Goal: Task Accomplishment & Management: Manage account settings

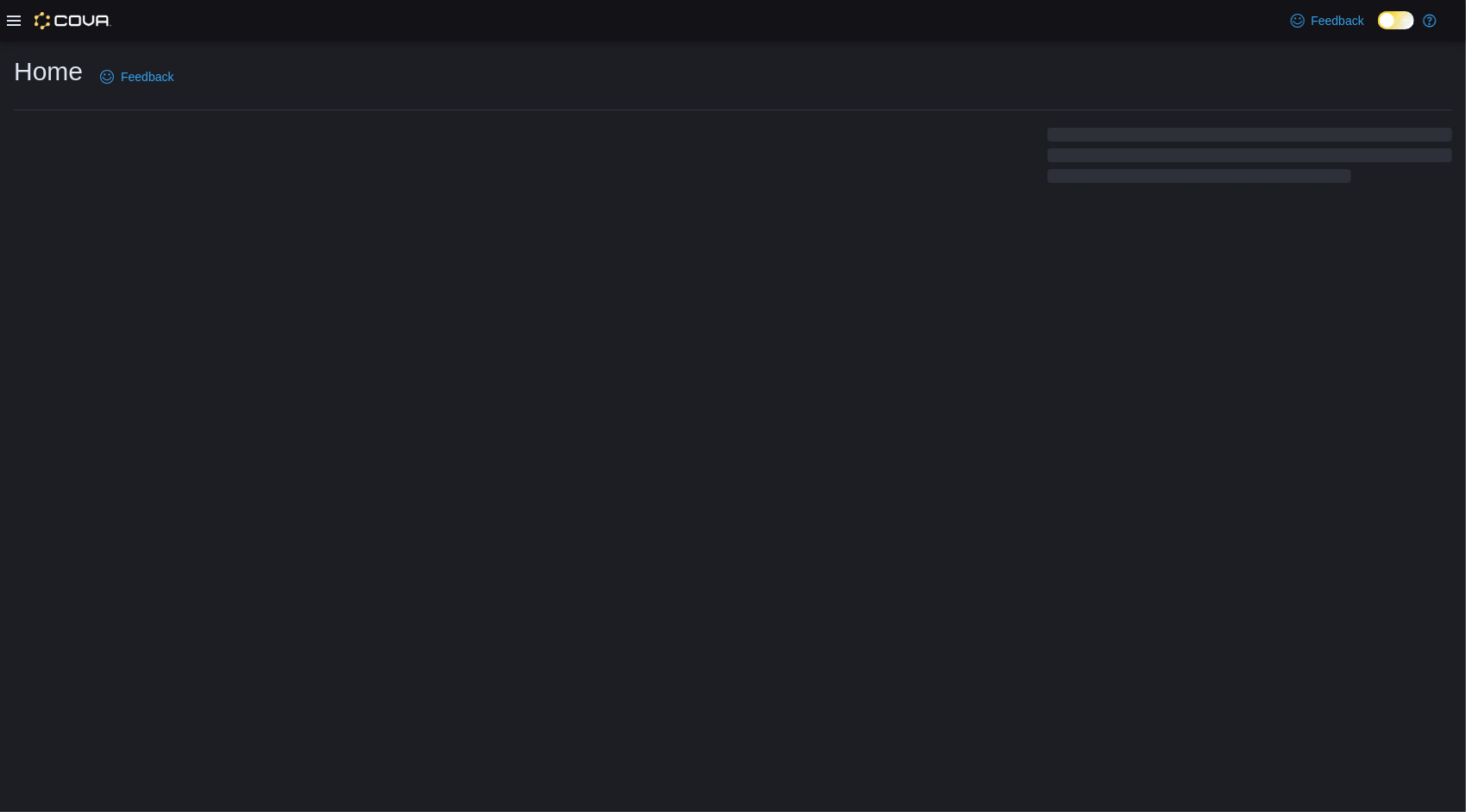
drag, startPoint x: 977, startPoint y: 403, endPoint x: 956, endPoint y: 400, distance: 21.2
click at [977, 403] on div "Home Feedback" at bounding box center [733, 426] width 1466 height 771
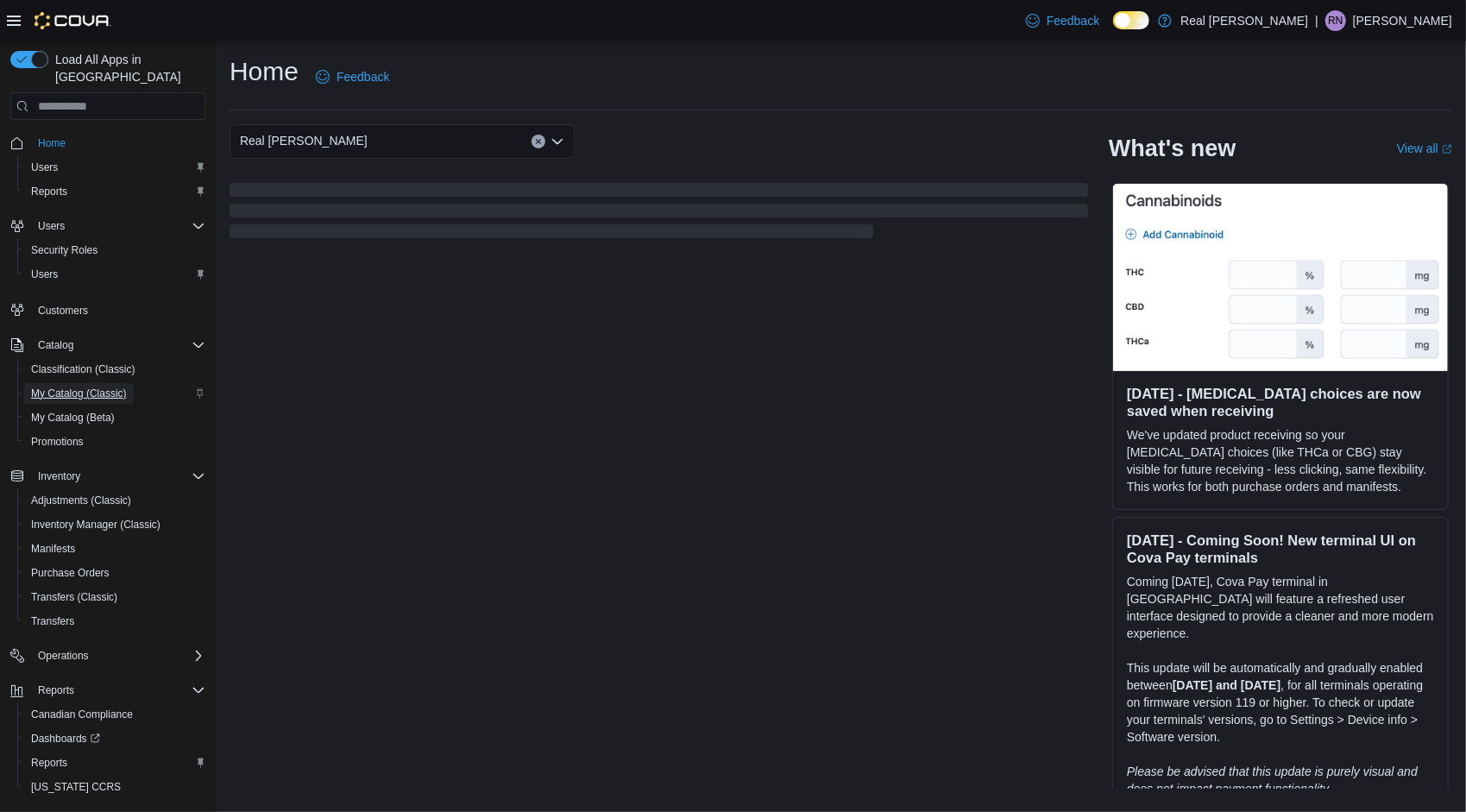
click at [111, 383] on span "My Catalog (Classic)" at bounding box center [78, 393] width 96 height 21
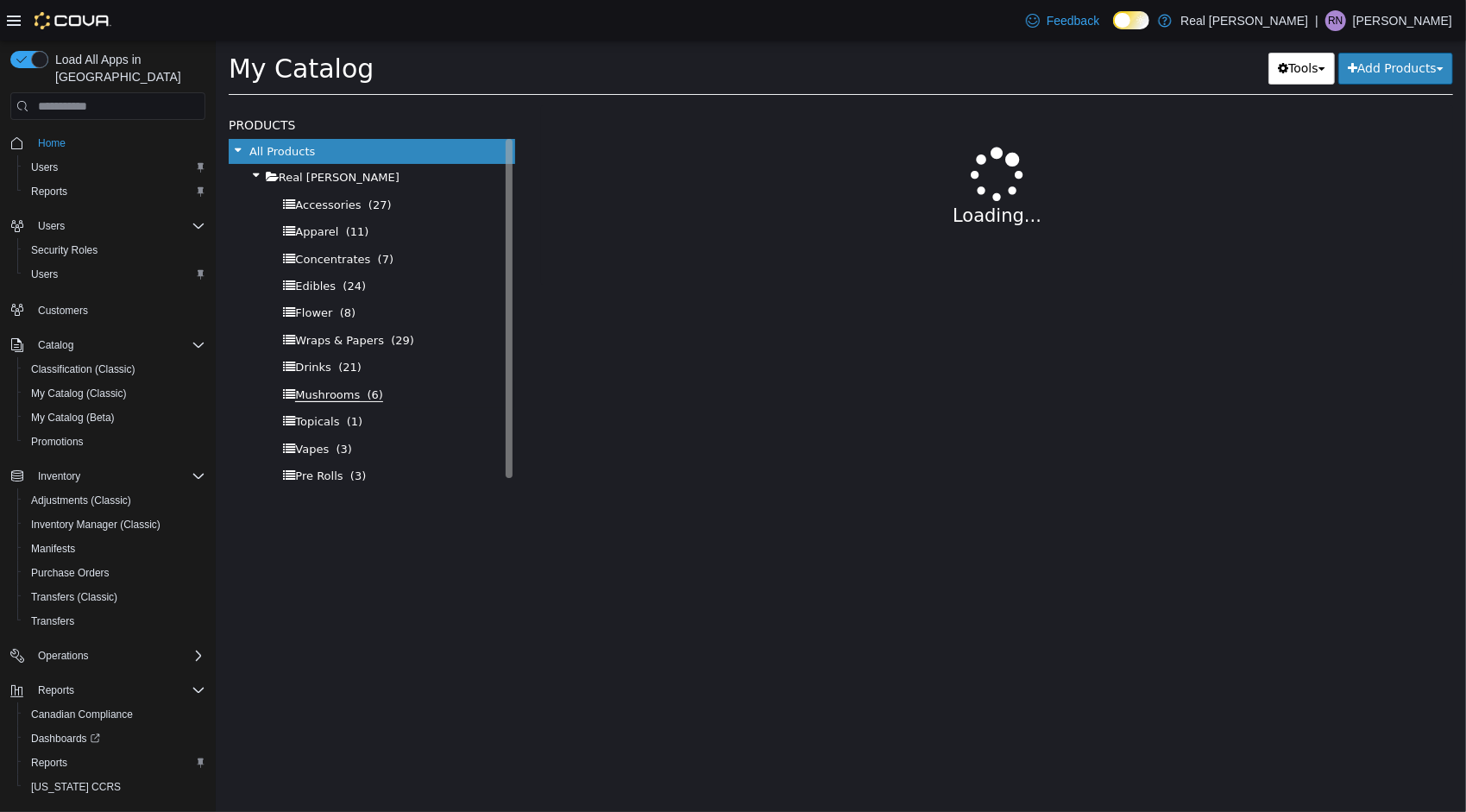
click at [351, 392] on span "Mushrooms" at bounding box center [327, 395] width 65 height 14
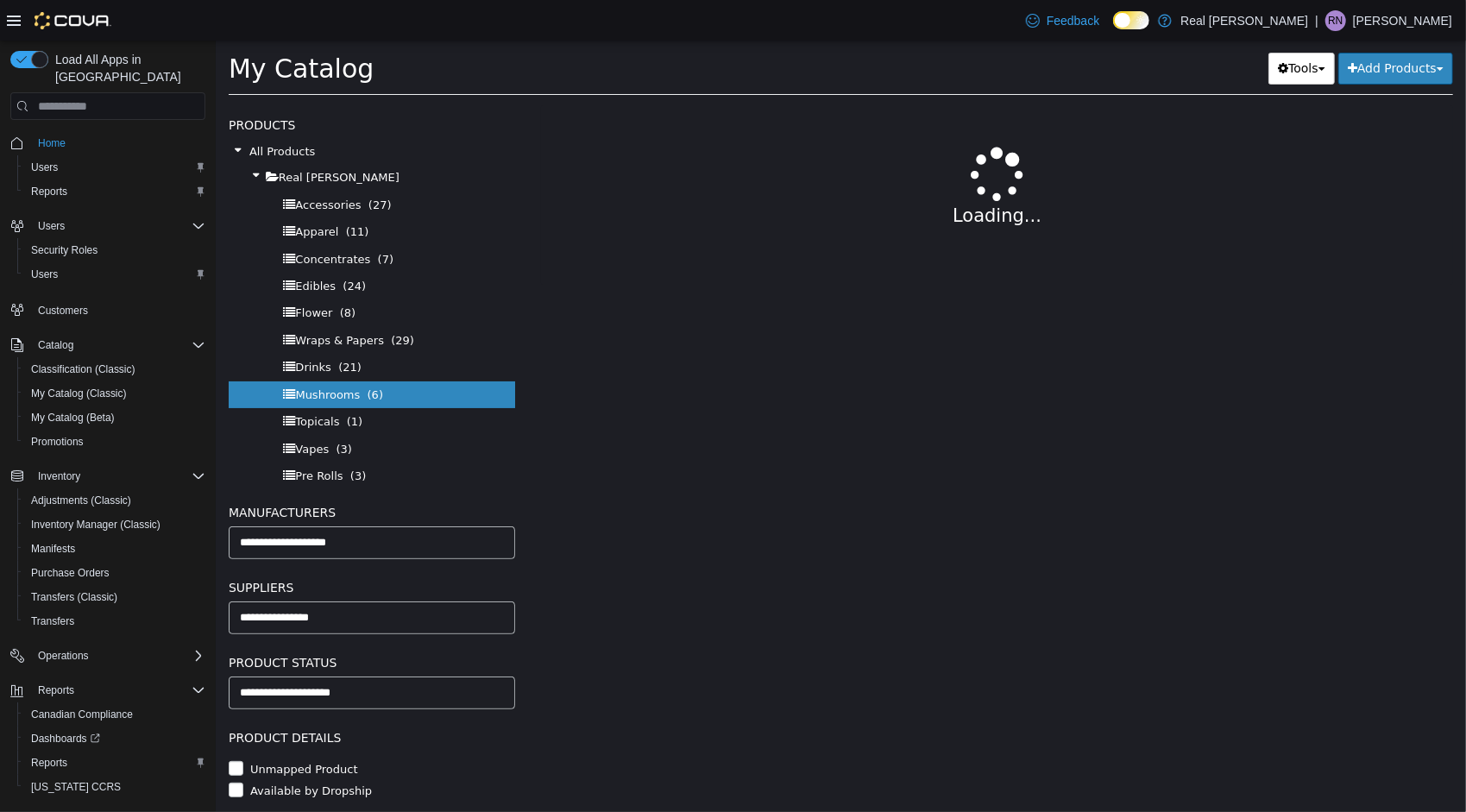
select select "**********"
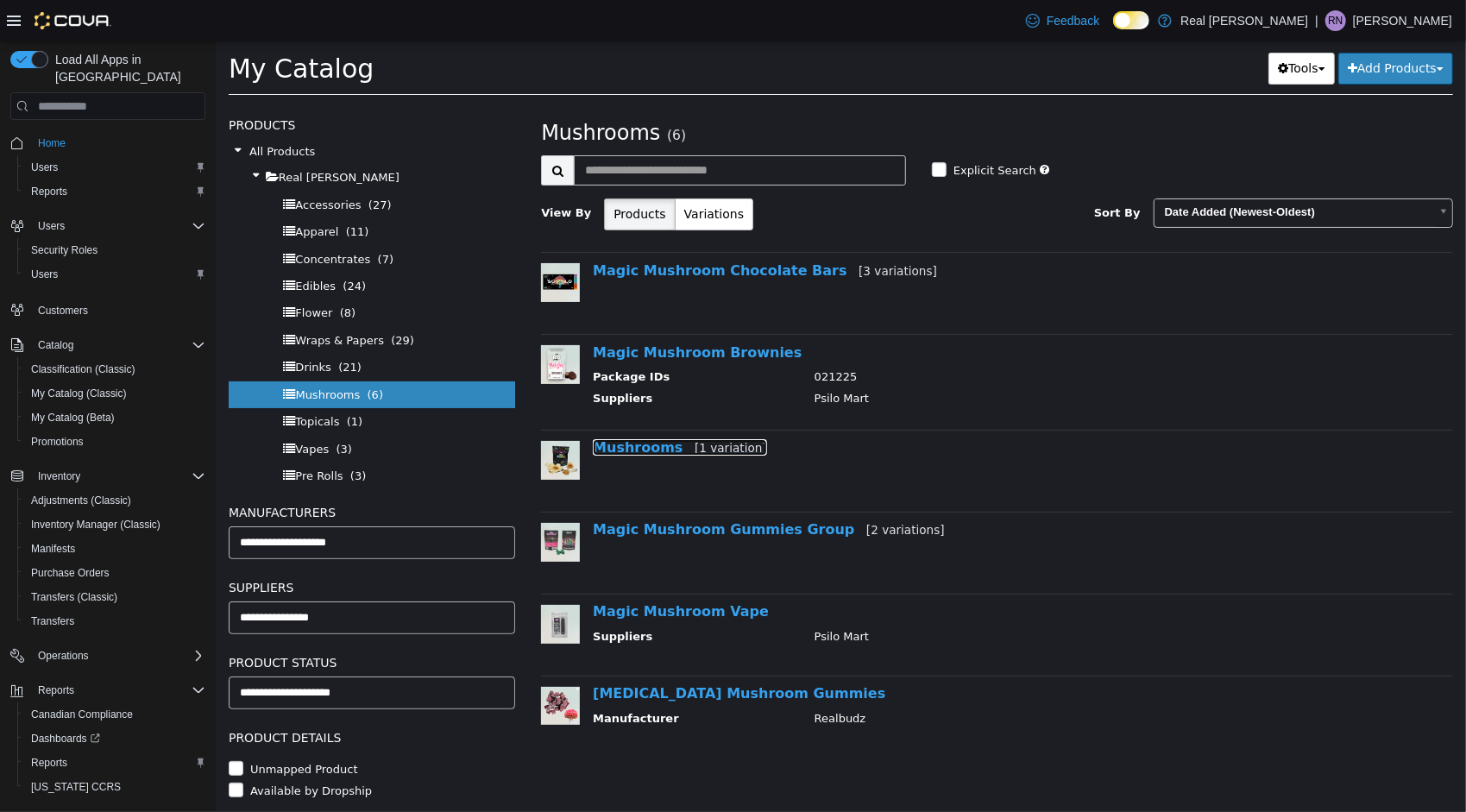
click at [656, 442] on link "Mushrooms [1 variation]" at bounding box center [679, 447] width 174 height 17
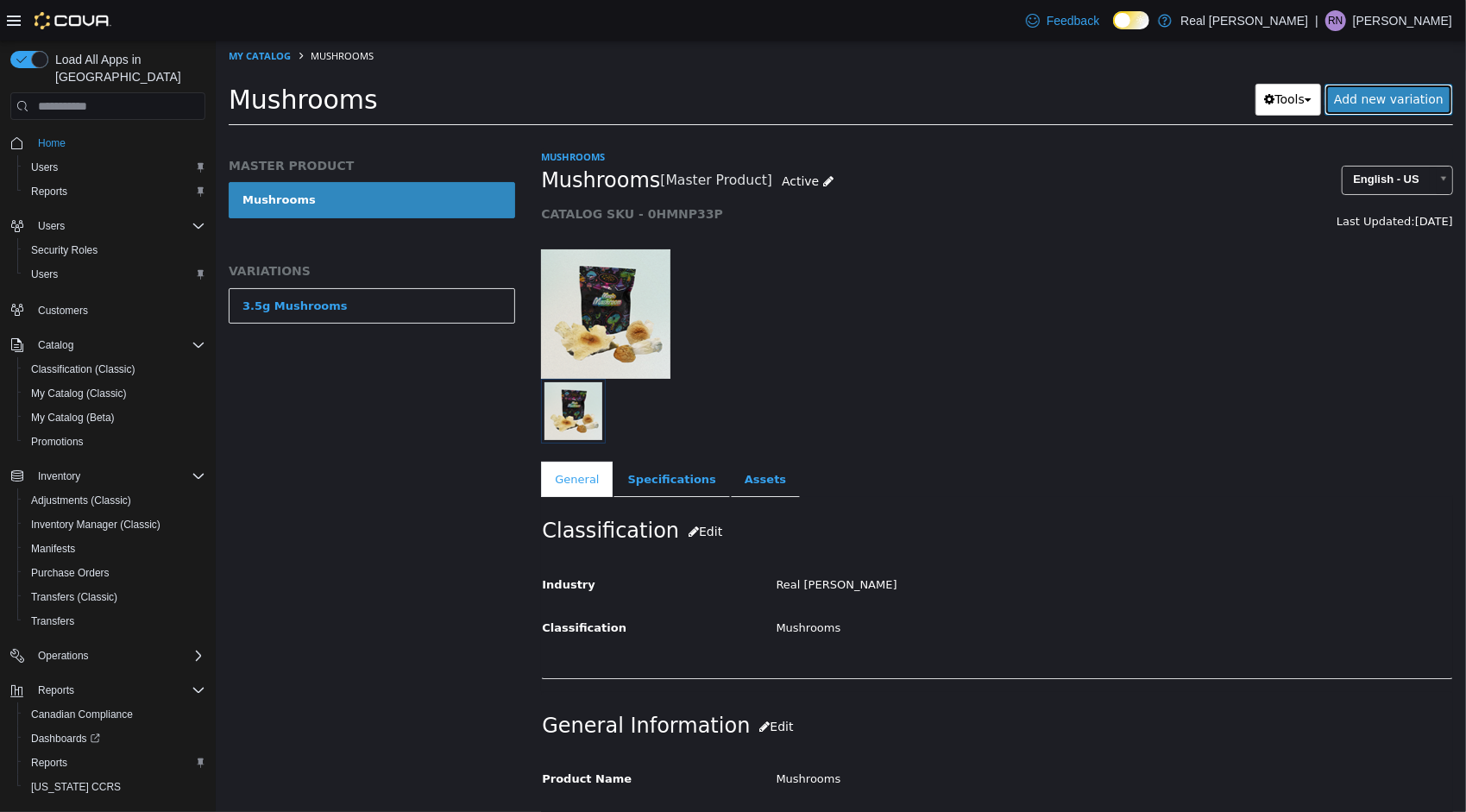
click at [1363, 101] on link "Add new variation" at bounding box center [1388, 100] width 129 height 32
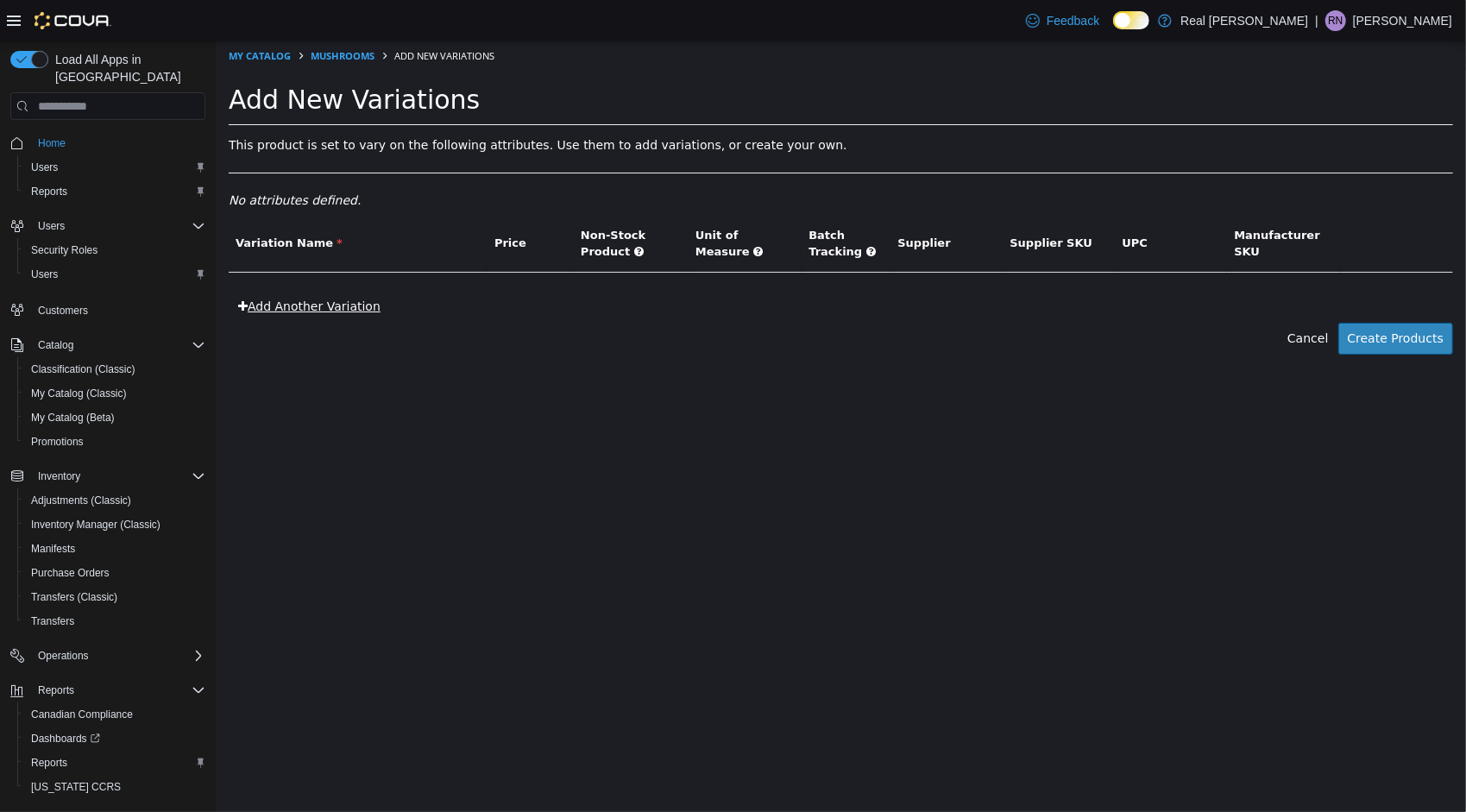
click at [363, 297] on link "Add Another Variation" at bounding box center [308, 307] width 161 height 32
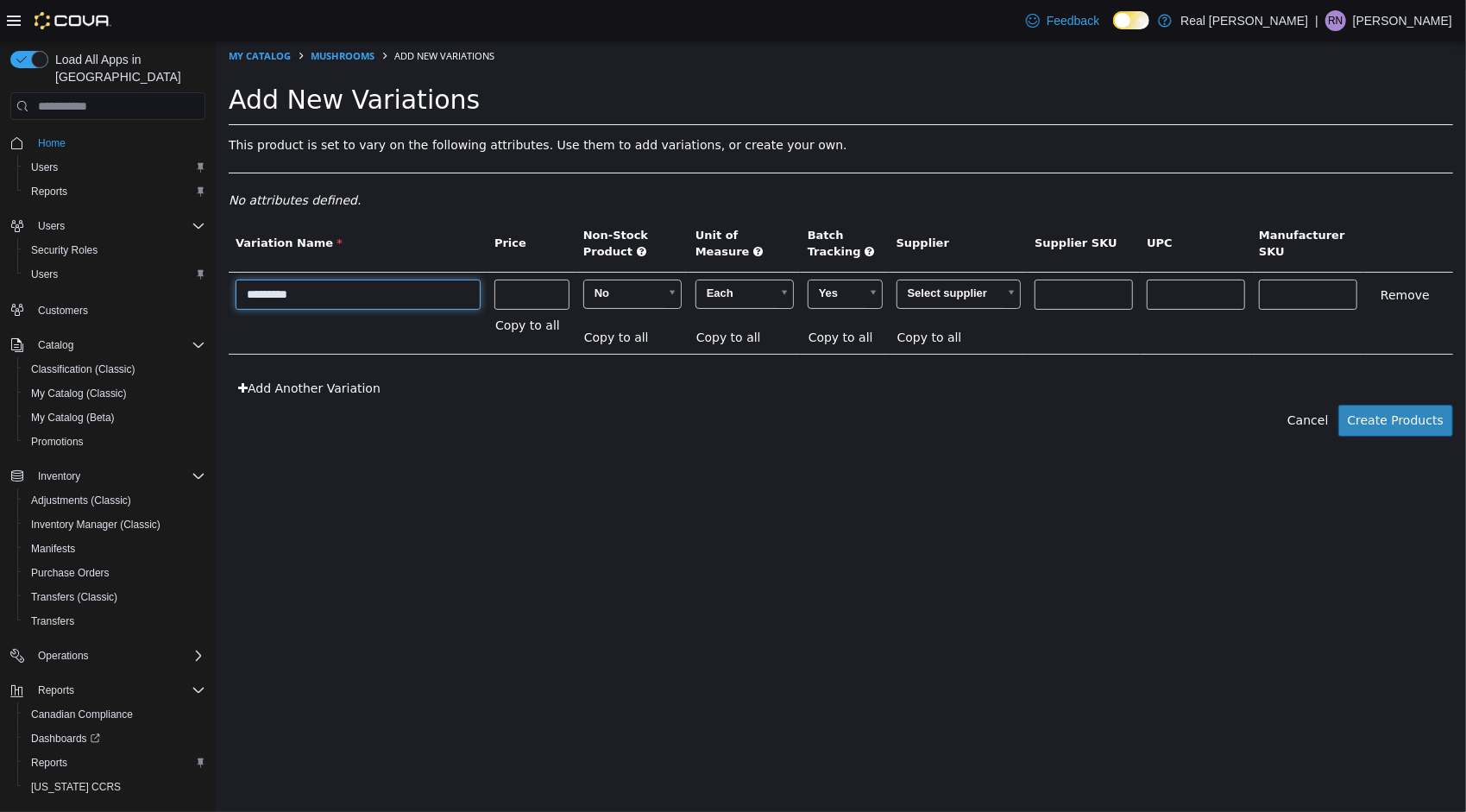
click at [244, 300] on input "*********" at bounding box center [358, 294] width 245 height 30
type input "**********"
click at [655, 455] on html "**********" at bounding box center [839, 247] width 1250 height 414
click at [934, 292] on body "**********" at bounding box center [839, 247] width 1250 height 414
type input "********"
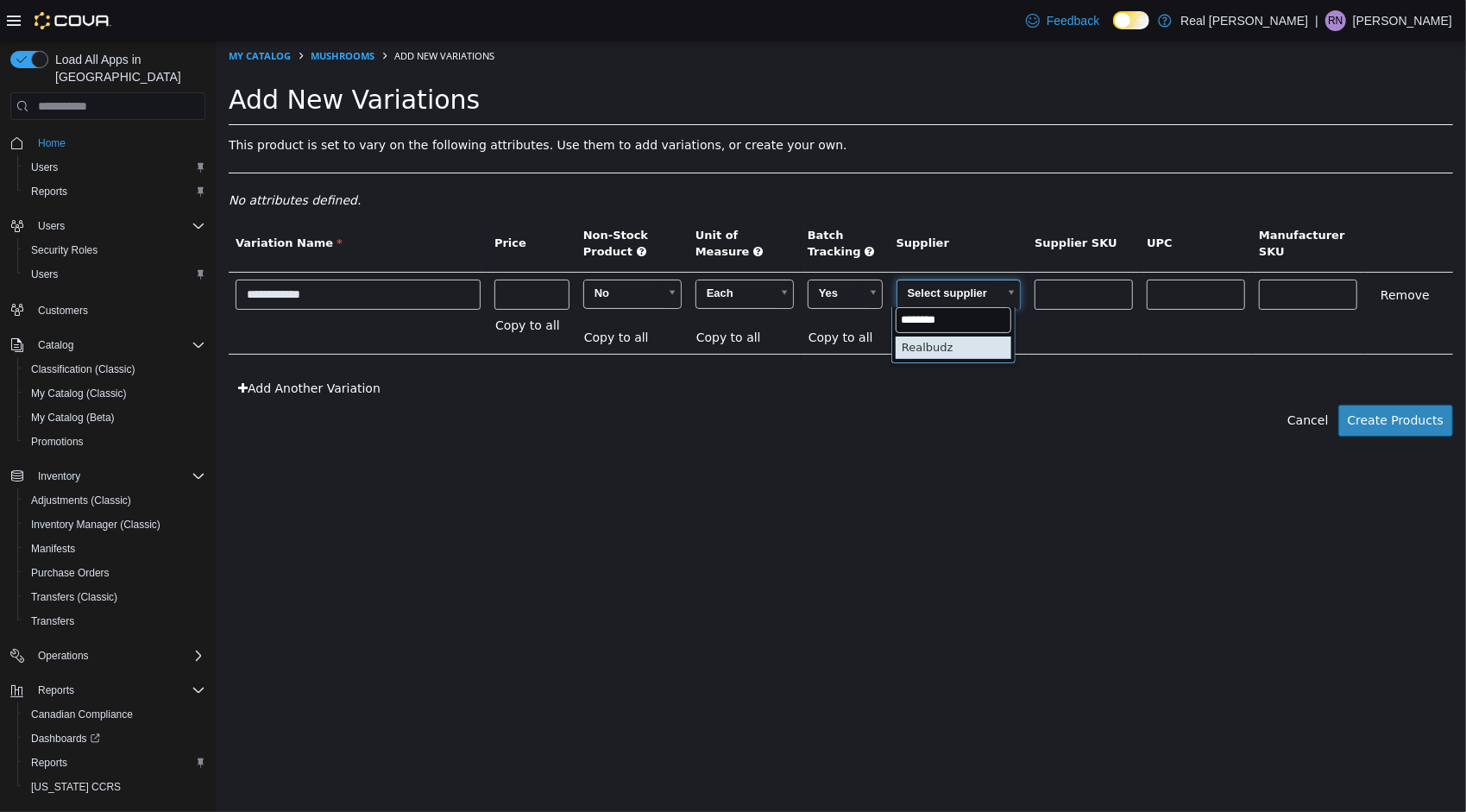
drag, startPoint x: 953, startPoint y: 350, endPoint x: 981, endPoint y: 362, distance: 30.5
type input "******"
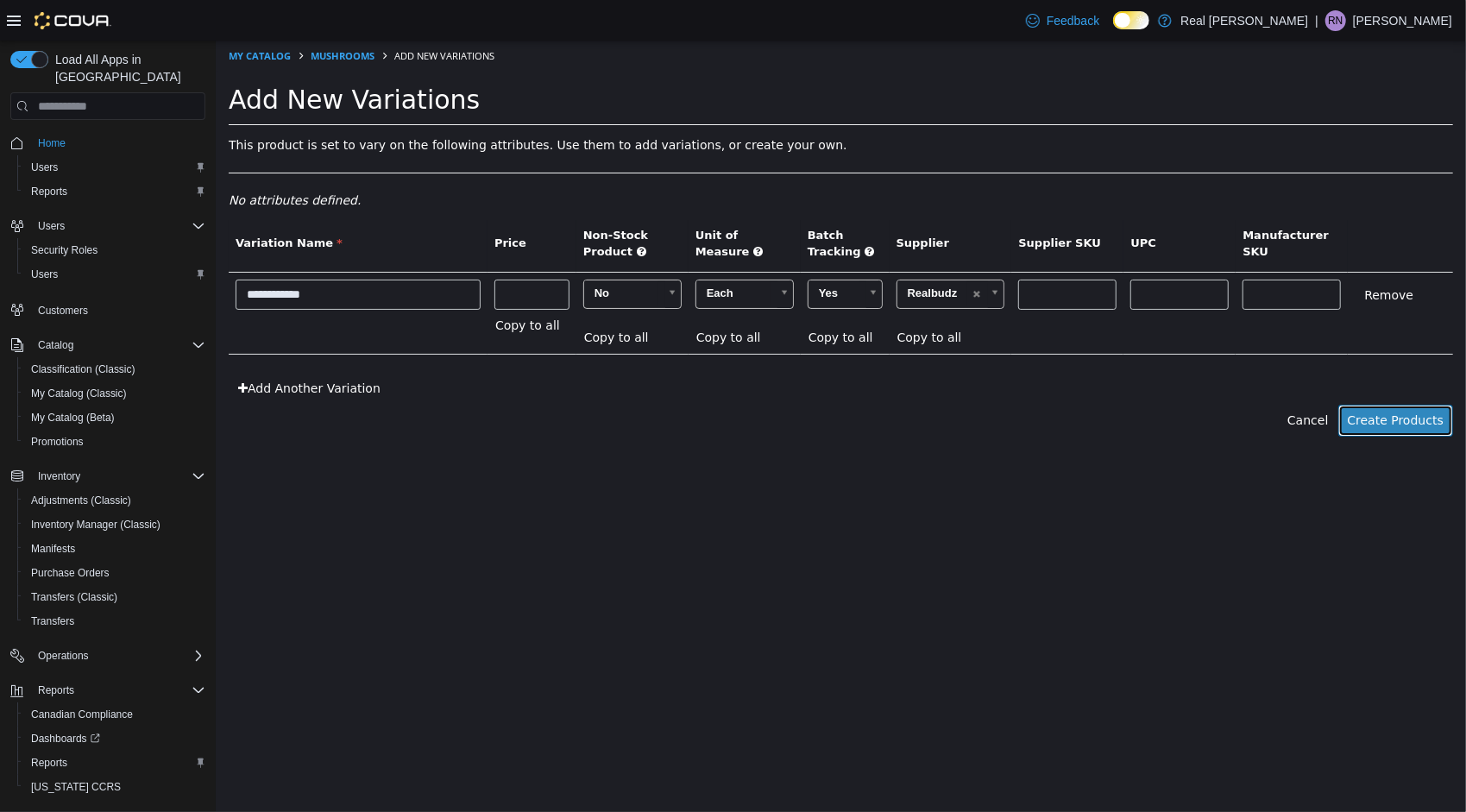
click at [1376, 430] on button "Create Products" at bounding box center [1395, 420] width 115 height 32
type input "*****"
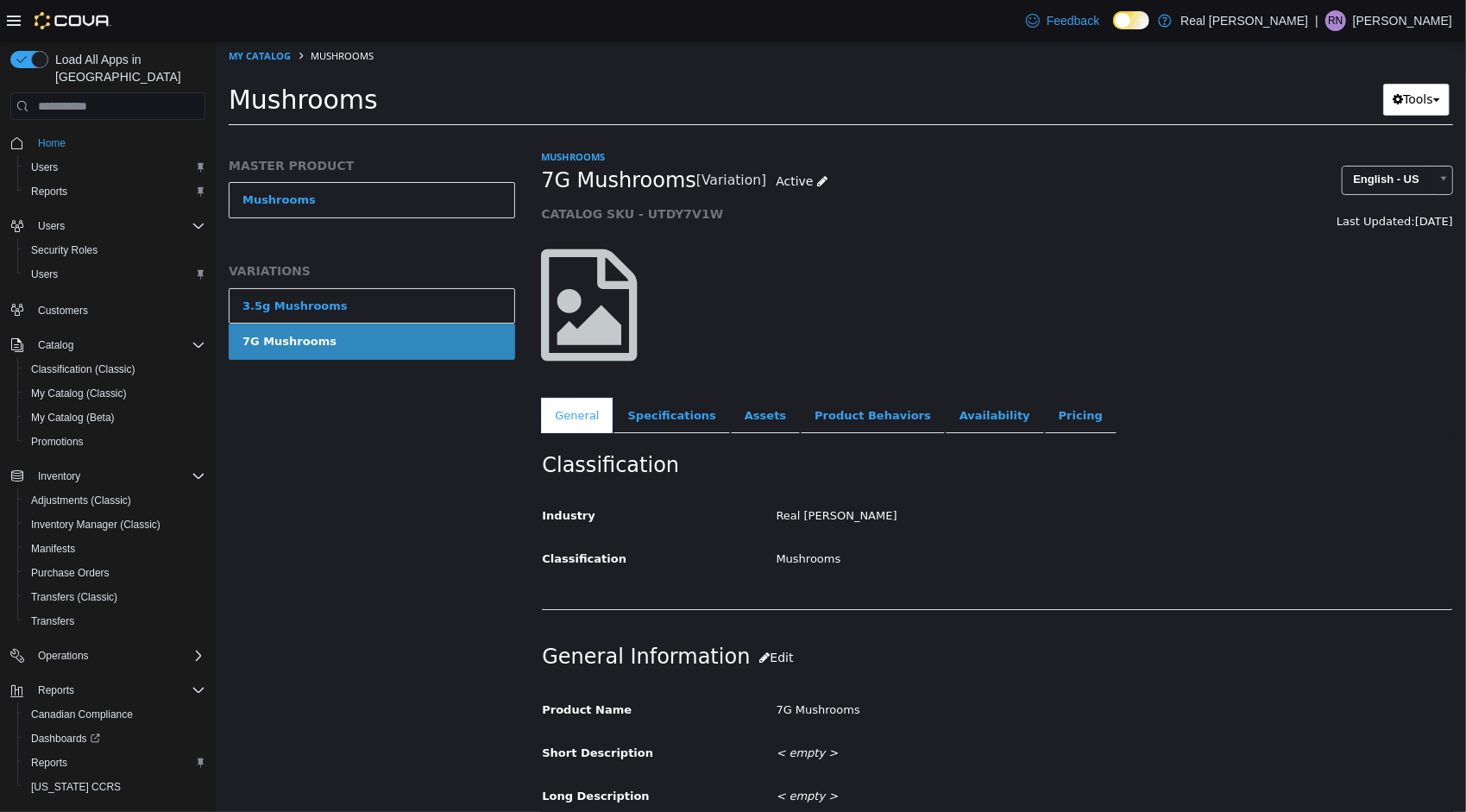
click at [465, 305] on link "3.5g Mushrooms" at bounding box center [371, 306] width 287 height 36
click at [1045, 434] on link "Pricing" at bounding box center [1080, 415] width 72 height 36
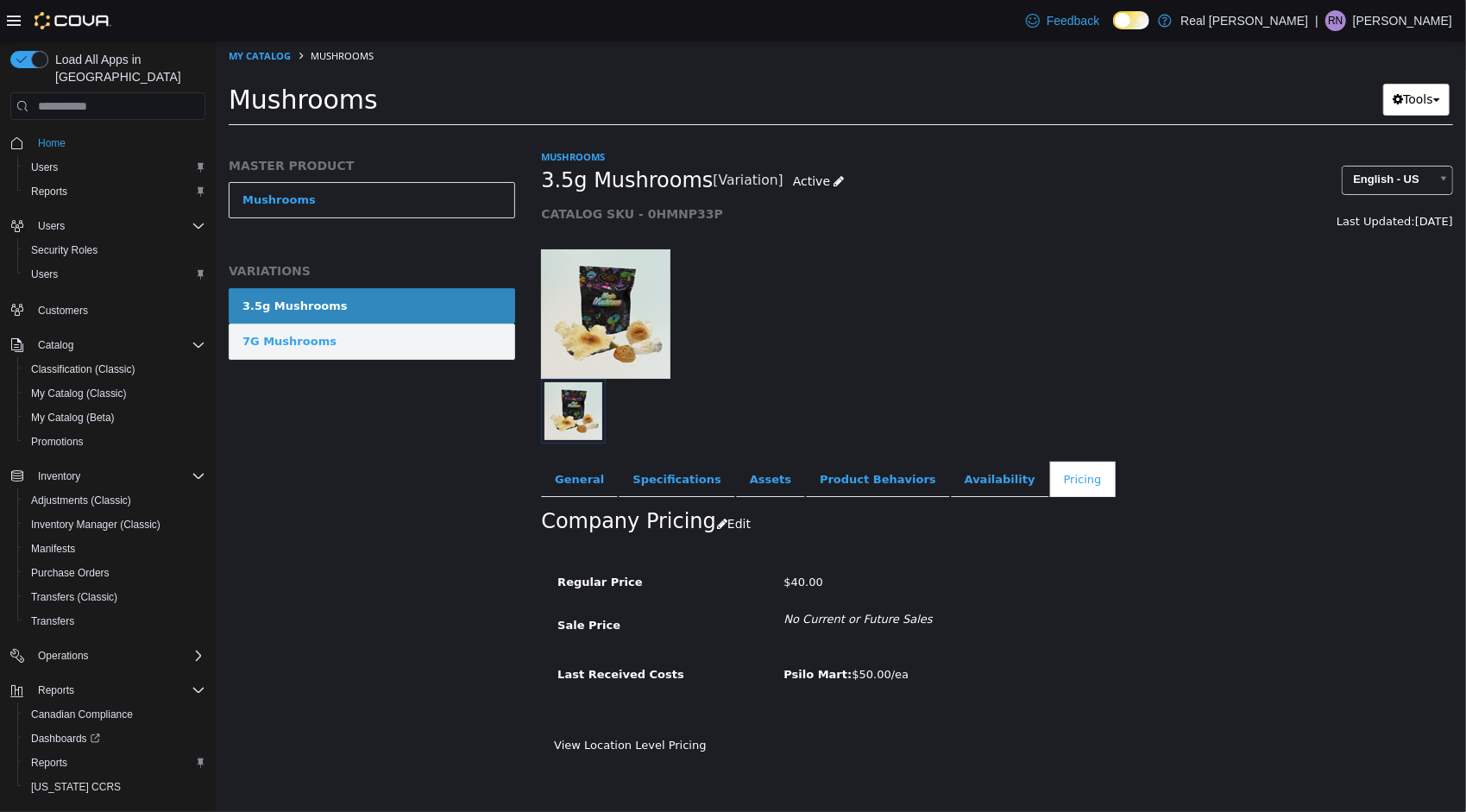
click at [478, 338] on link "7G Mushrooms" at bounding box center [371, 341] width 287 height 36
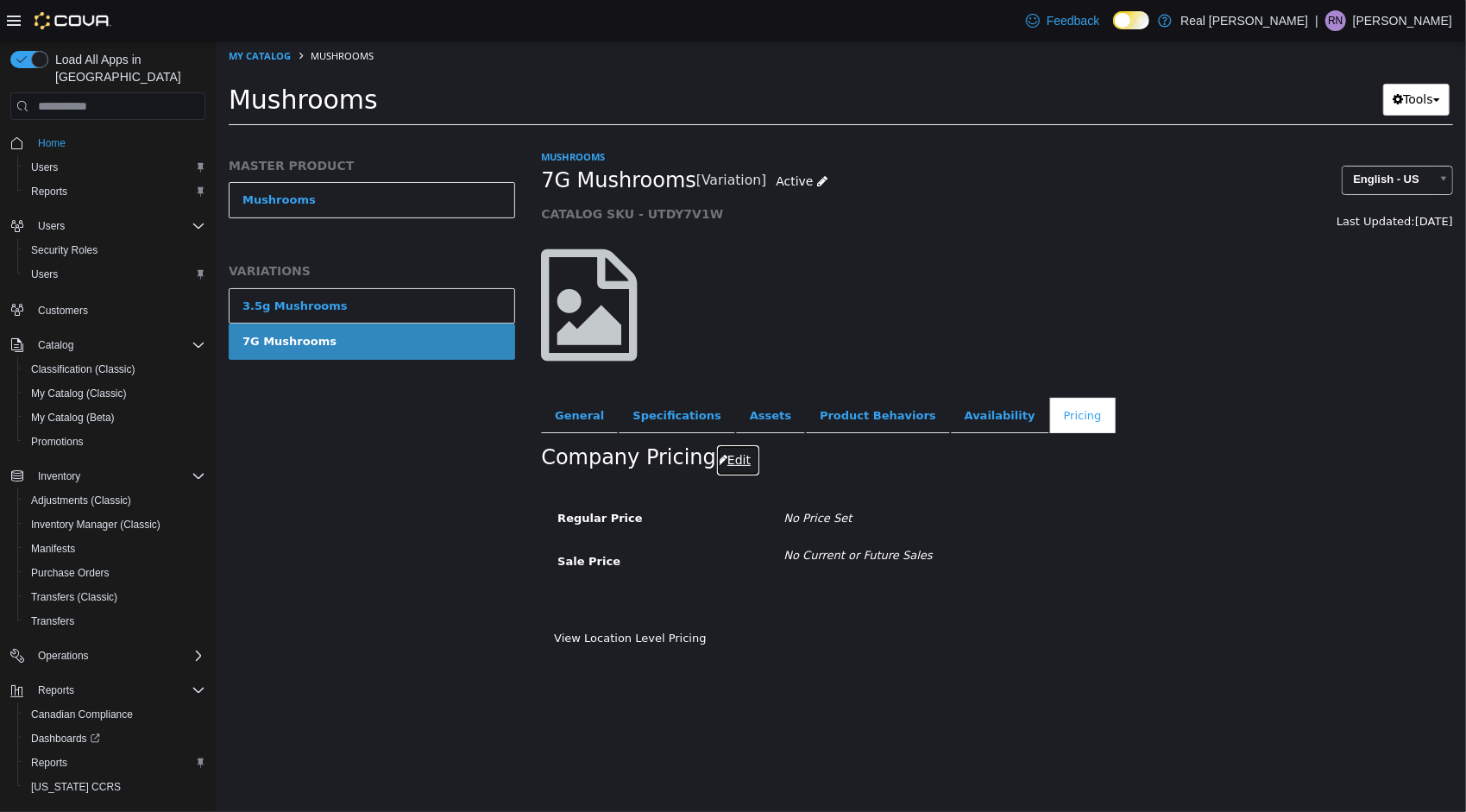
click at [733, 453] on button "Edit" at bounding box center [737, 460] width 44 height 32
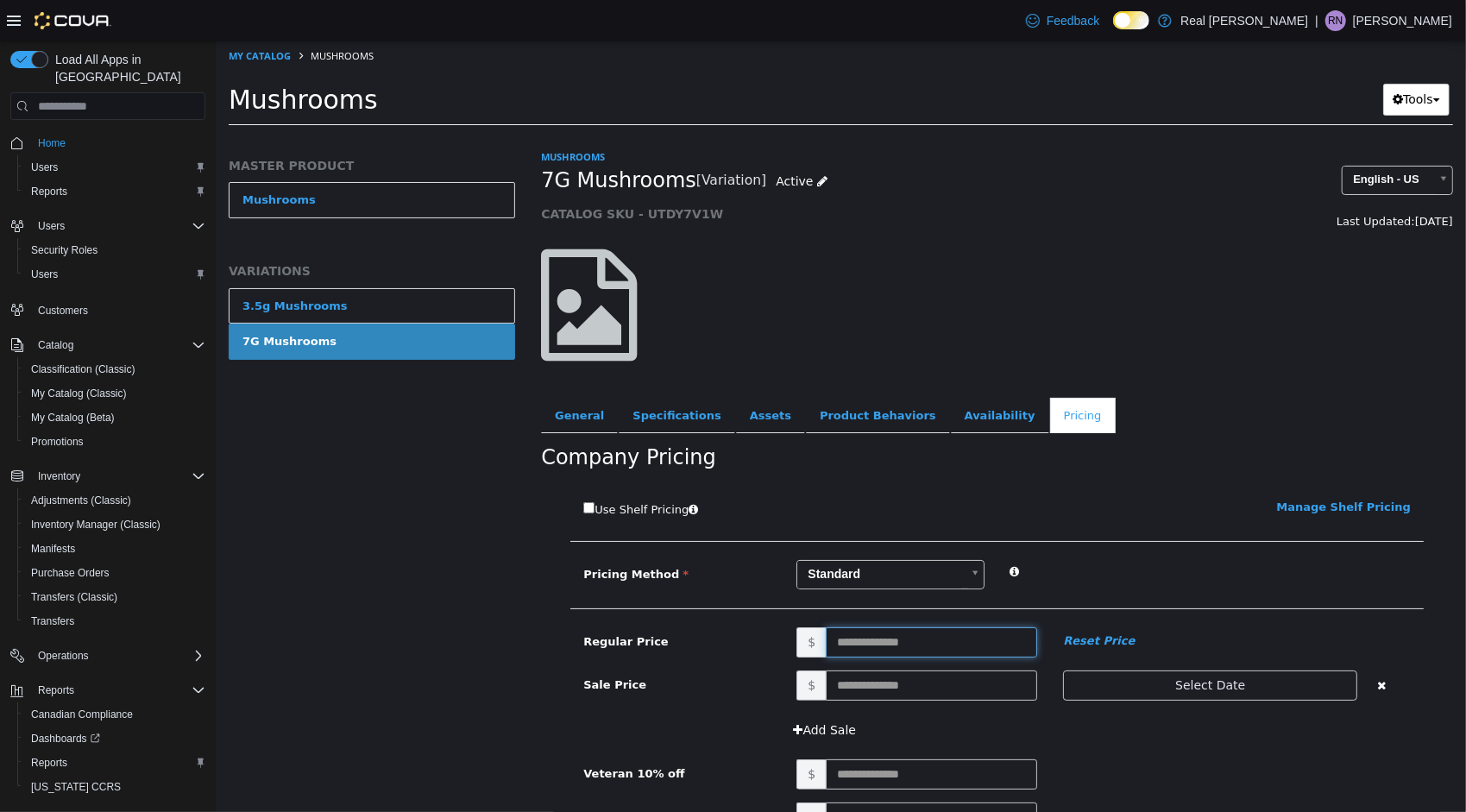
click at [869, 641] on input "text" at bounding box center [931, 642] width 211 height 30
type input "**"
click at [1003, 553] on div "Use Shelf Pricing    Manage Shelf Pricing Shelf Price Select a Shelf Price Shel…" at bounding box center [995, 731] width 886 height 498
click at [1102, 527] on div "Use Shelf Pricing    Manage Shelf Pricing Shelf Price Select a Shelf Price Shel…" at bounding box center [995, 731] width 886 height 498
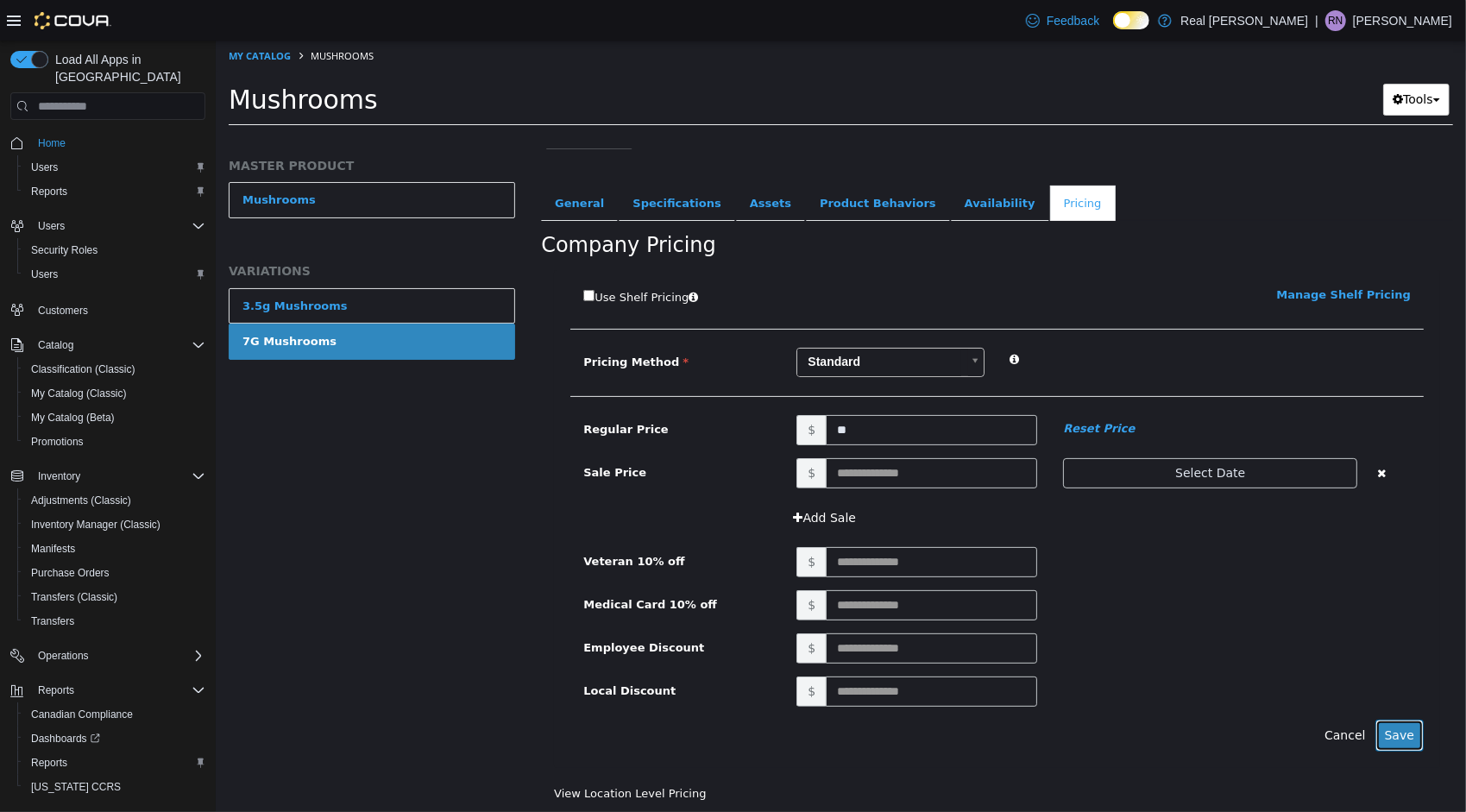
click at [1396, 729] on button "Save" at bounding box center [1399, 735] width 48 height 32
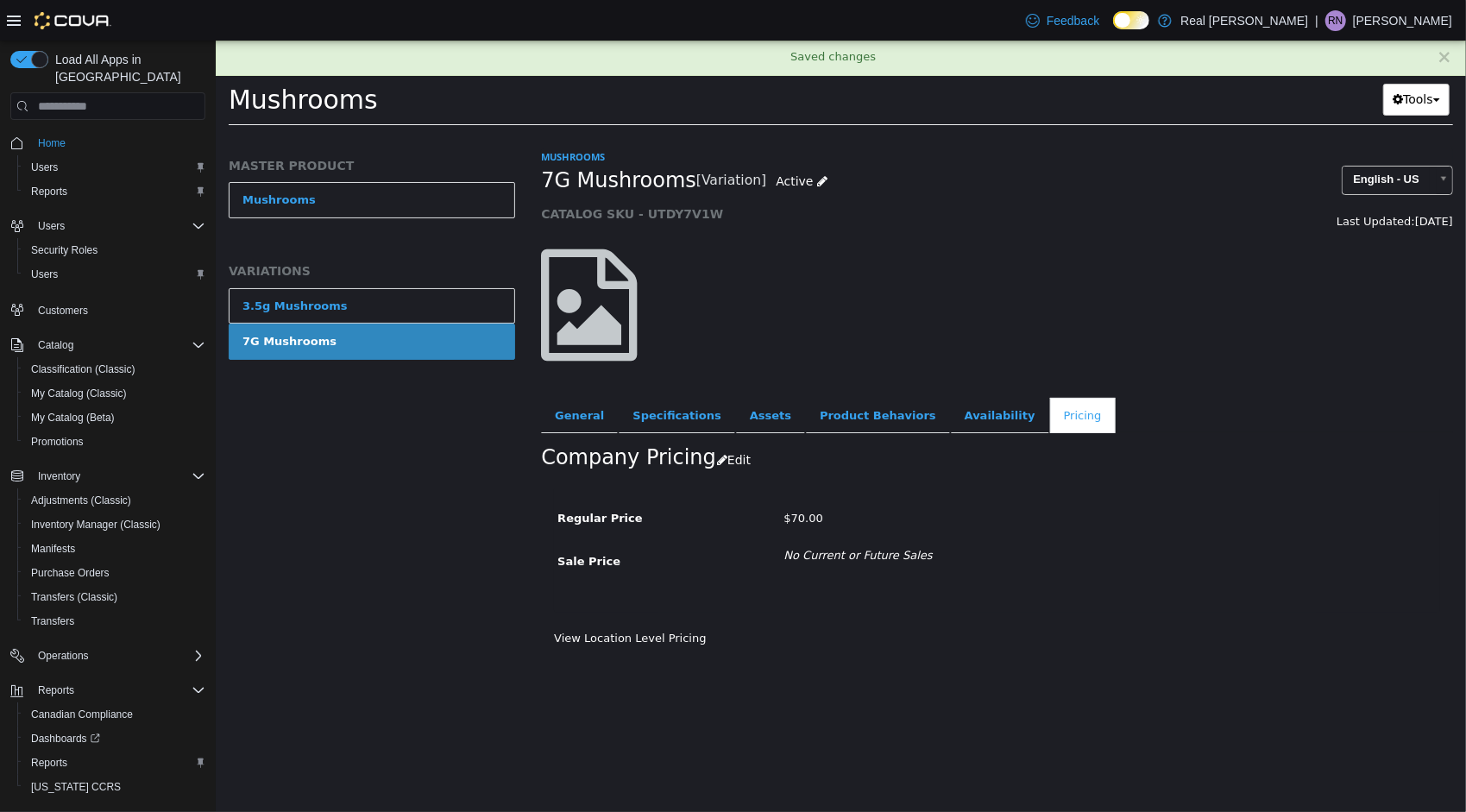
scroll to position [0, 0]
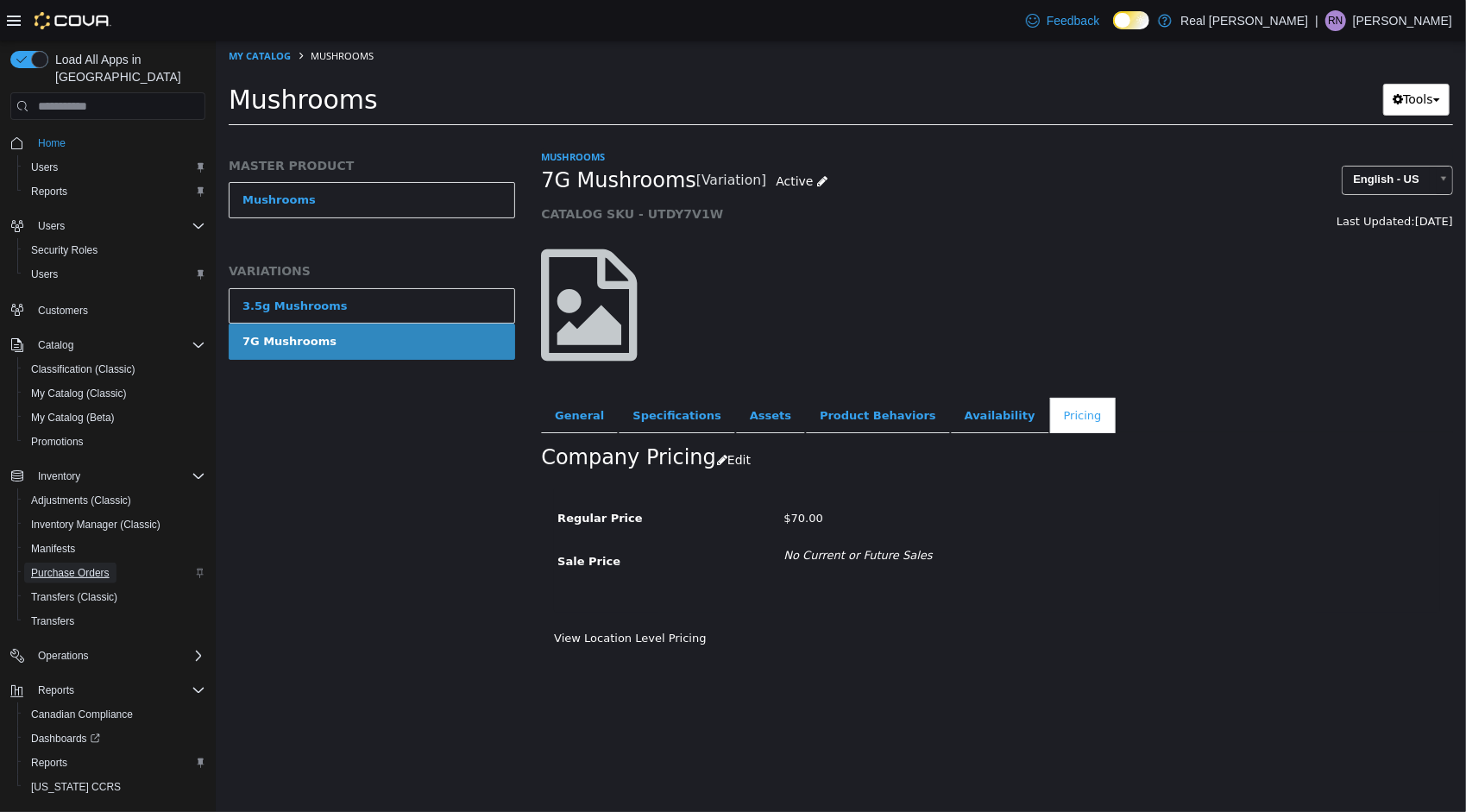
click at [105, 566] on span "Purchase Orders" at bounding box center [70, 573] width 79 height 14
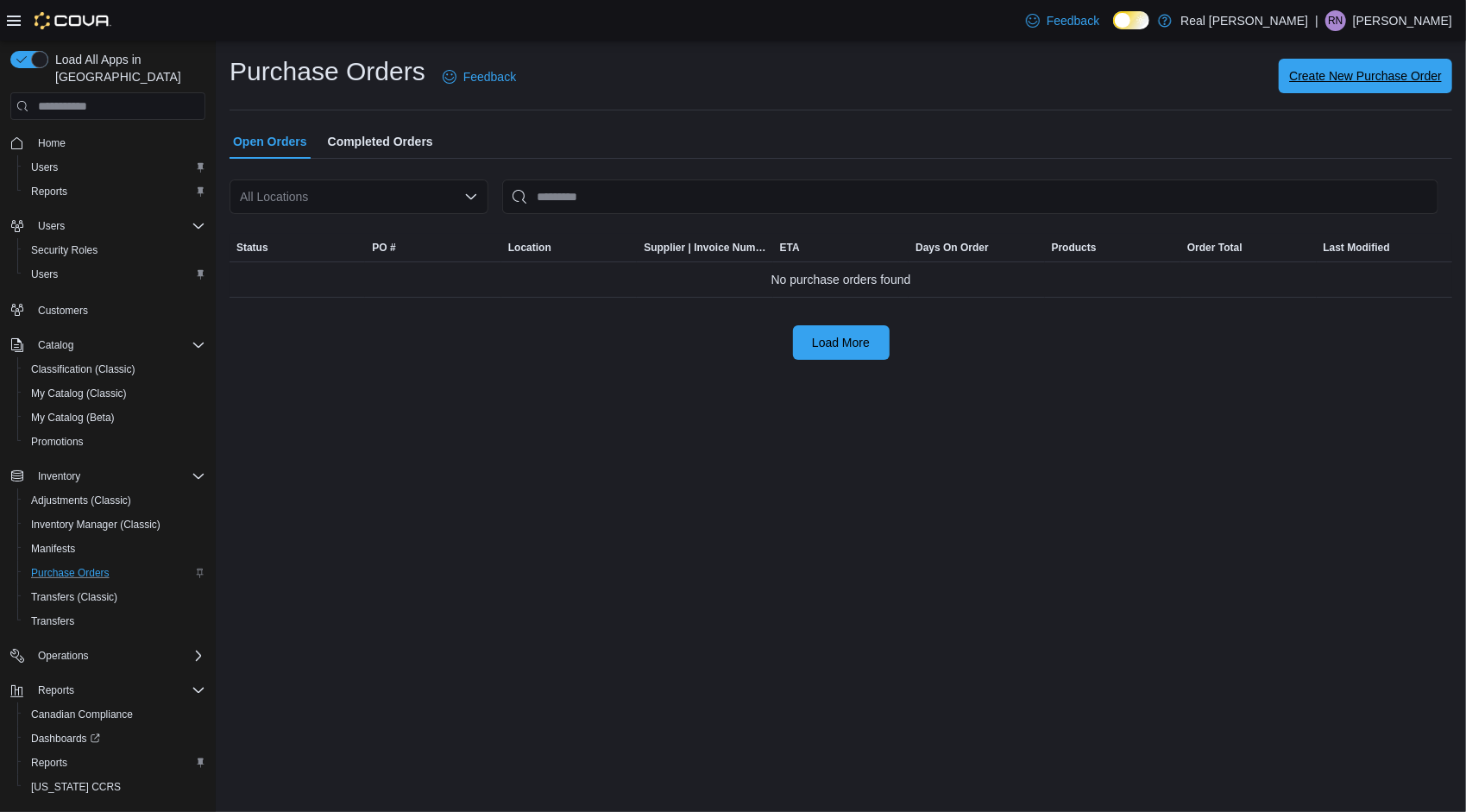
click at [1365, 70] on span "Create New Purchase Order" at bounding box center [1365, 76] width 152 height 18
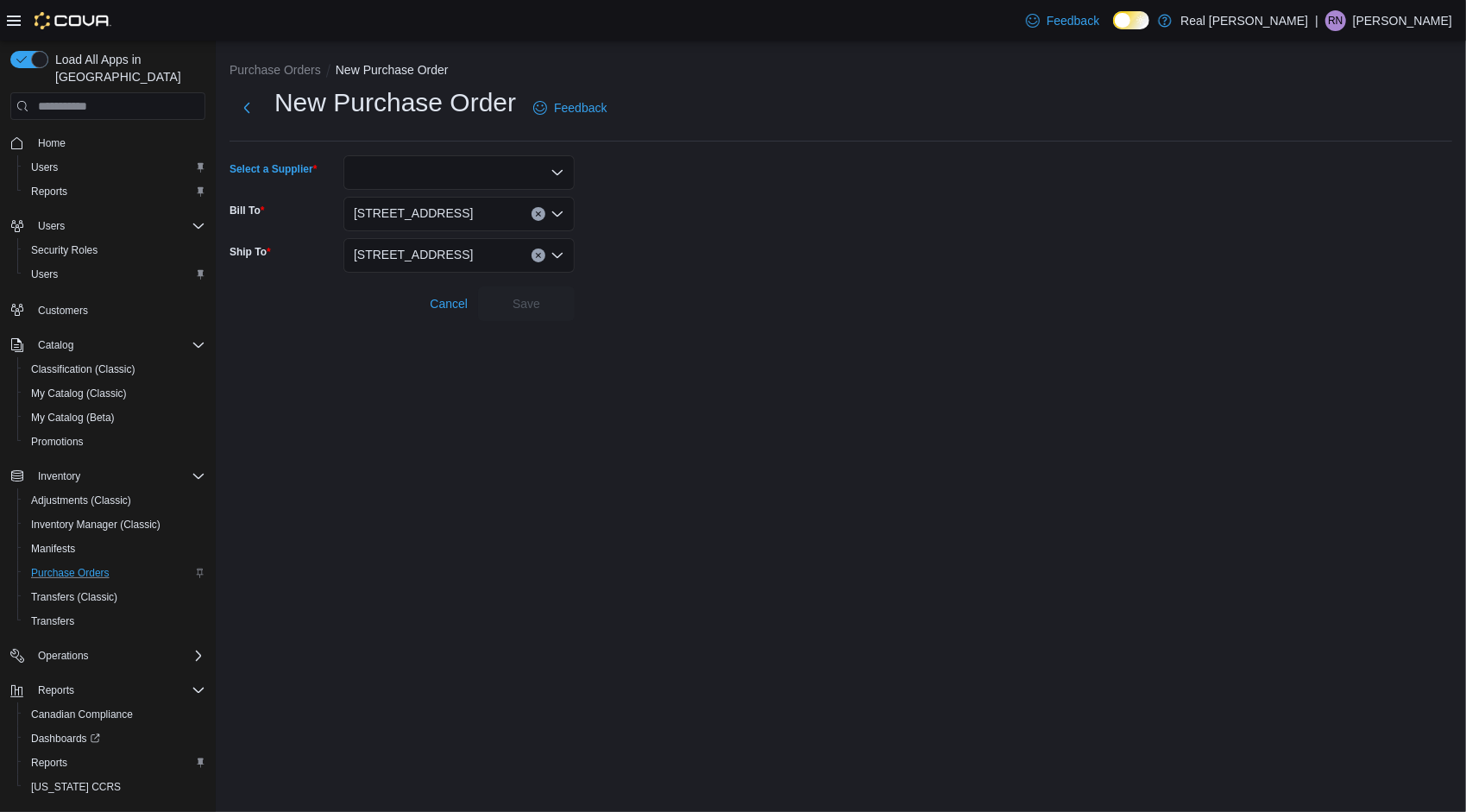
click at [469, 167] on div at bounding box center [459, 172] width 231 height 34
type input "***"
click at [541, 191] on button "Rea lbudz" at bounding box center [459, 202] width 231 height 25
click at [537, 208] on button "Clear input" at bounding box center [539, 214] width 14 height 14
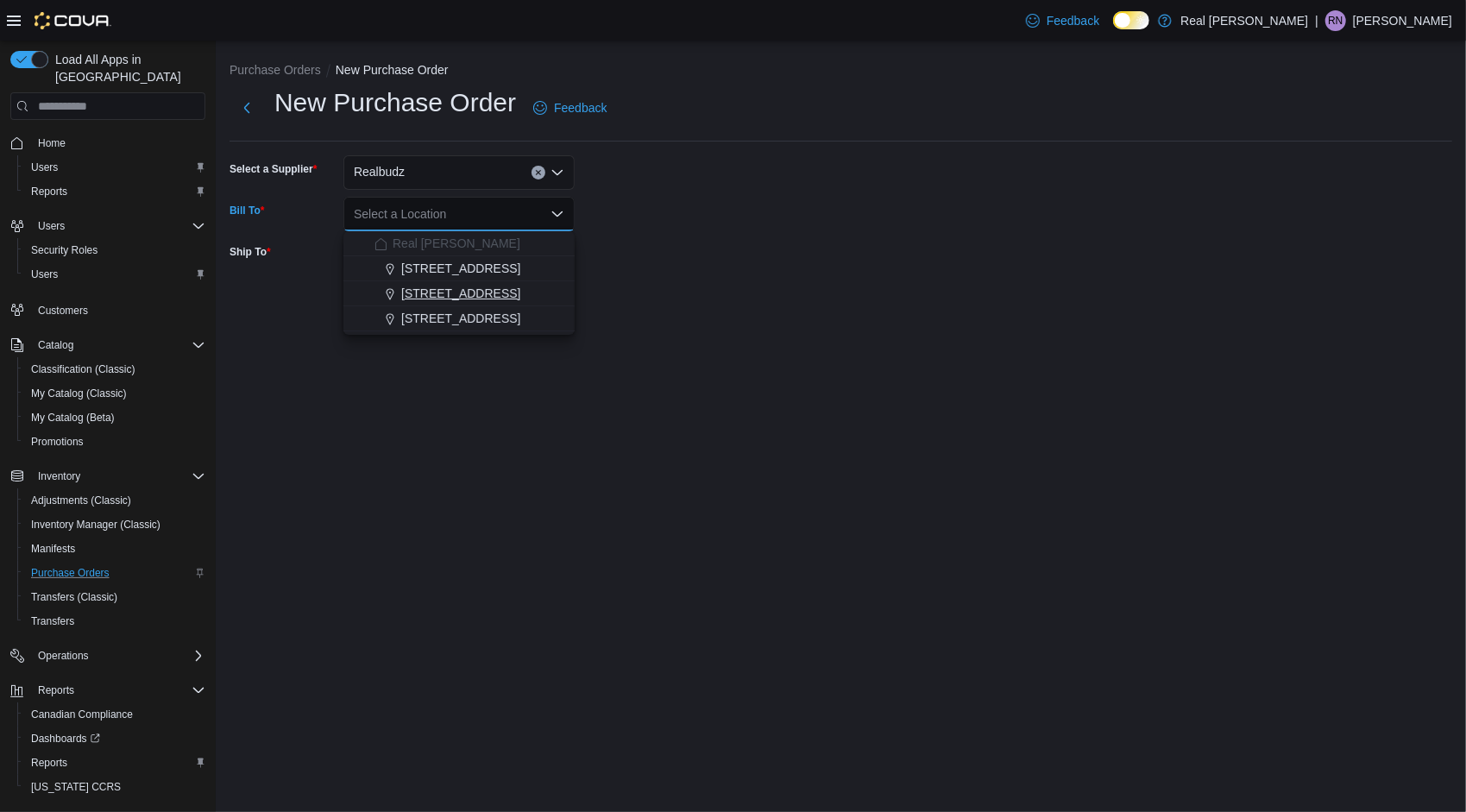
click at [527, 292] on div "[STREET_ADDRESS]" at bounding box center [469, 293] width 190 height 18
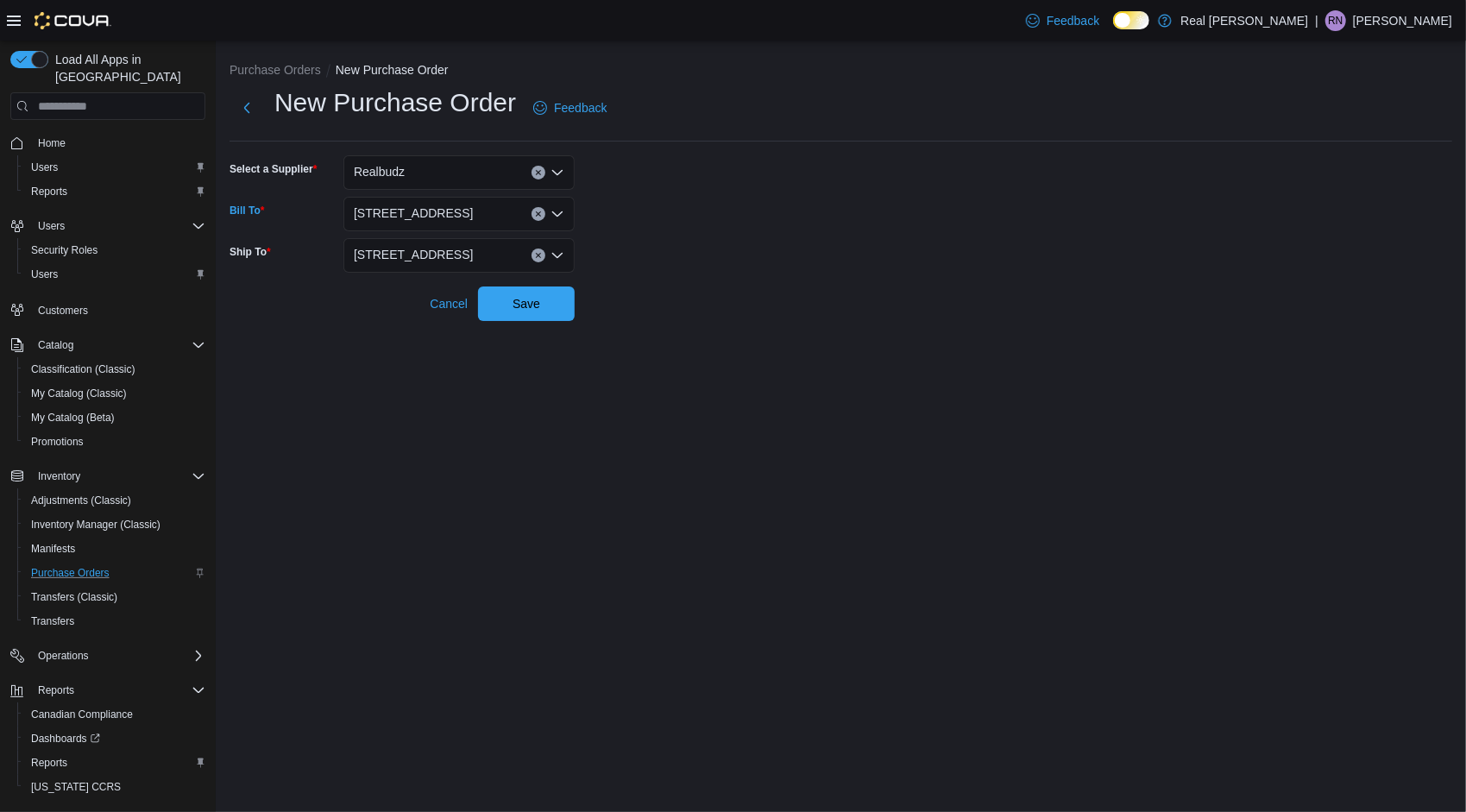
click at [535, 257] on button "Clear input" at bounding box center [539, 256] width 14 height 14
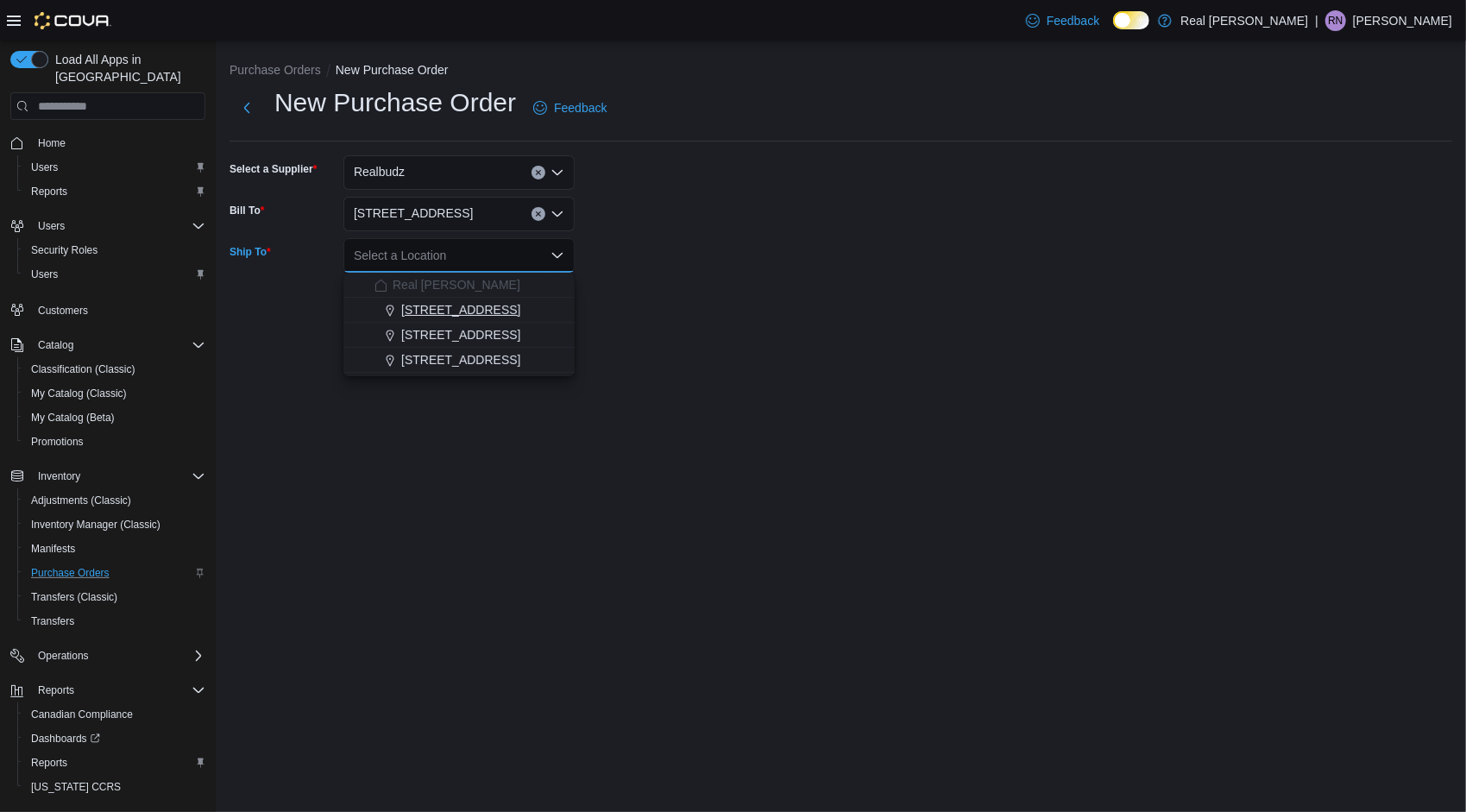
click at [499, 321] on button "[STREET_ADDRESS]" at bounding box center [459, 310] width 231 height 25
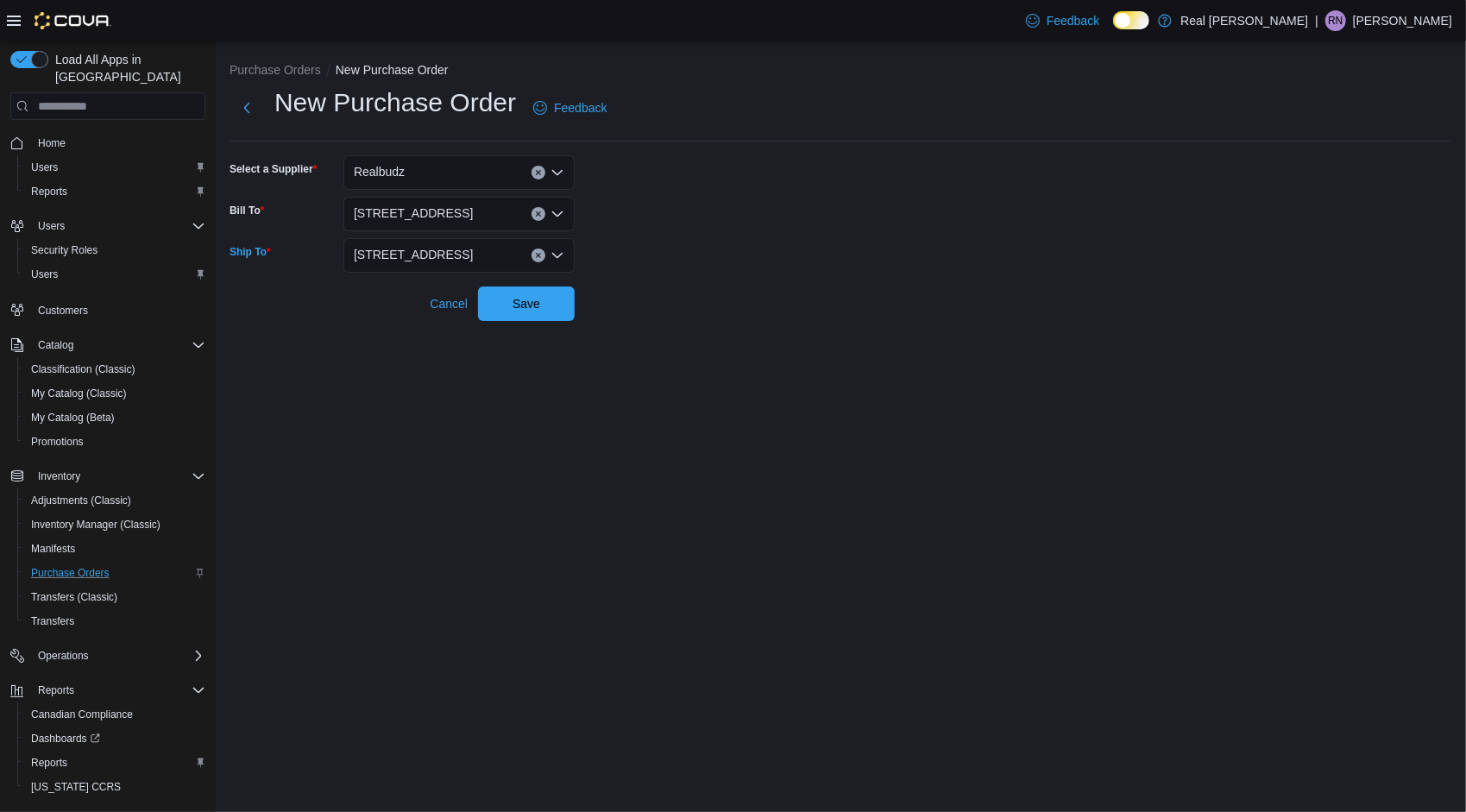
click at [536, 257] on icon "Clear input" at bounding box center [538, 256] width 4 height 4
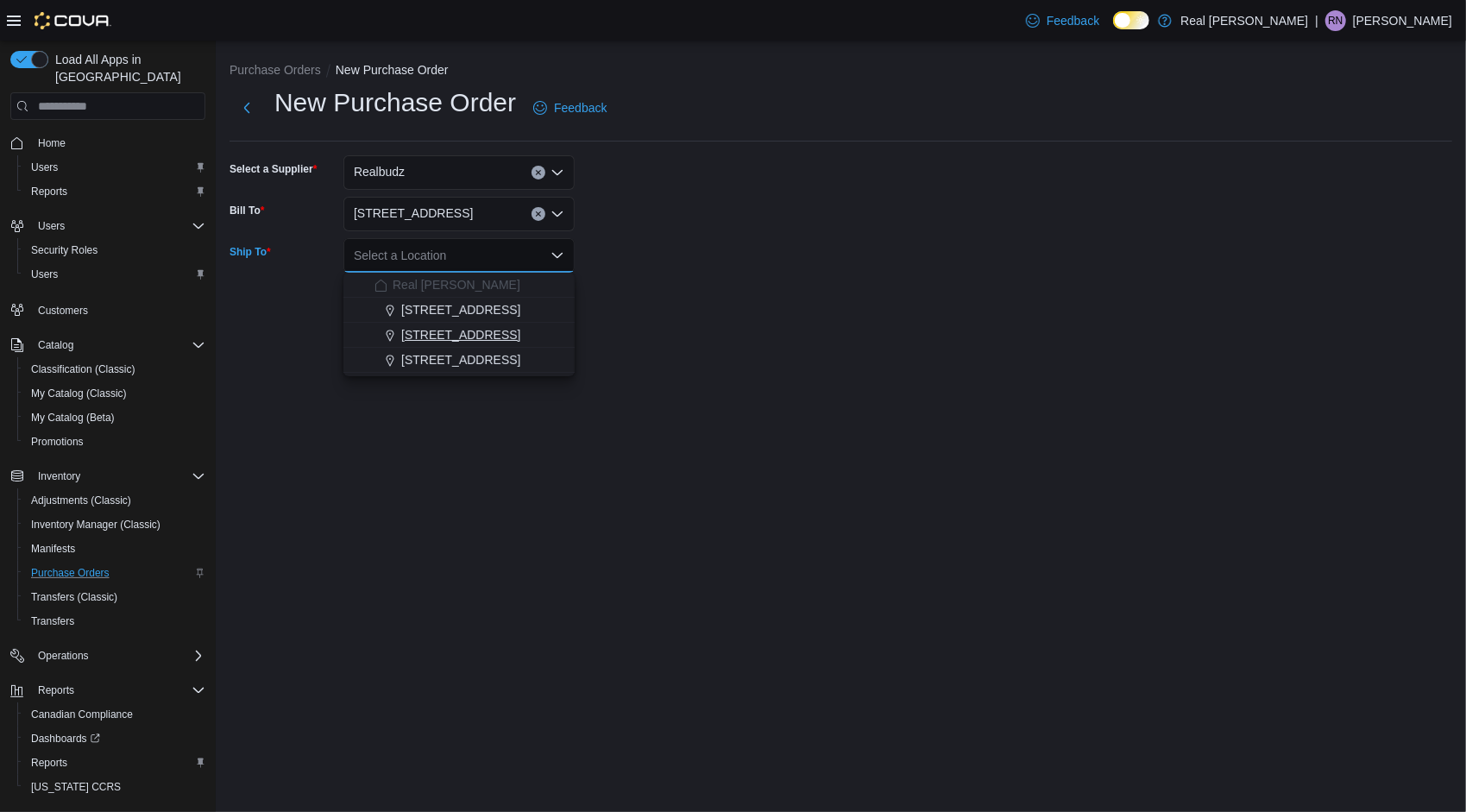
click at [506, 330] on div "[STREET_ADDRESS]" at bounding box center [469, 335] width 190 height 18
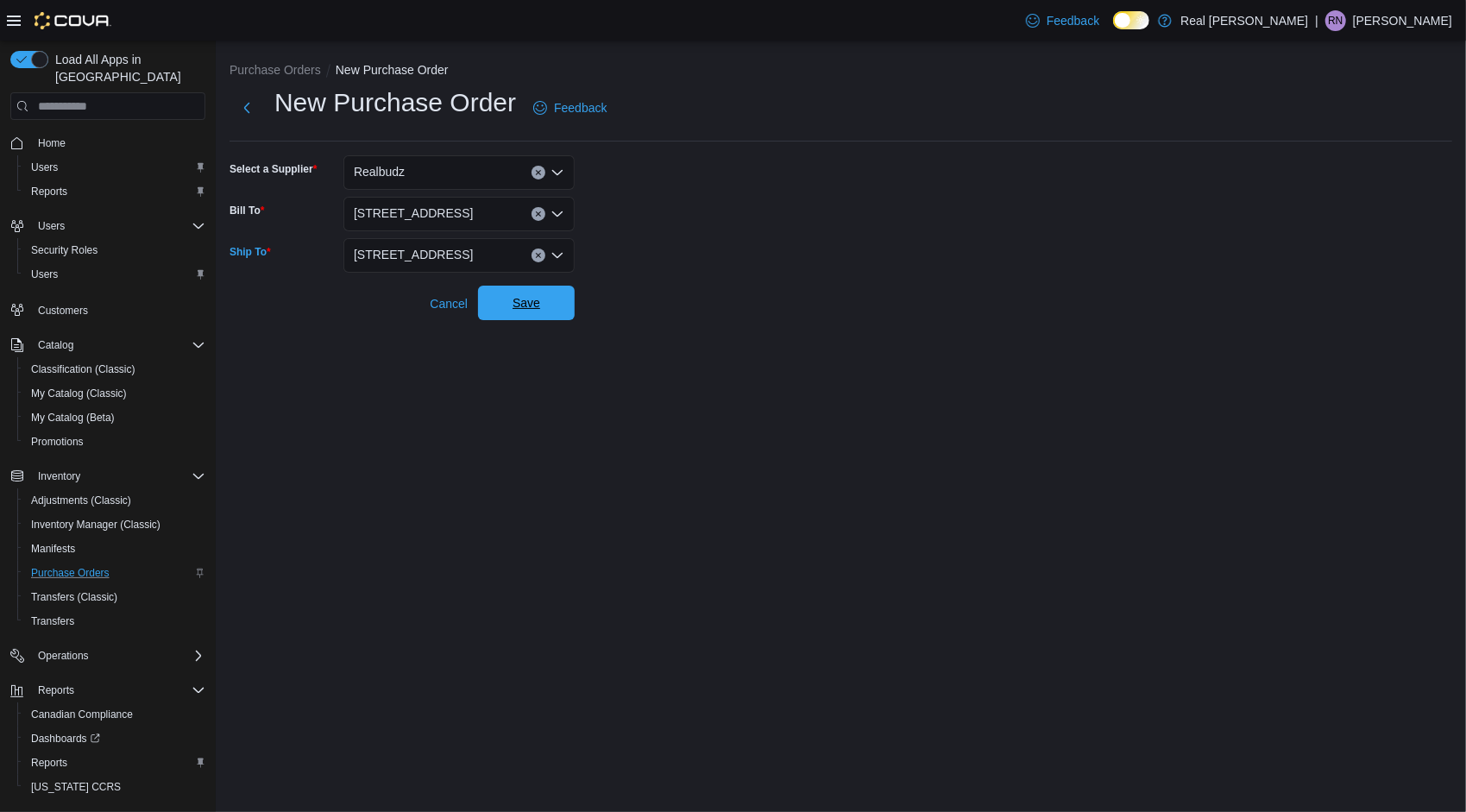
click at [531, 302] on span "Save" at bounding box center [527, 303] width 28 height 18
drag, startPoint x: 511, startPoint y: 178, endPoint x: 782, endPoint y: 145, distance: 273.0
click at [780, 142] on hr at bounding box center [841, 141] width 1223 height 1
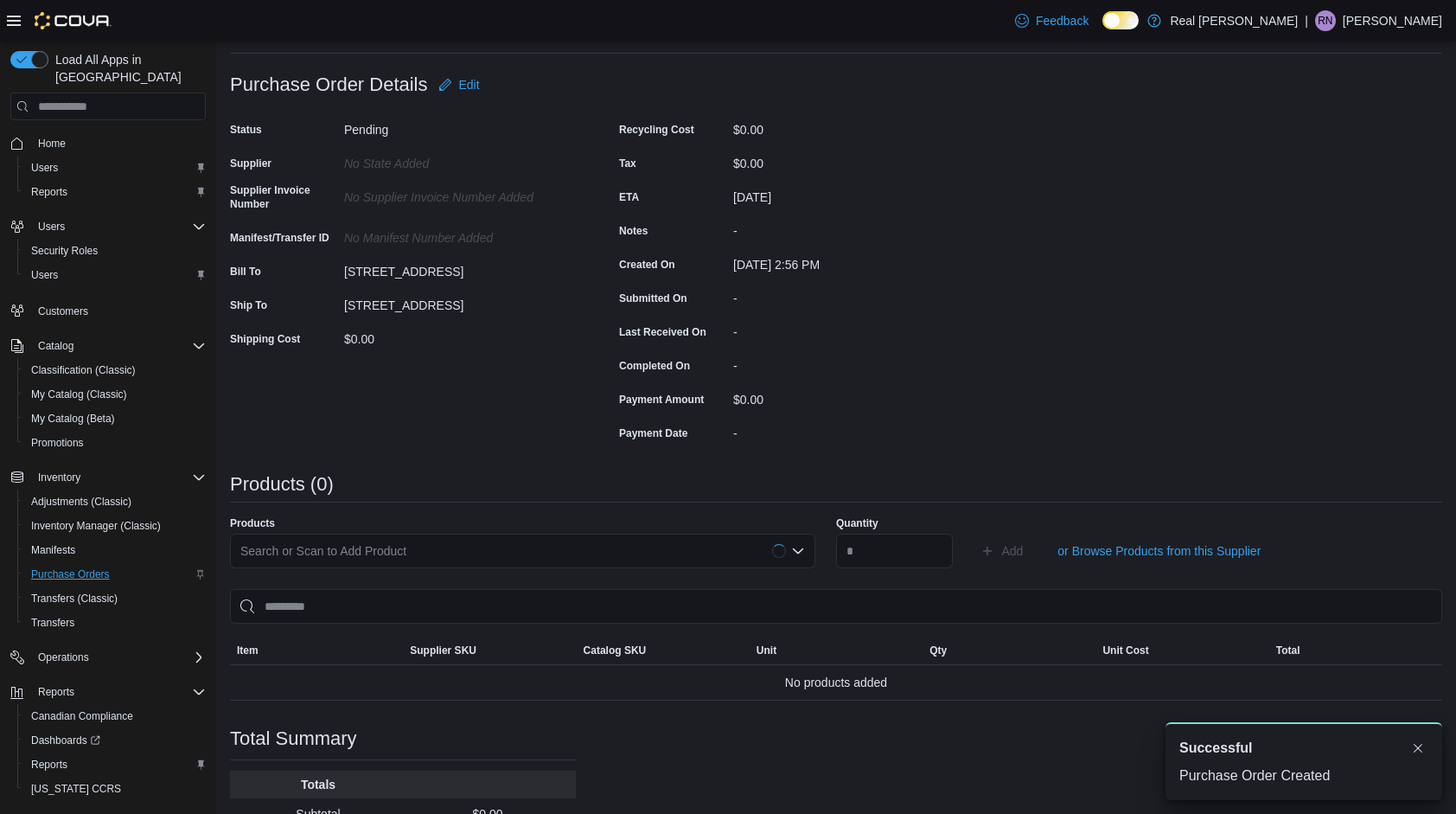
scroll to position [173, 0]
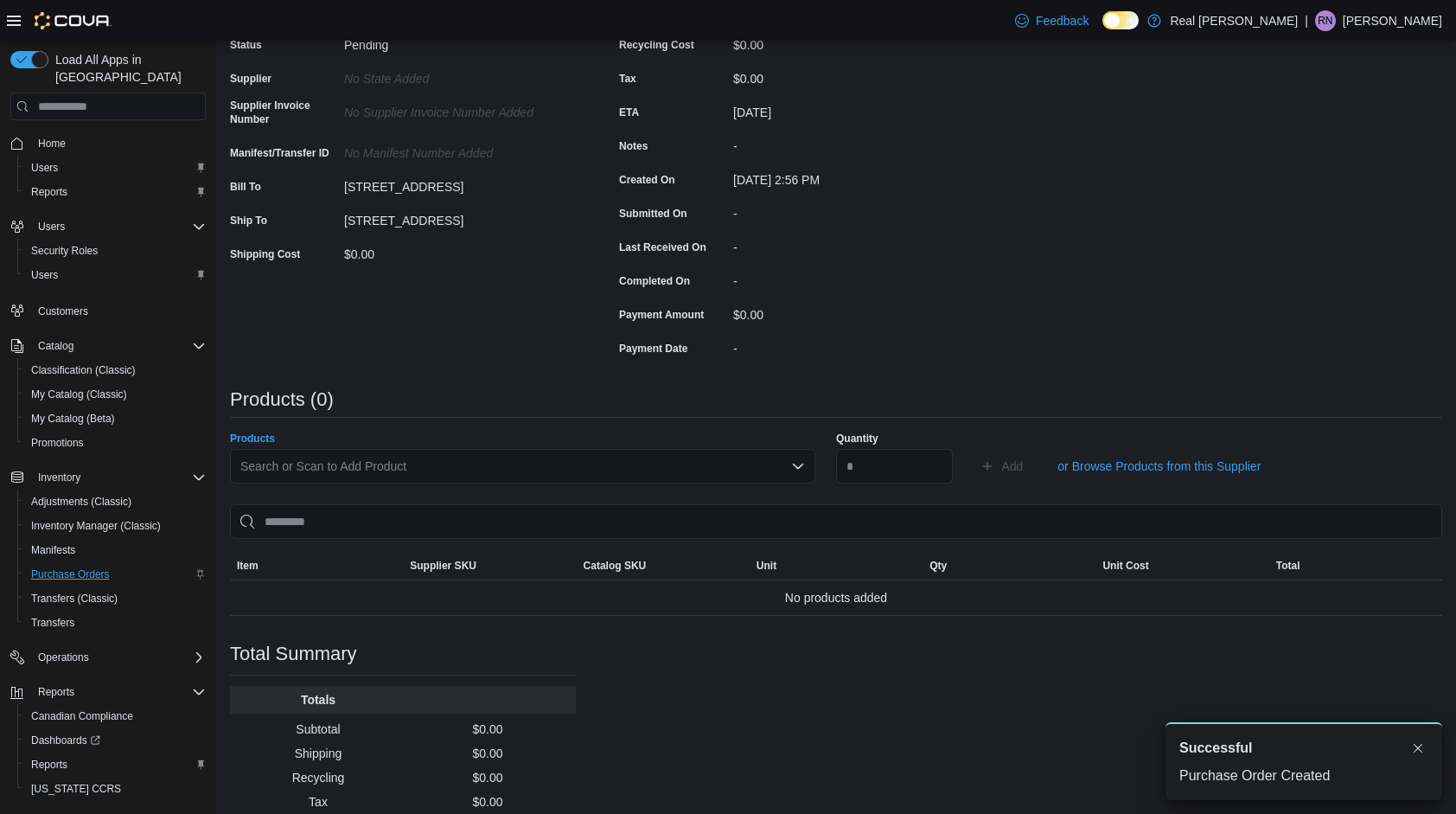
click at [599, 457] on div "Search or Scan to Add Product" at bounding box center [522, 465] width 585 height 34
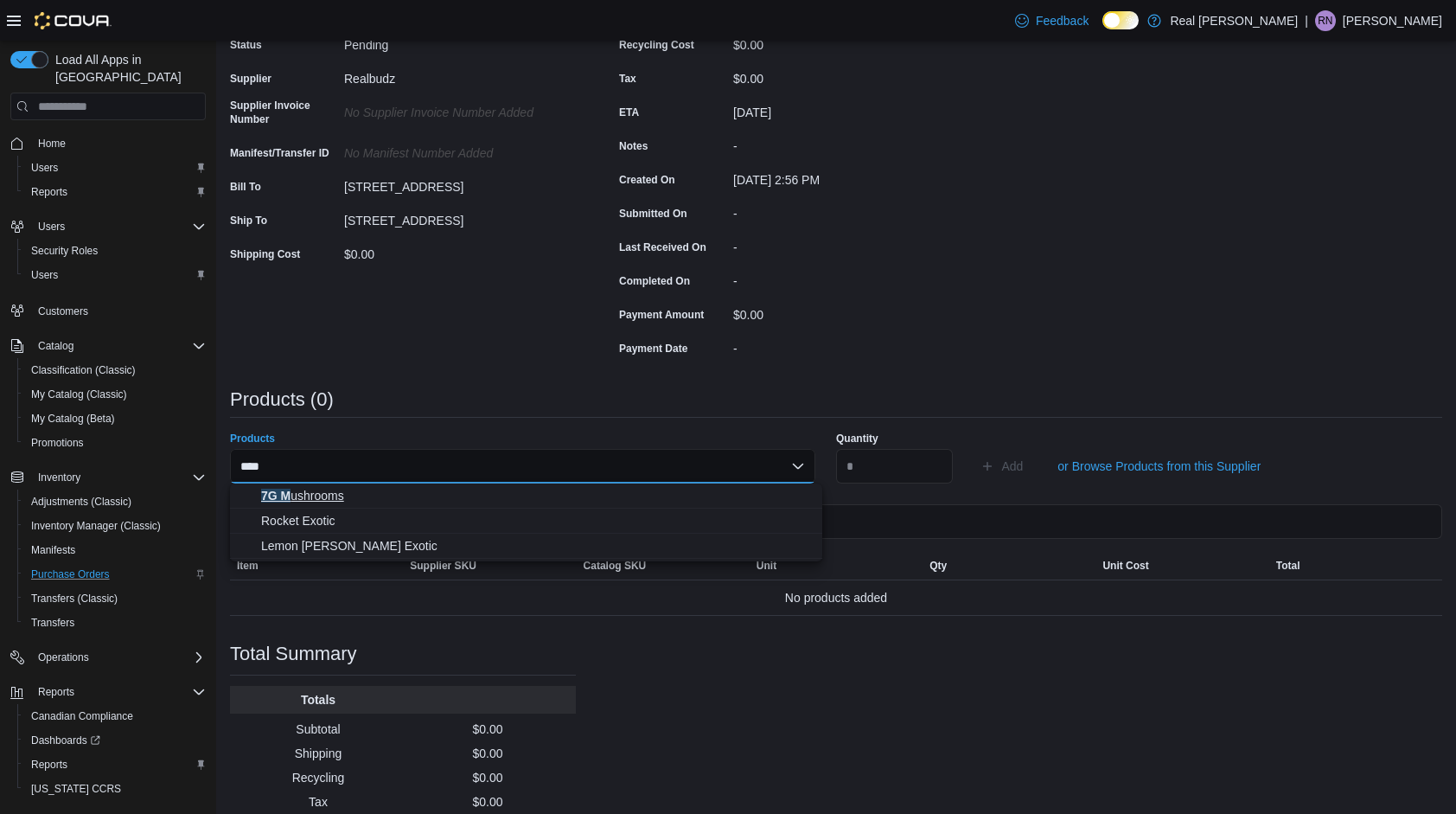
type input "****"
click at [434, 492] on span "7G M ushrooms" at bounding box center [535, 495] width 550 height 18
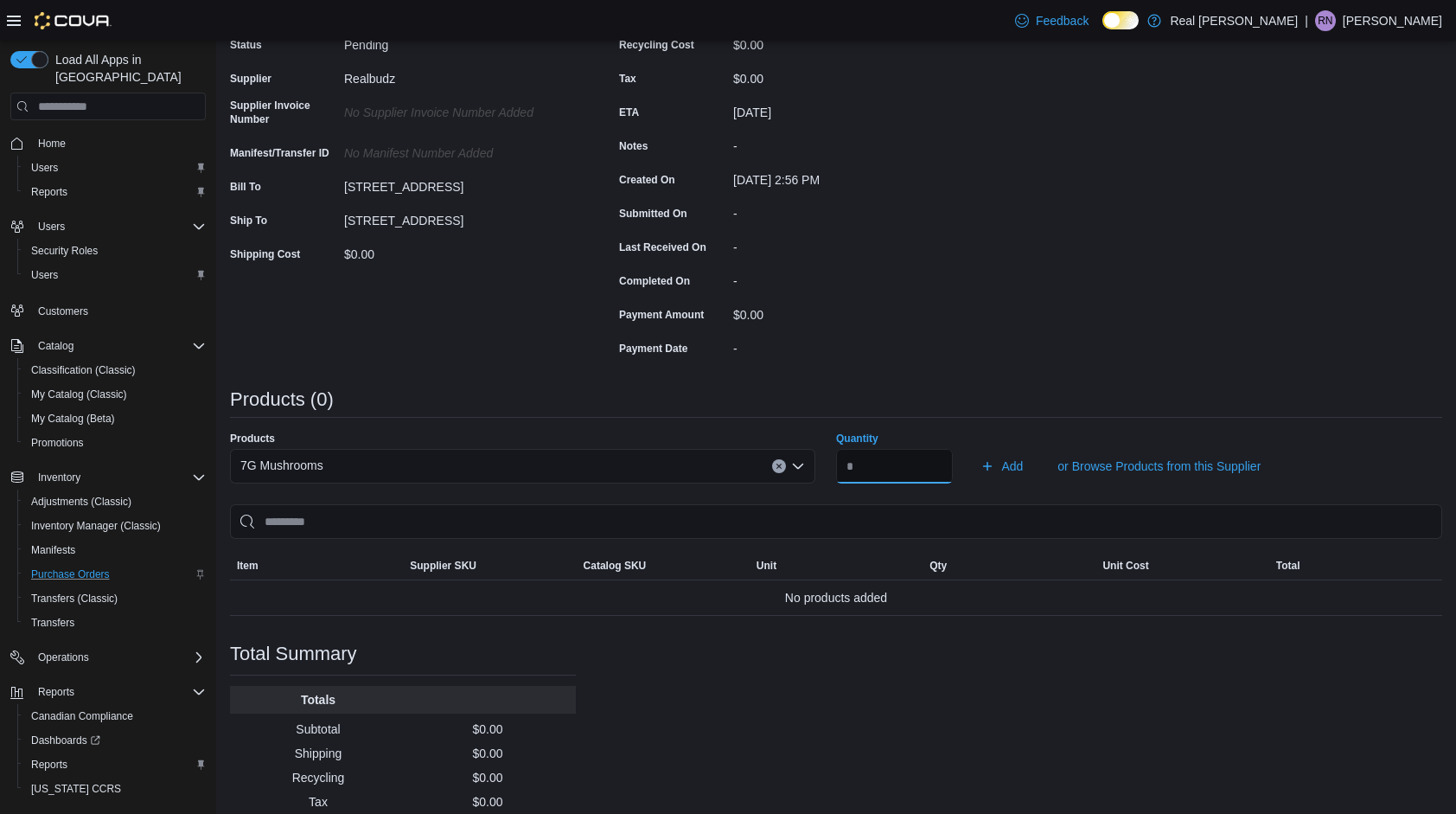
type input "*"
click at [885, 391] on div "Products (0)" at bounding box center [836, 400] width 1212 height 21
click at [1021, 459] on span "Add" at bounding box center [1011, 466] width 22 height 18
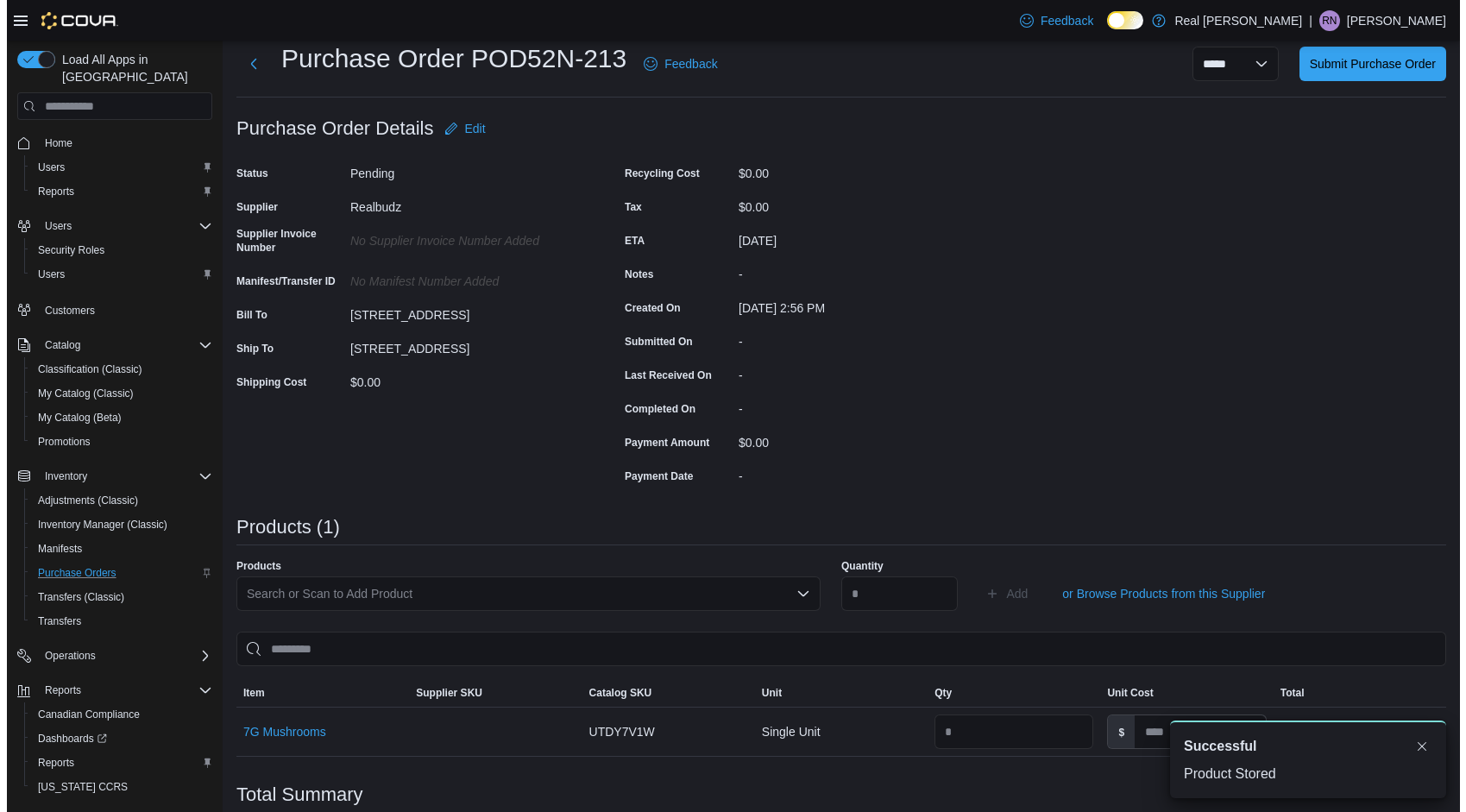
scroll to position [0, 0]
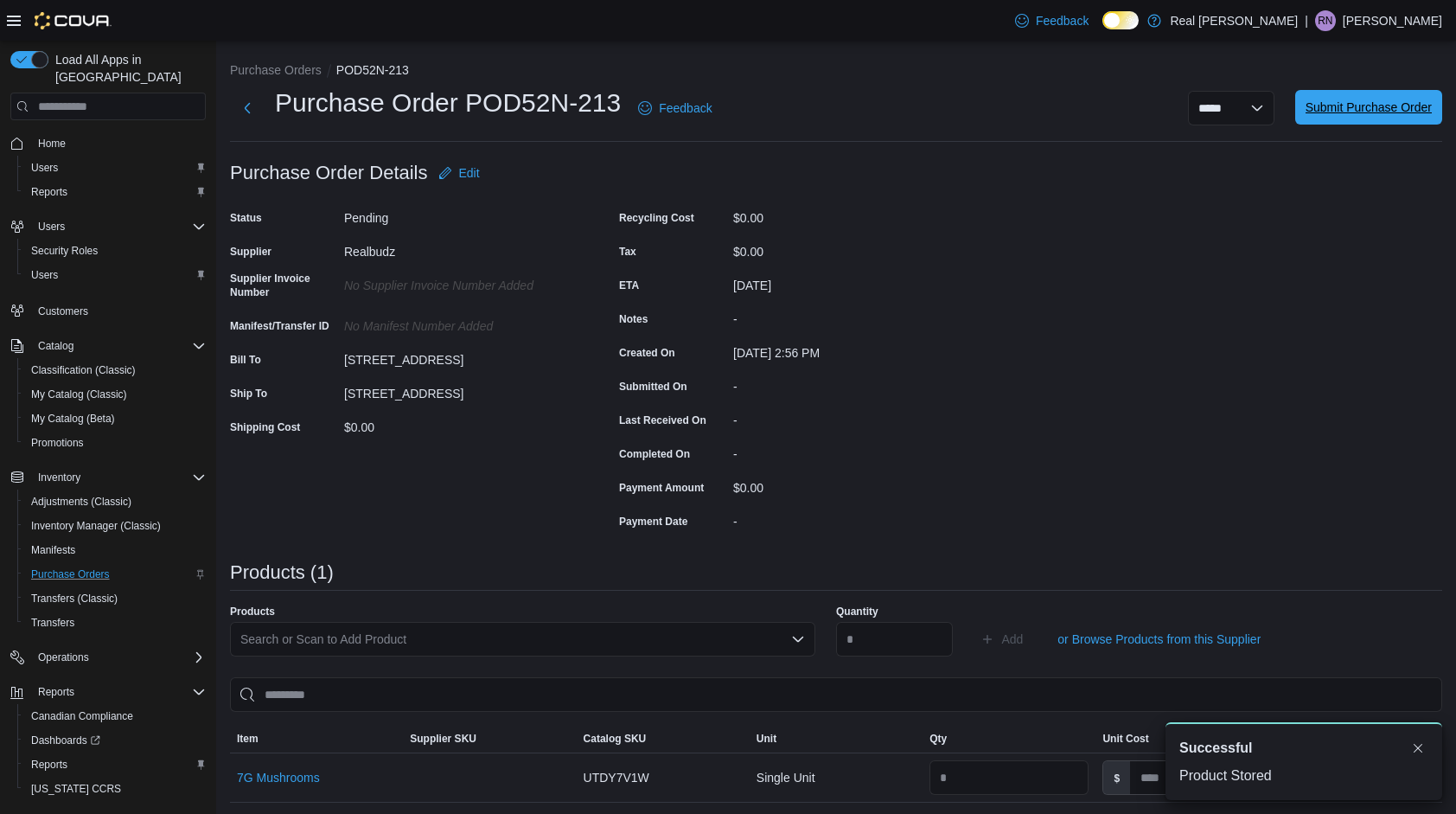
click at [1376, 108] on span "Submit Purchase Order" at bounding box center [1368, 107] width 126 height 18
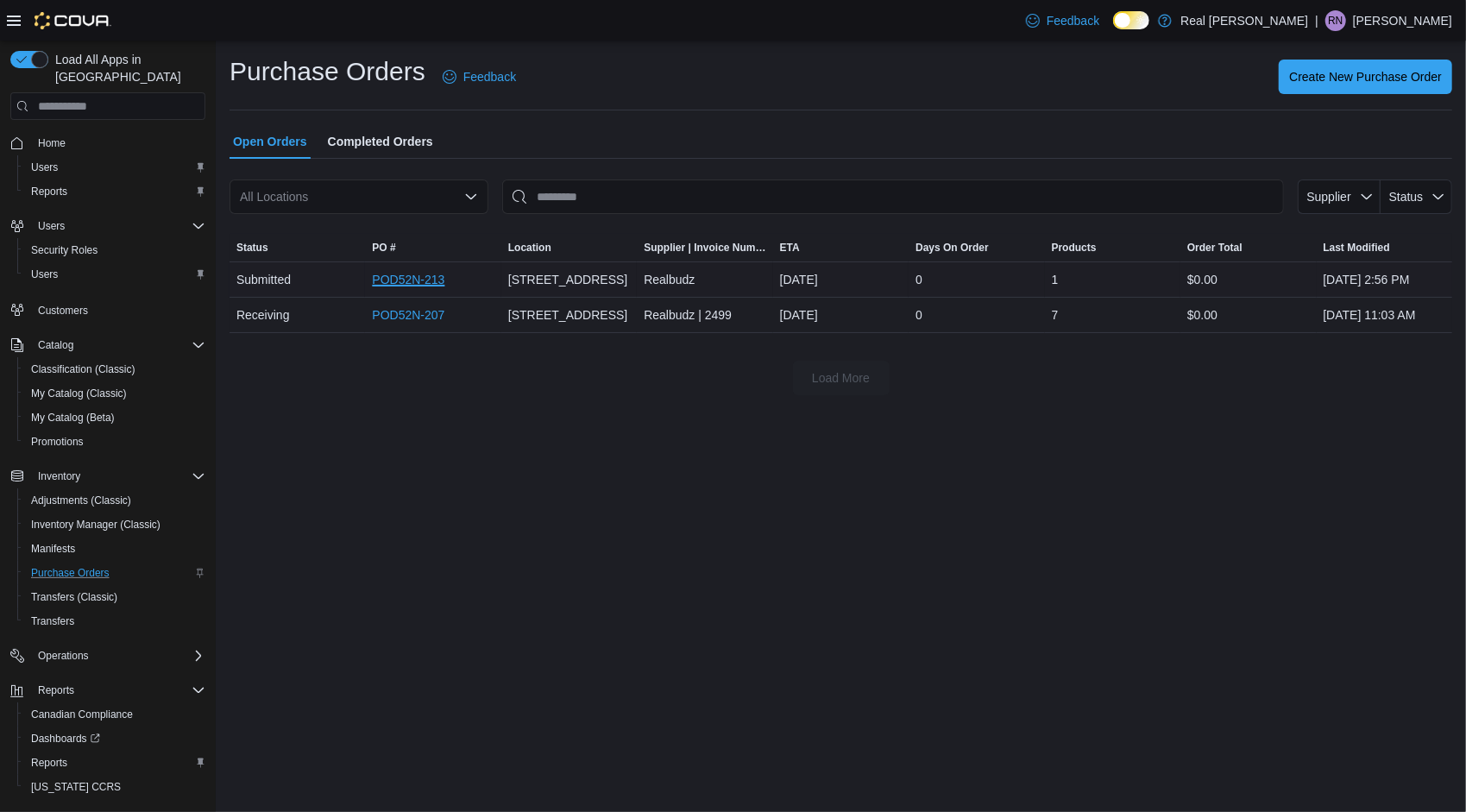
click at [414, 272] on link "POD52N-213" at bounding box center [407, 279] width 73 height 21
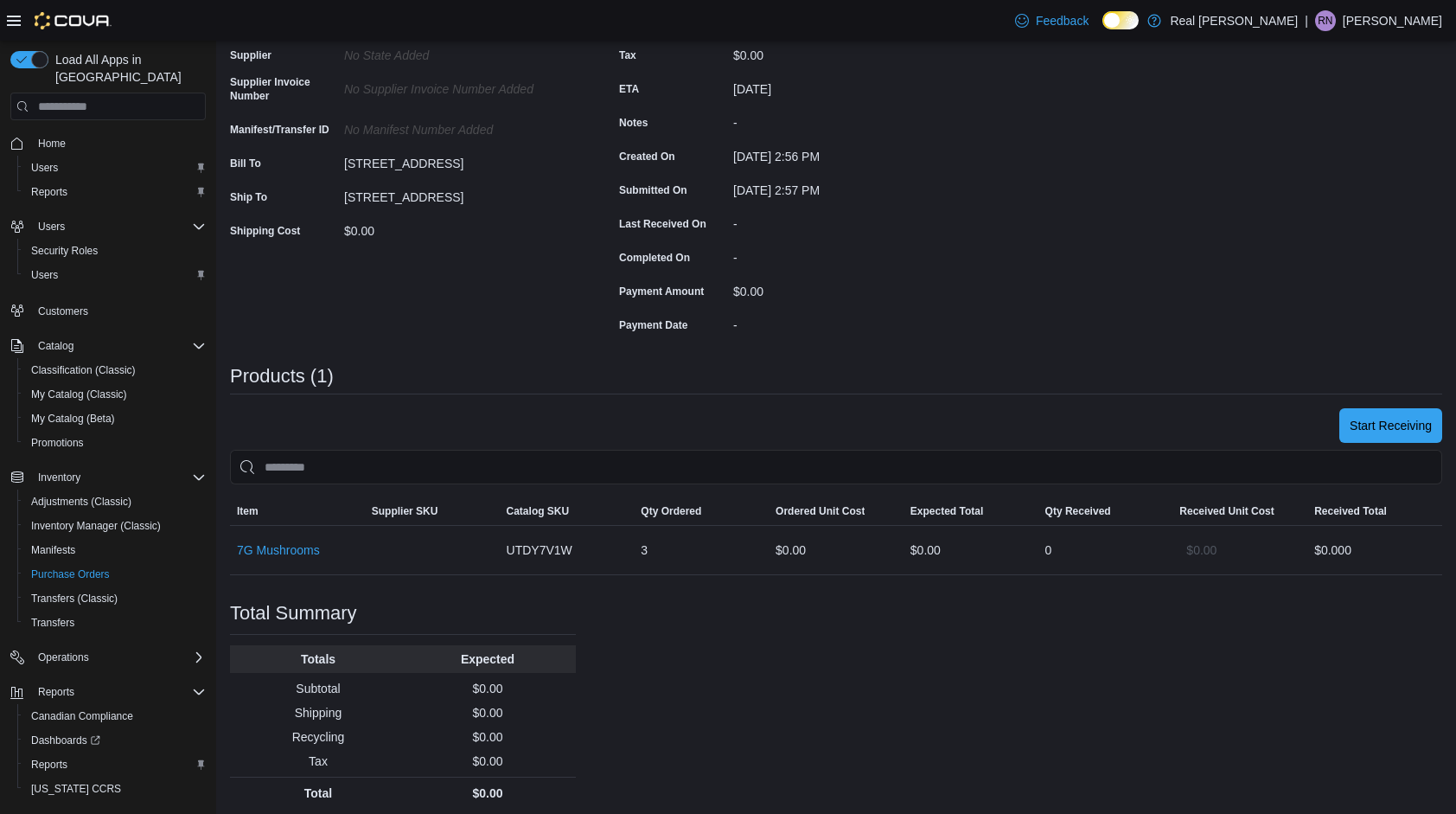
scroll to position [204, 0]
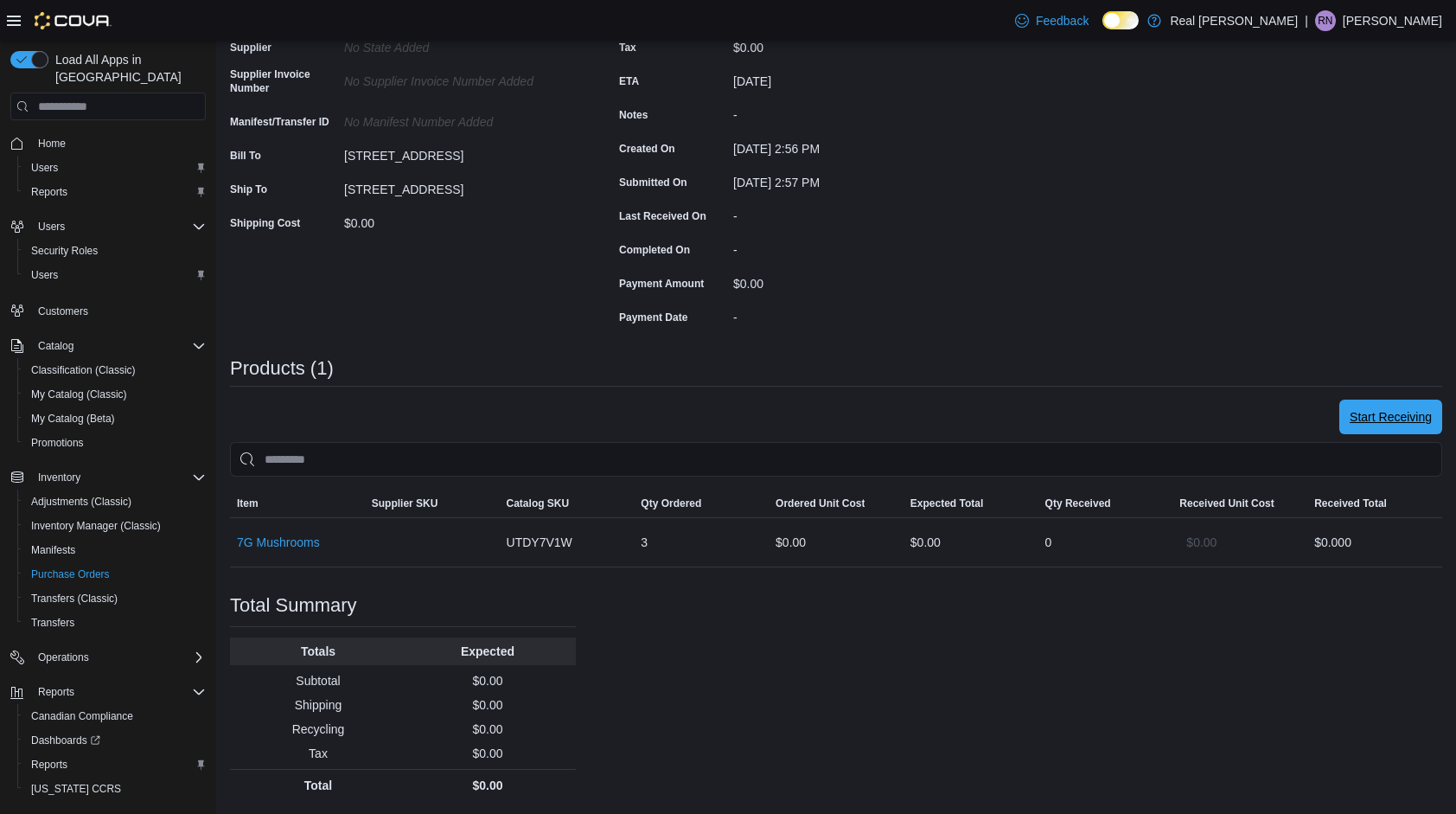
click at [1397, 421] on span "Start Receiving" at bounding box center [1390, 417] width 82 height 18
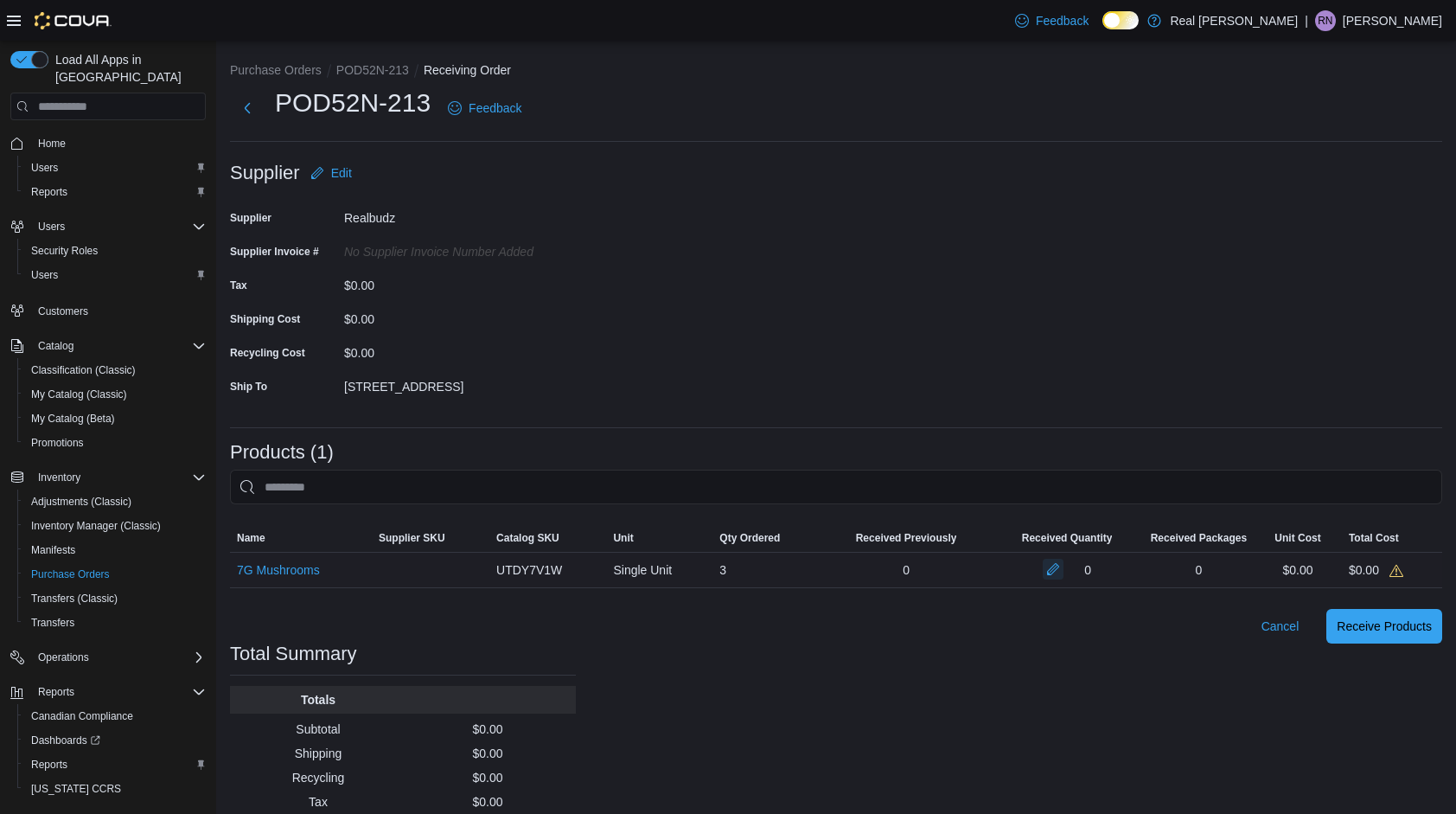
click at [1061, 564] on button "button" at bounding box center [1053, 569] width 21 height 21
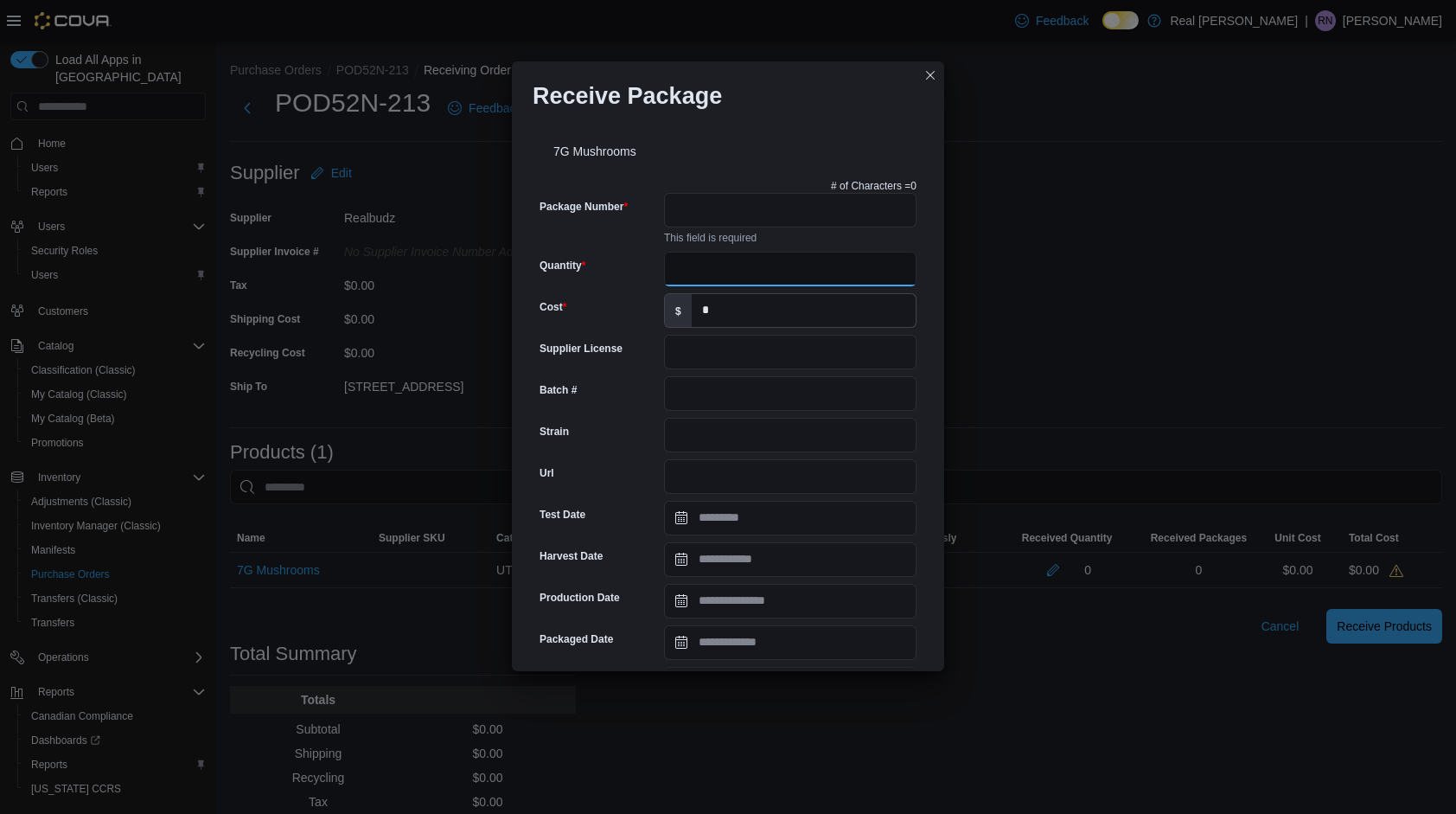
click at [718, 263] on input "Quantity" at bounding box center [790, 269] width 253 height 34
type input "*"
drag, startPoint x: 709, startPoint y: 210, endPoint x: 713, endPoint y: 219, distance: 9.8
click at [709, 210] on input "Package Number" at bounding box center [790, 210] width 253 height 34
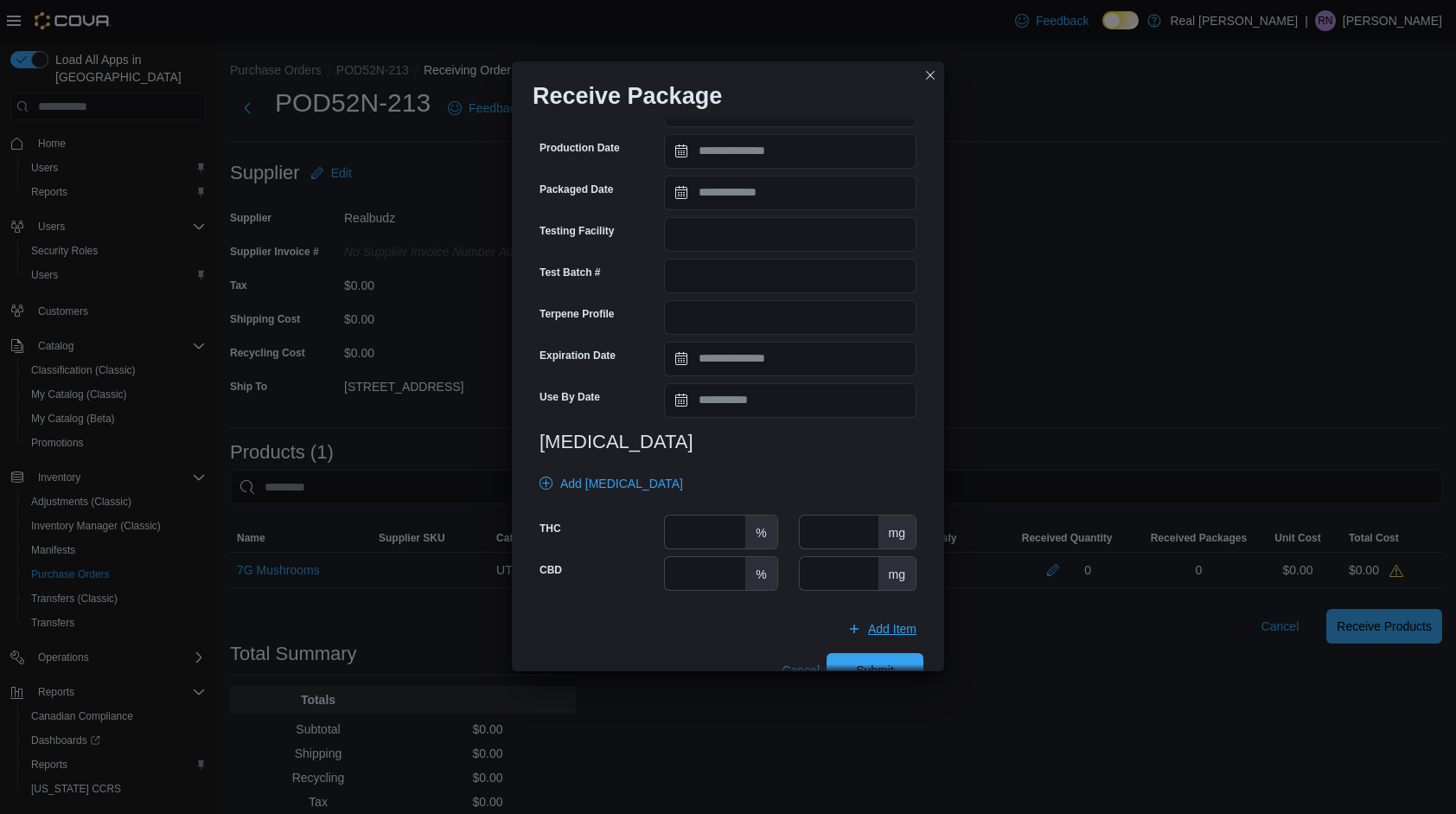
scroll to position [469, 0]
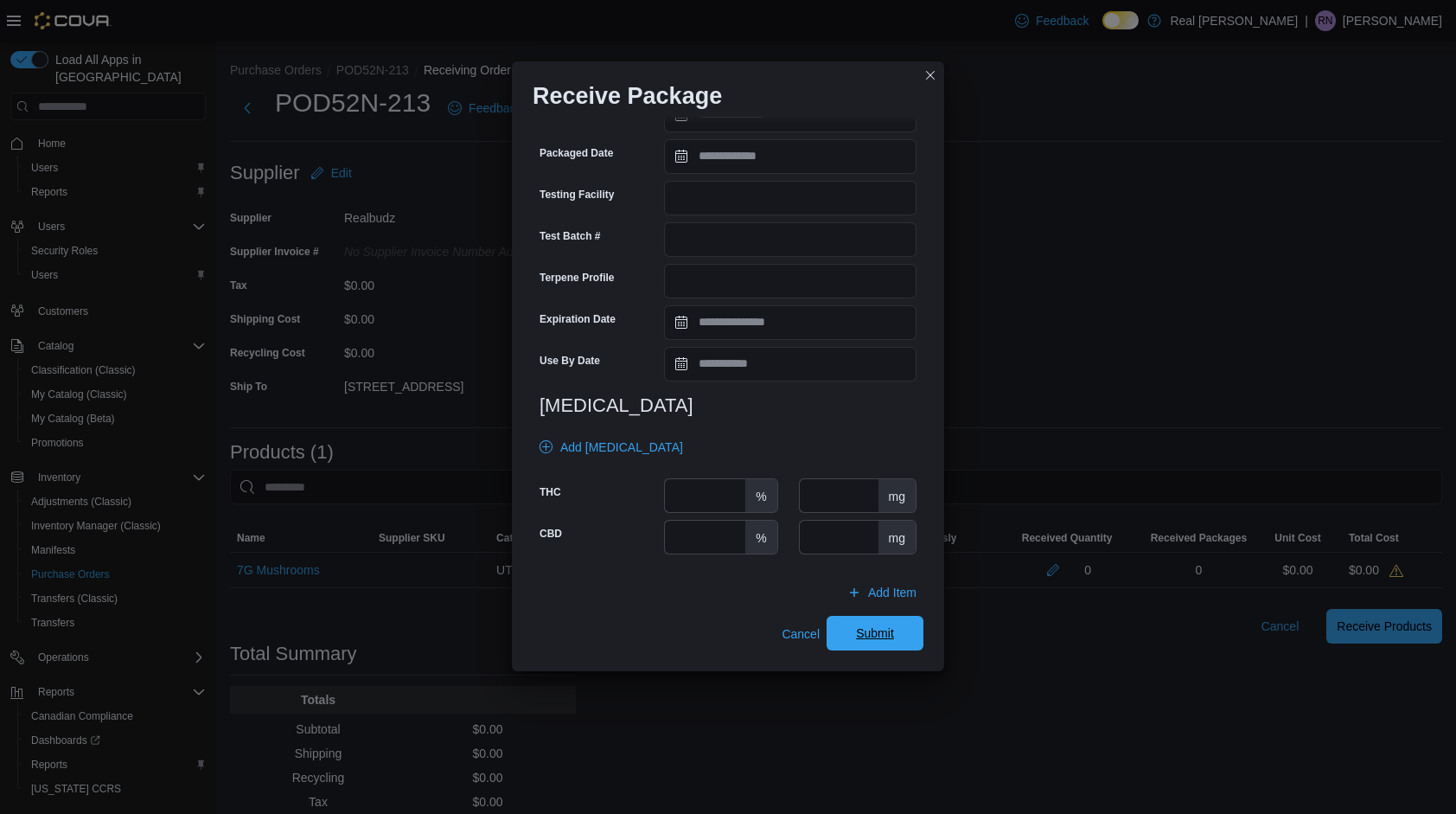
type input "*******"
click at [849, 620] on span "Submit" at bounding box center [874, 632] width 76 height 34
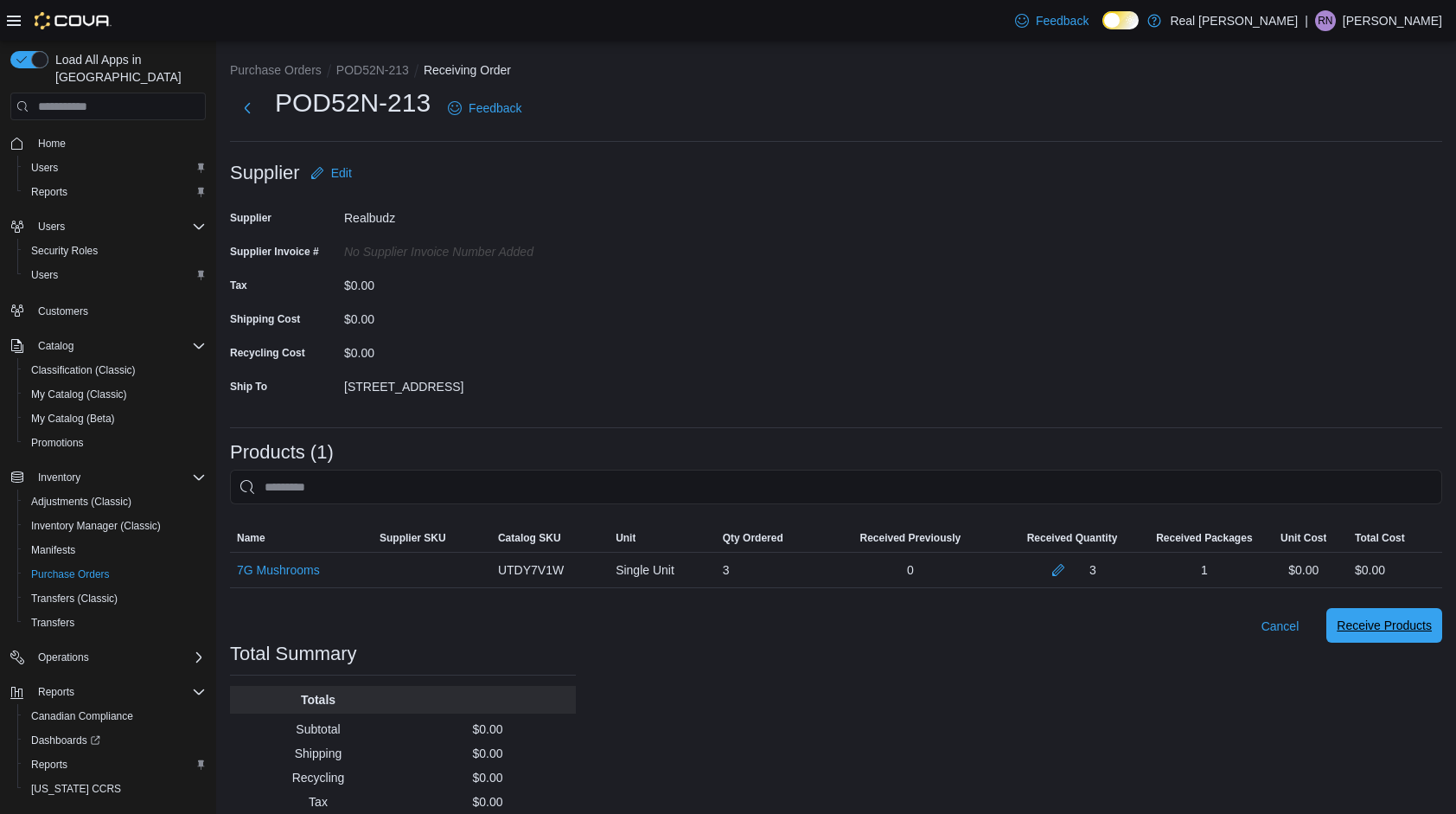
click at [1407, 624] on span "Receive Products" at bounding box center [1384, 625] width 95 height 18
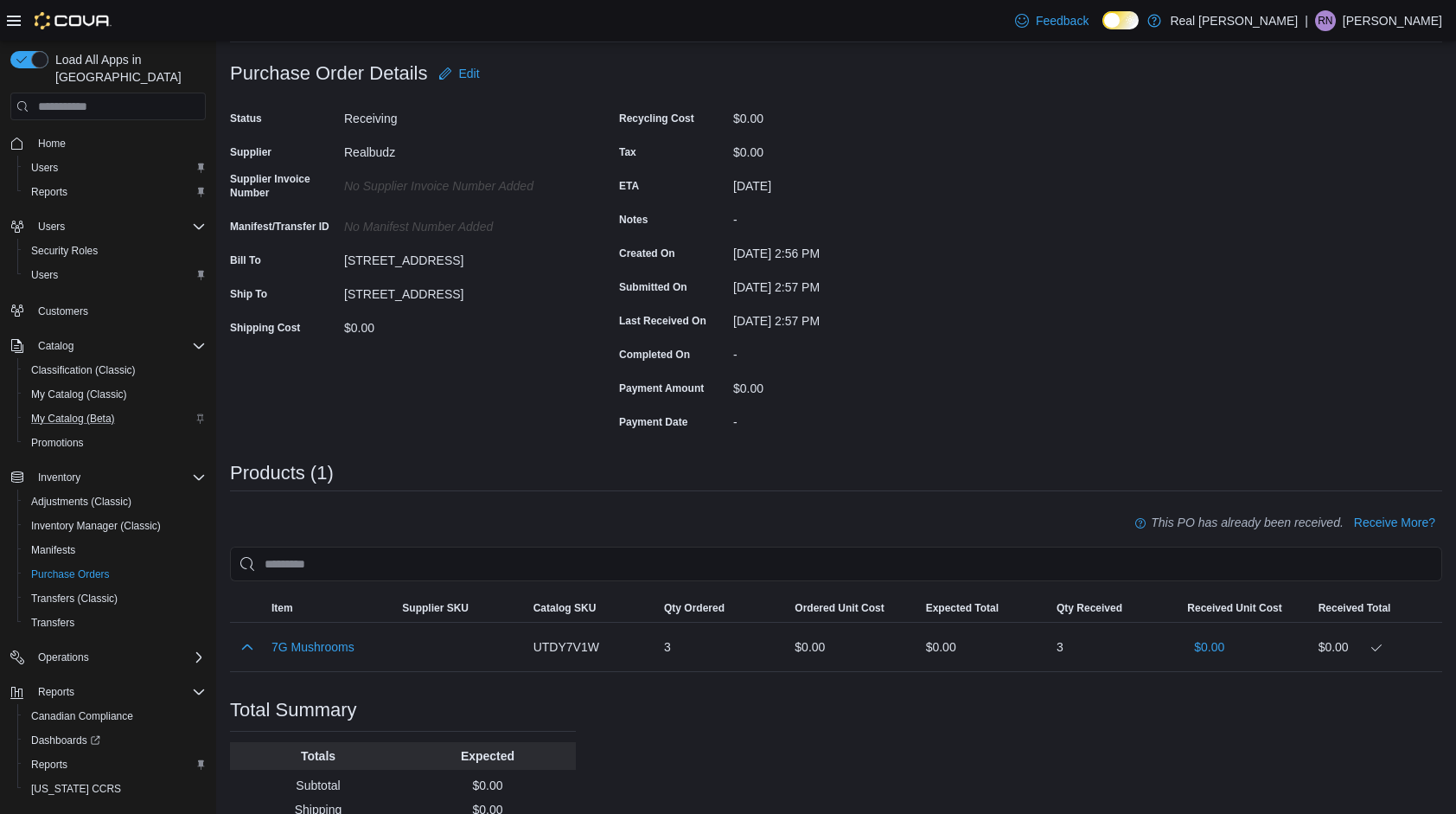
scroll to position [204, 0]
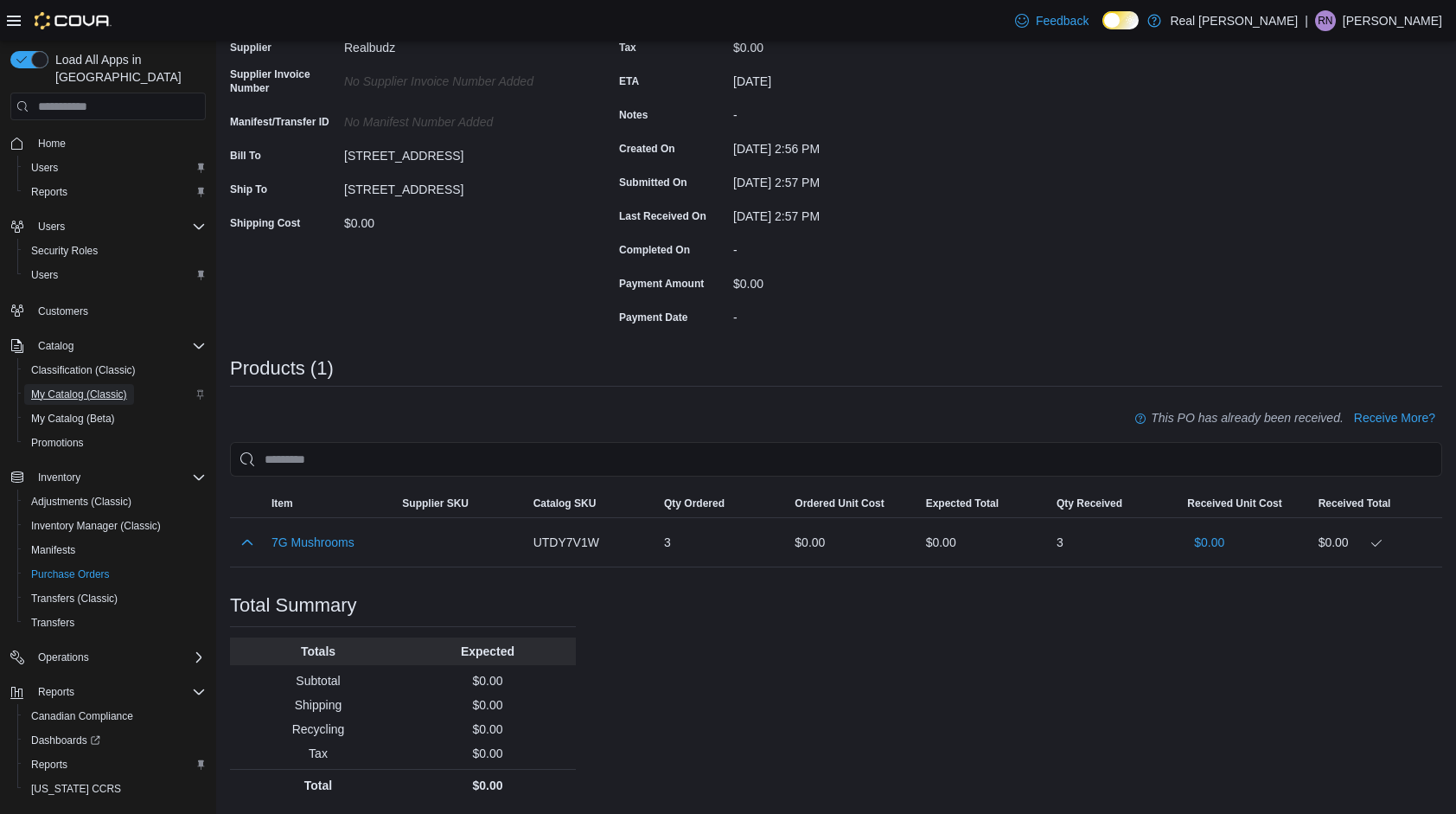
click at [118, 387] on span "My Catalog (Classic)" at bounding box center [78, 394] width 96 height 14
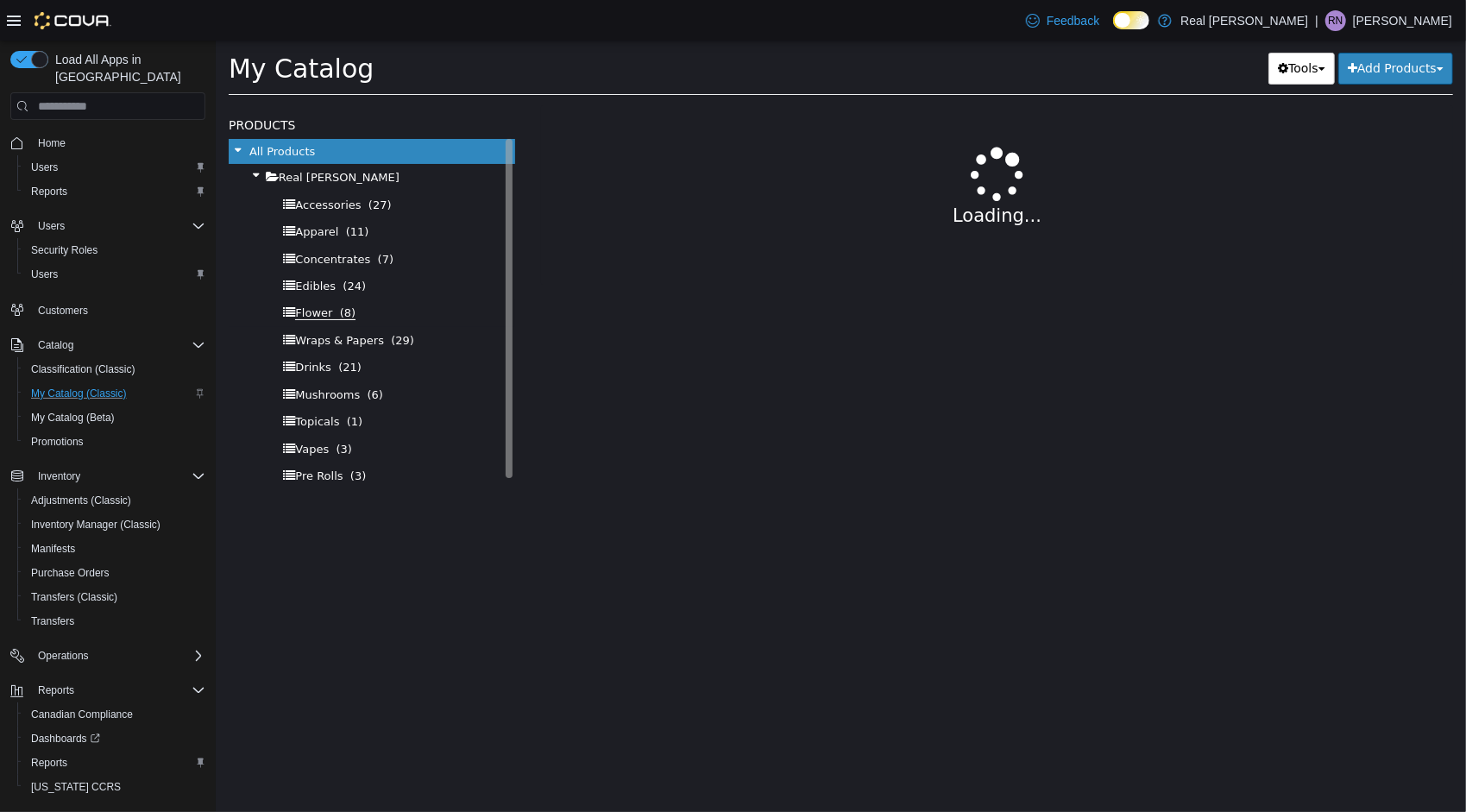
select select "**********"
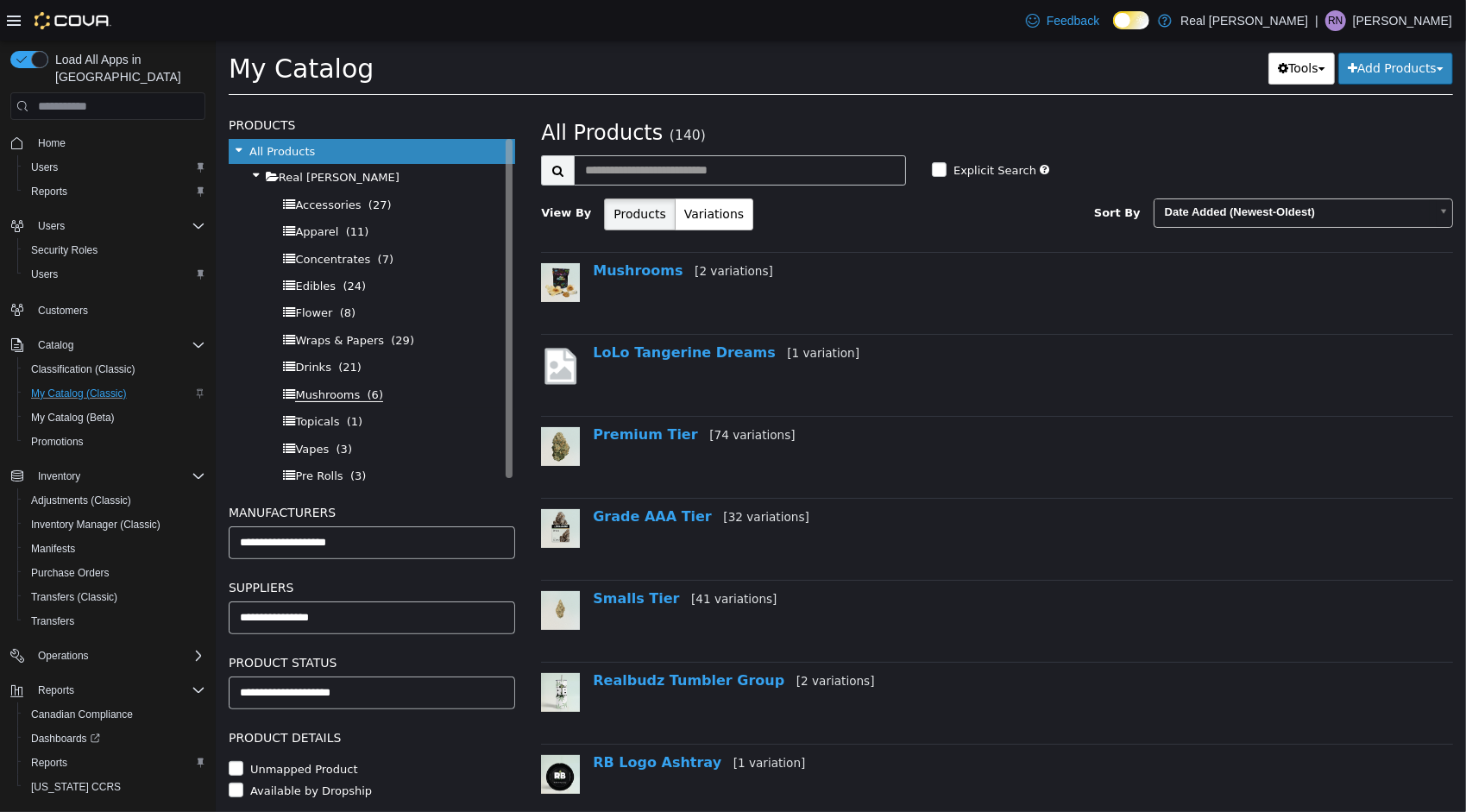
click at [340, 389] on span "Mushrooms" at bounding box center [327, 395] width 65 height 14
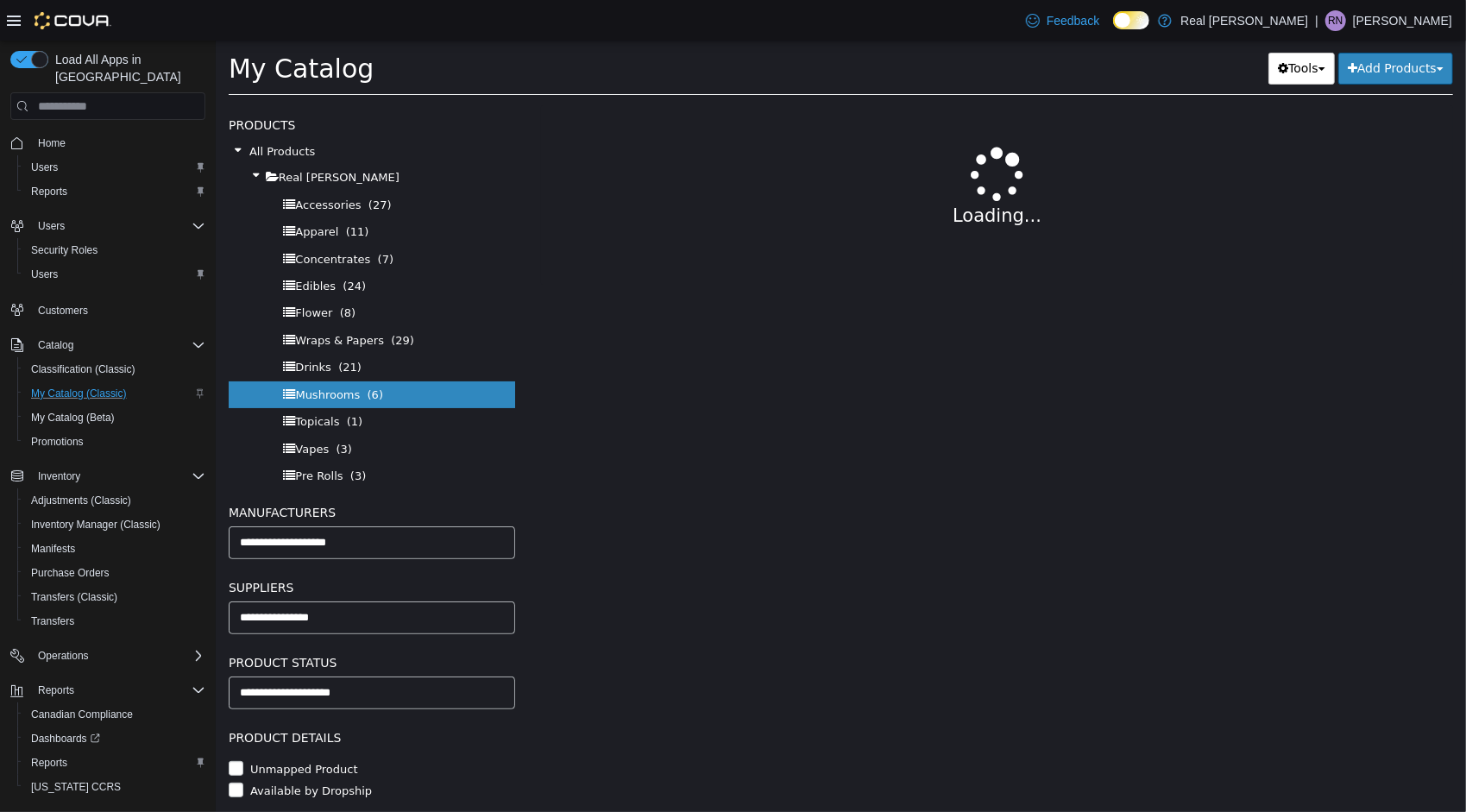
select select "**********"
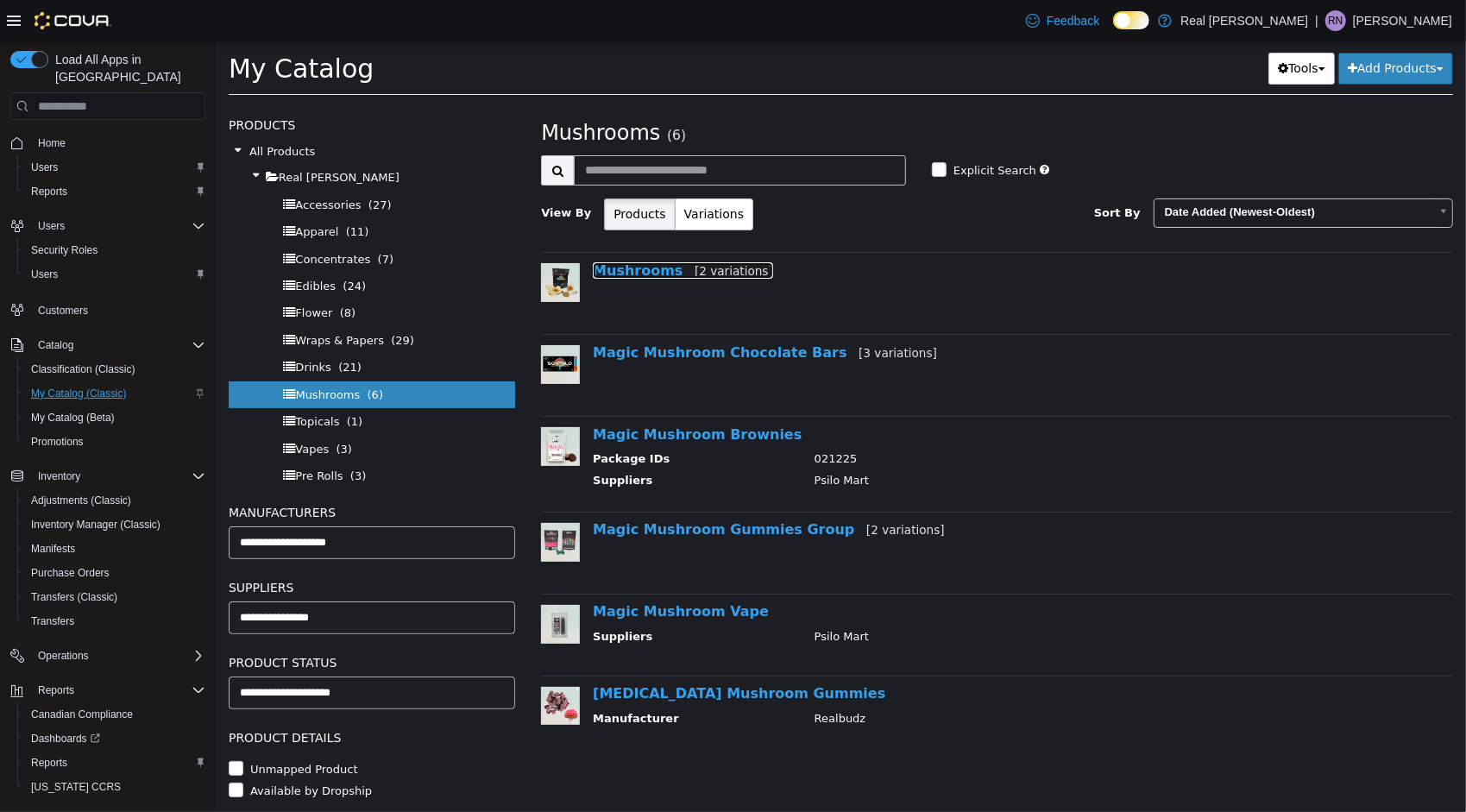
click at [641, 274] on link "Mushrooms [2 variations]" at bounding box center [683, 270] width 181 height 17
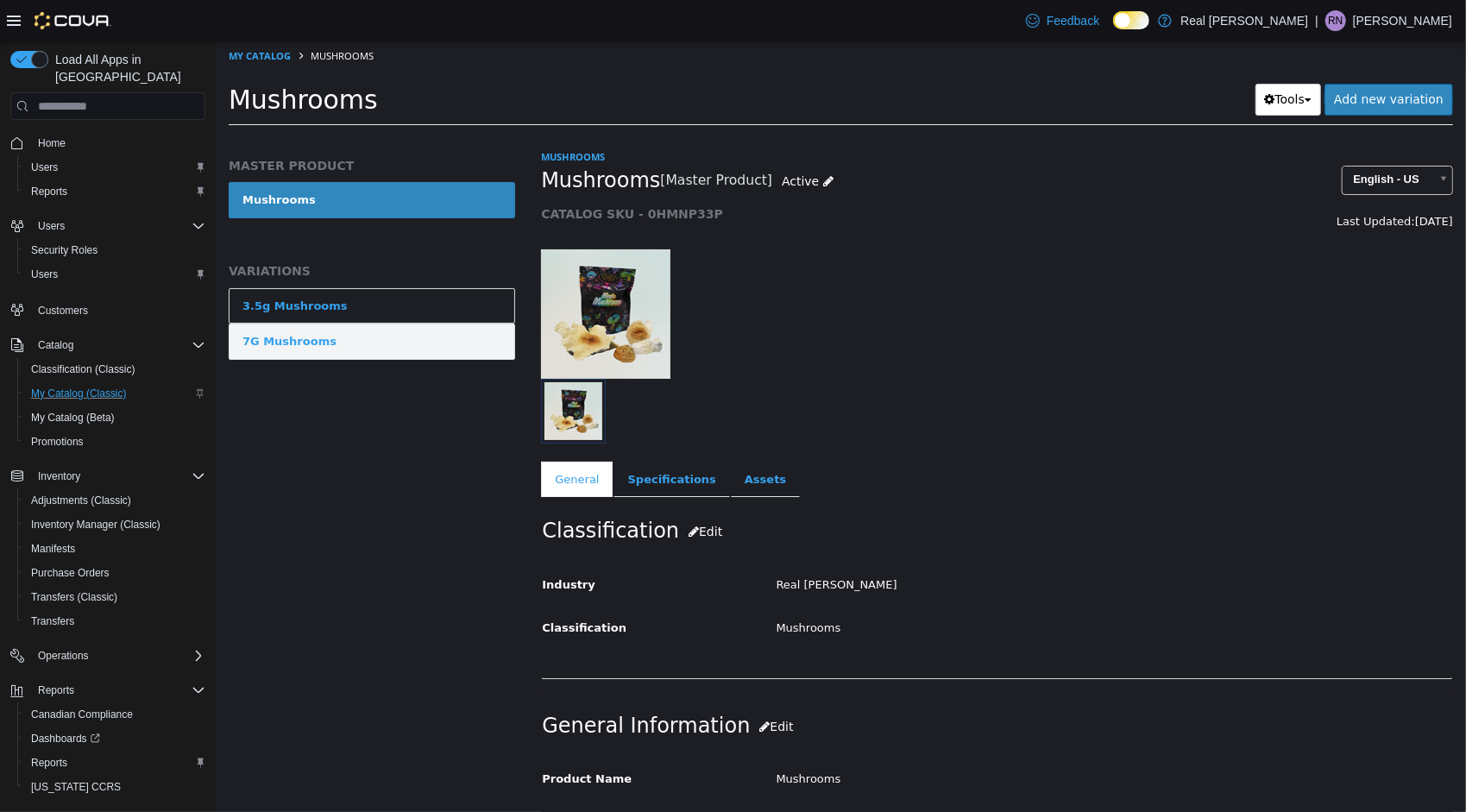
click at [422, 342] on link "7G Mushrooms" at bounding box center [371, 341] width 287 height 36
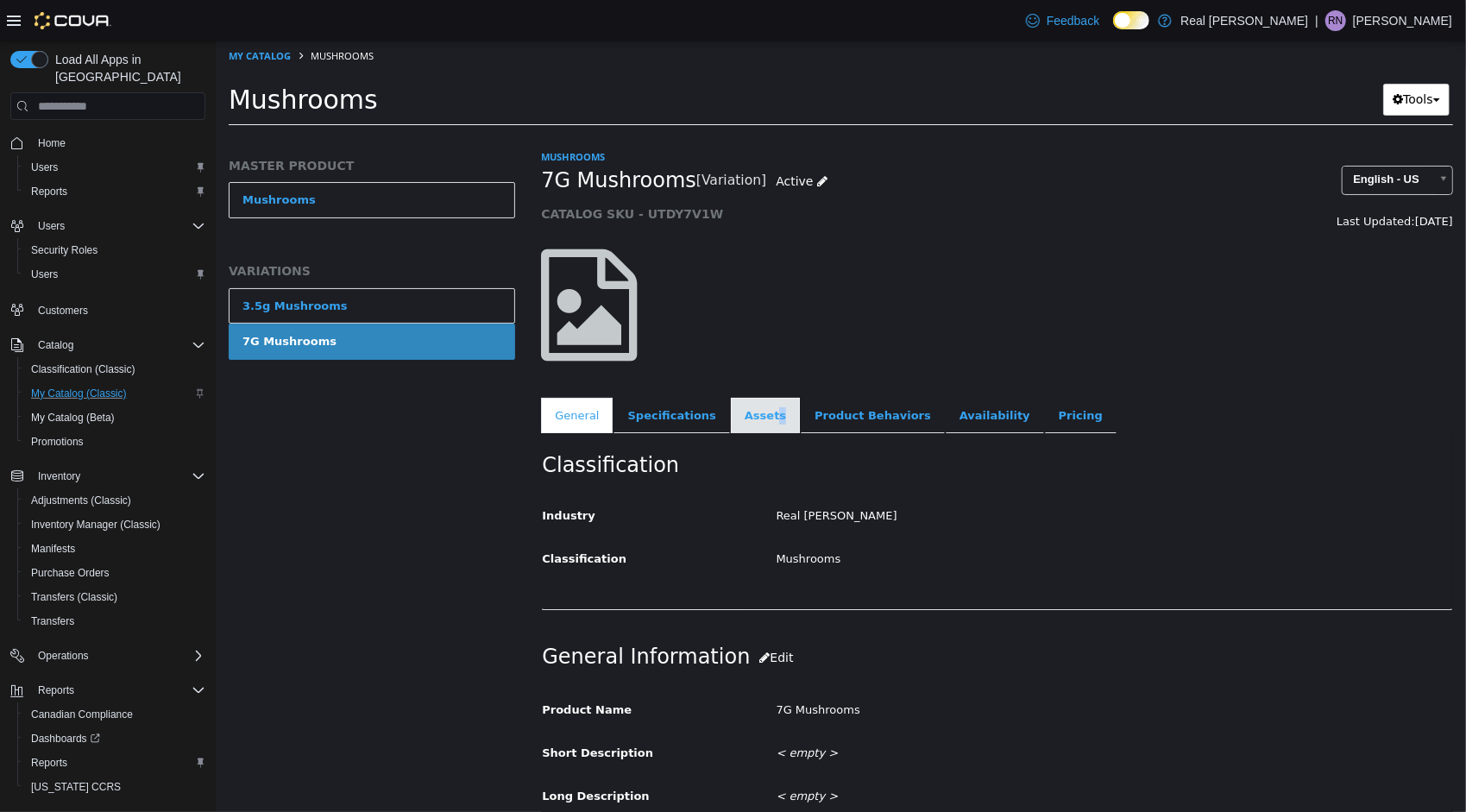
click at [754, 420] on link "Assets" at bounding box center [764, 415] width 69 height 36
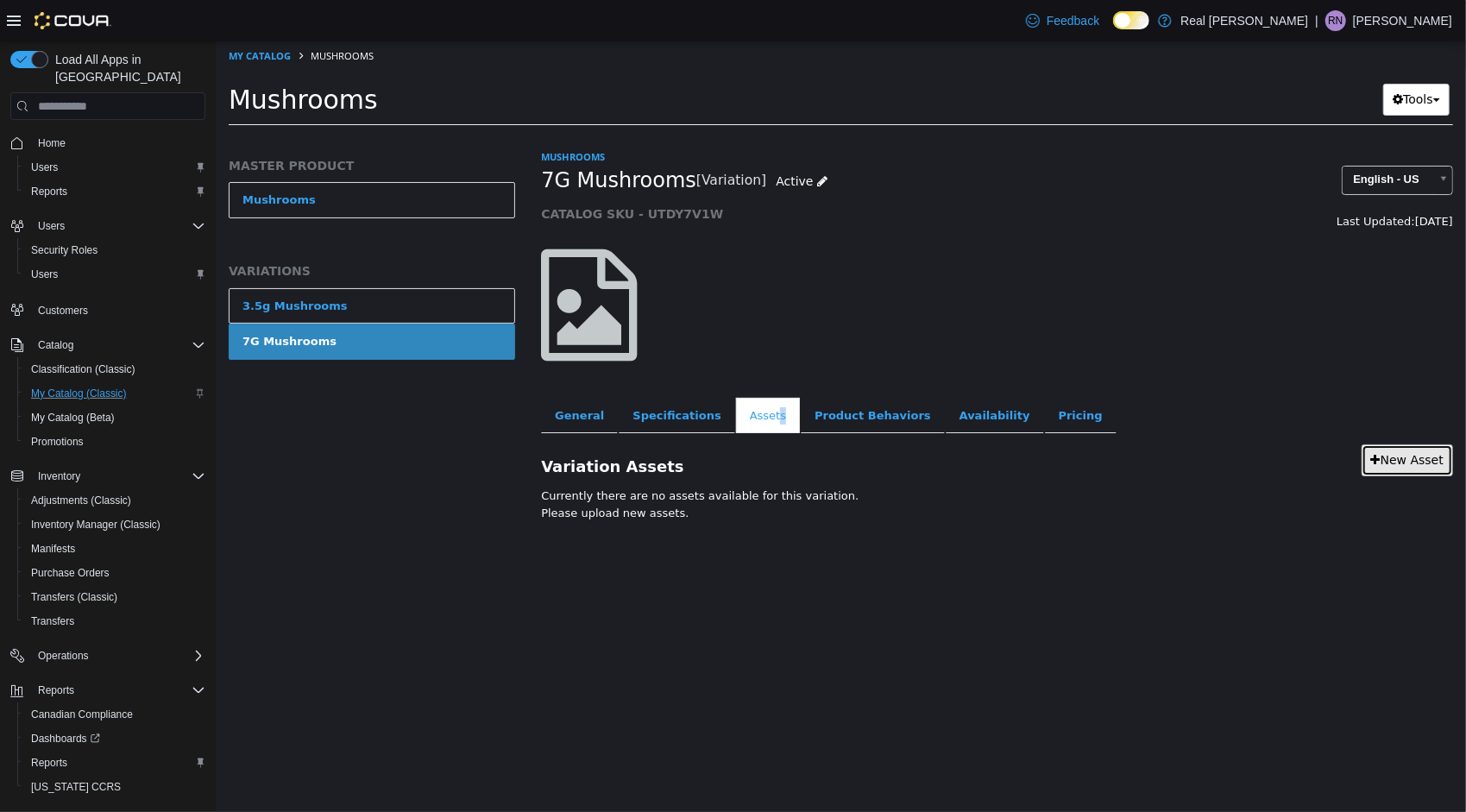
click at [1407, 447] on link "New Asset" at bounding box center [1406, 460] width 91 height 32
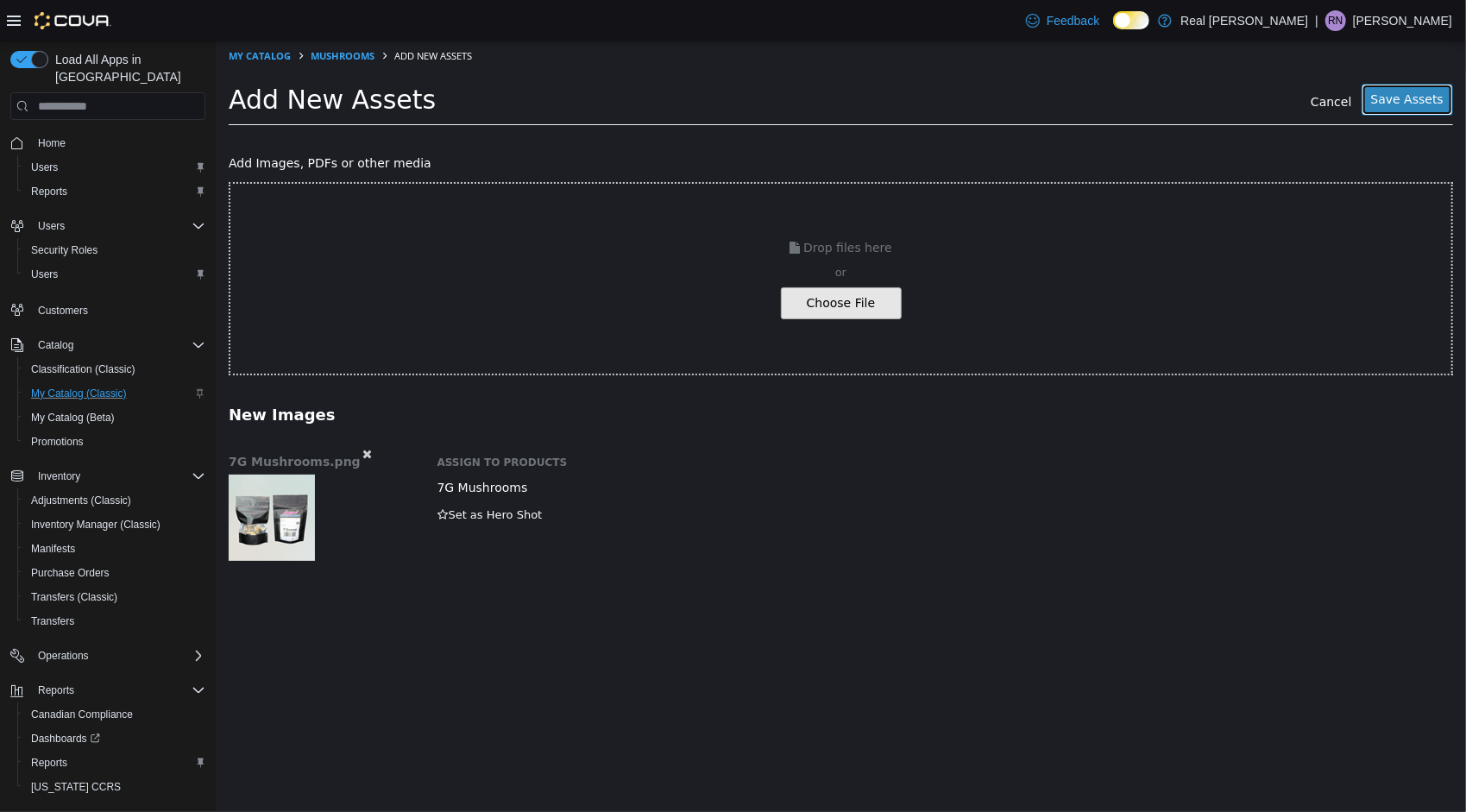
click at [1402, 109] on button "Save Assets" at bounding box center [1406, 100] width 91 height 32
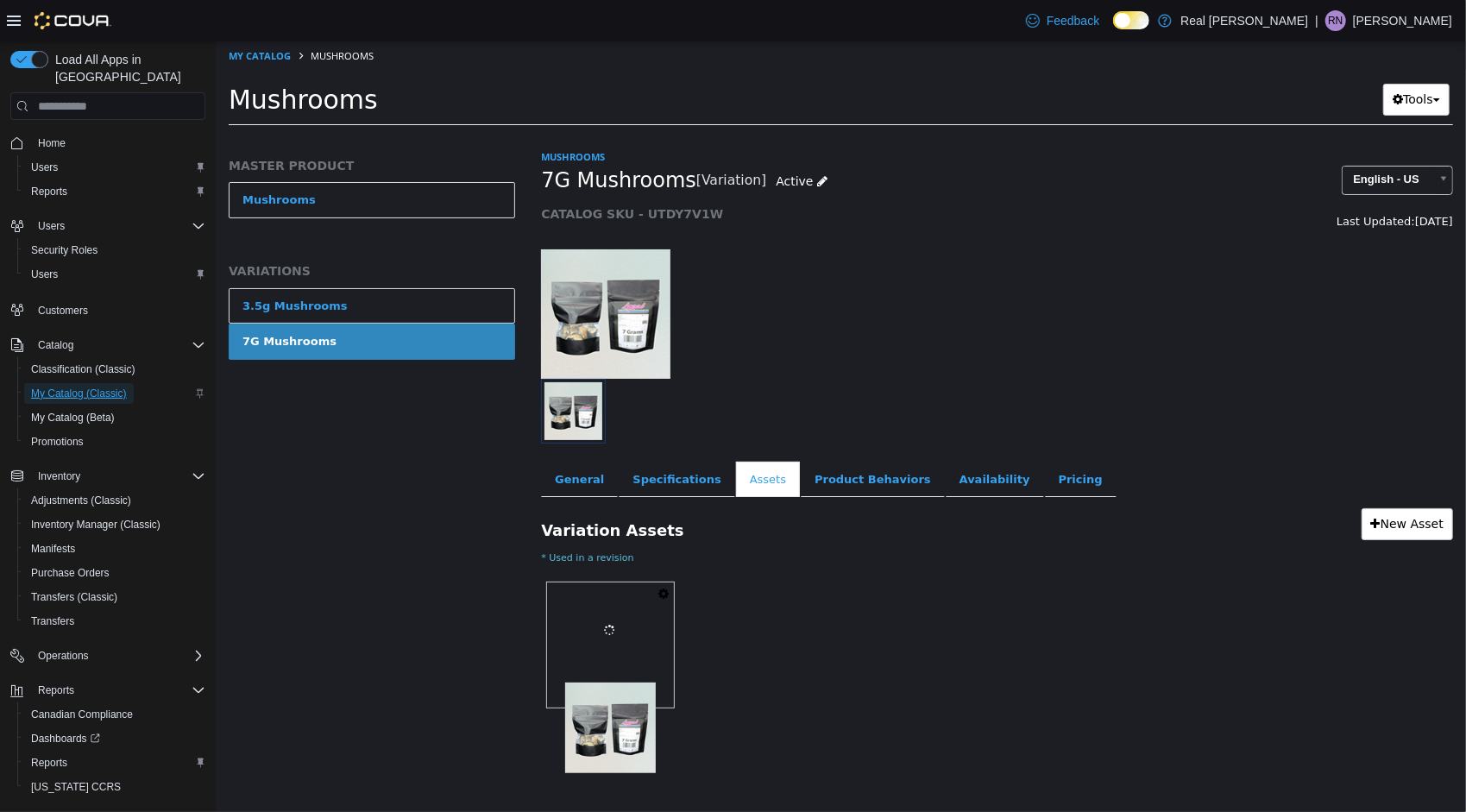
click at [95, 383] on span "My Catalog (Classic)" at bounding box center [78, 393] width 96 height 21
click at [87, 386] on span "My Catalog (Classic)" at bounding box center [78, 393] width 96 height 14
click at [267, 54] on link "My Catalog" at bounding box center [258, 55] width 62 height 13
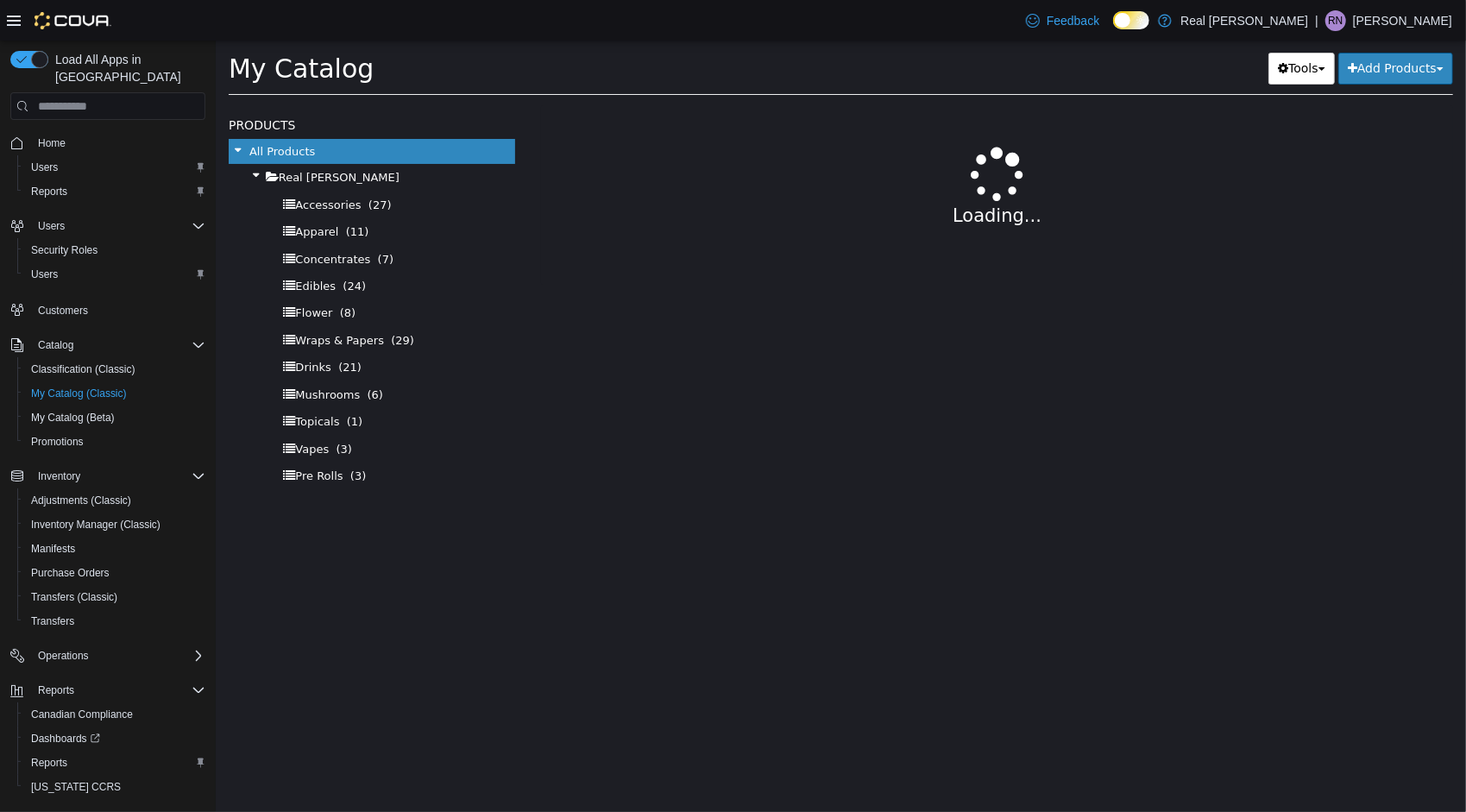
select select "**********"
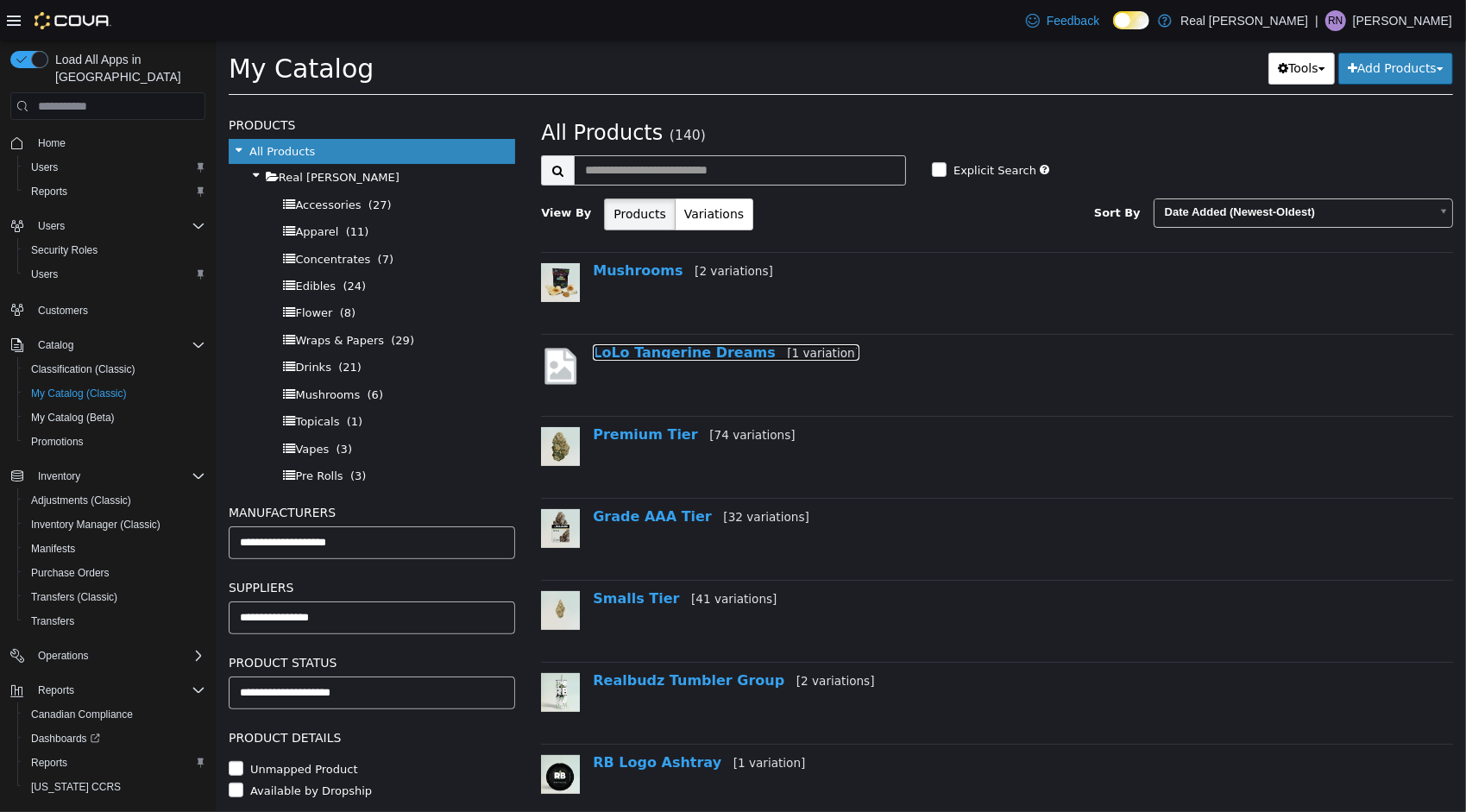
click at [642, 351] on link "LoLo Tangerine Dreams [1 variation]" at bounding box center [726, 352] width 266 height 17
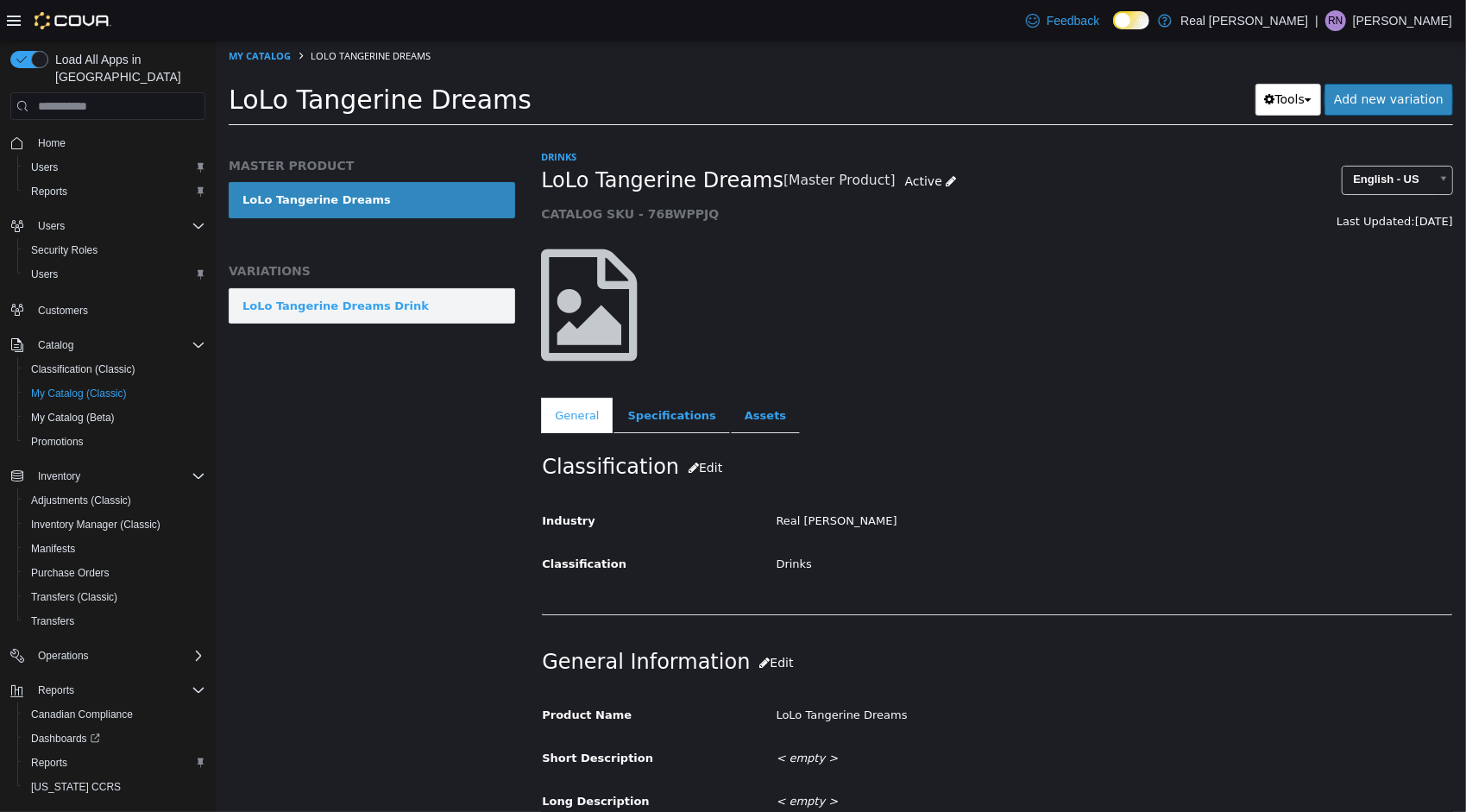
click at [405, 296] on link "LoLo Tangerine Dreams Drink" at bounding box center [371, 306] width 287 height 36
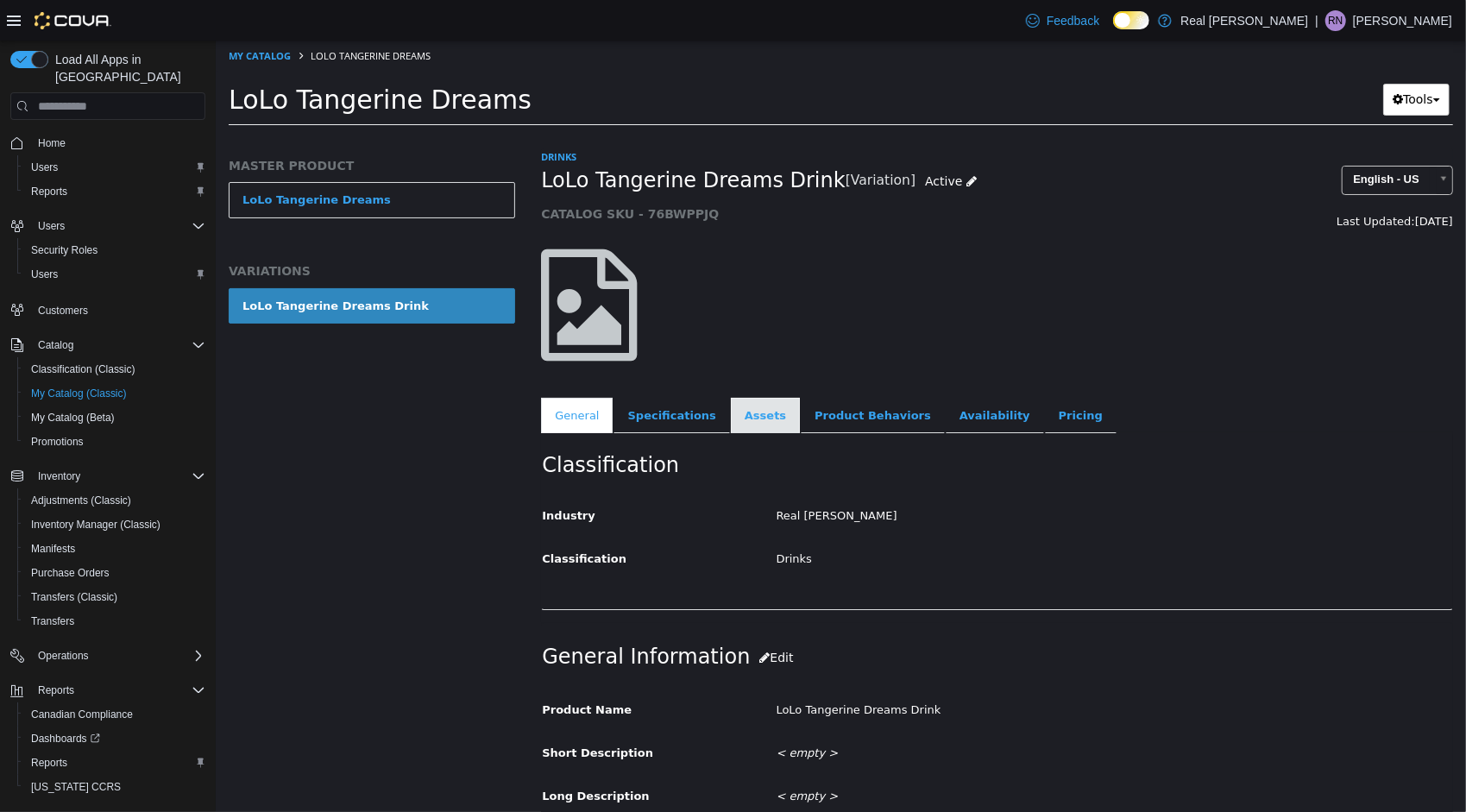
click at [750, 414] on link "Assets" at bounding box center [764, 415] width 69 height 36
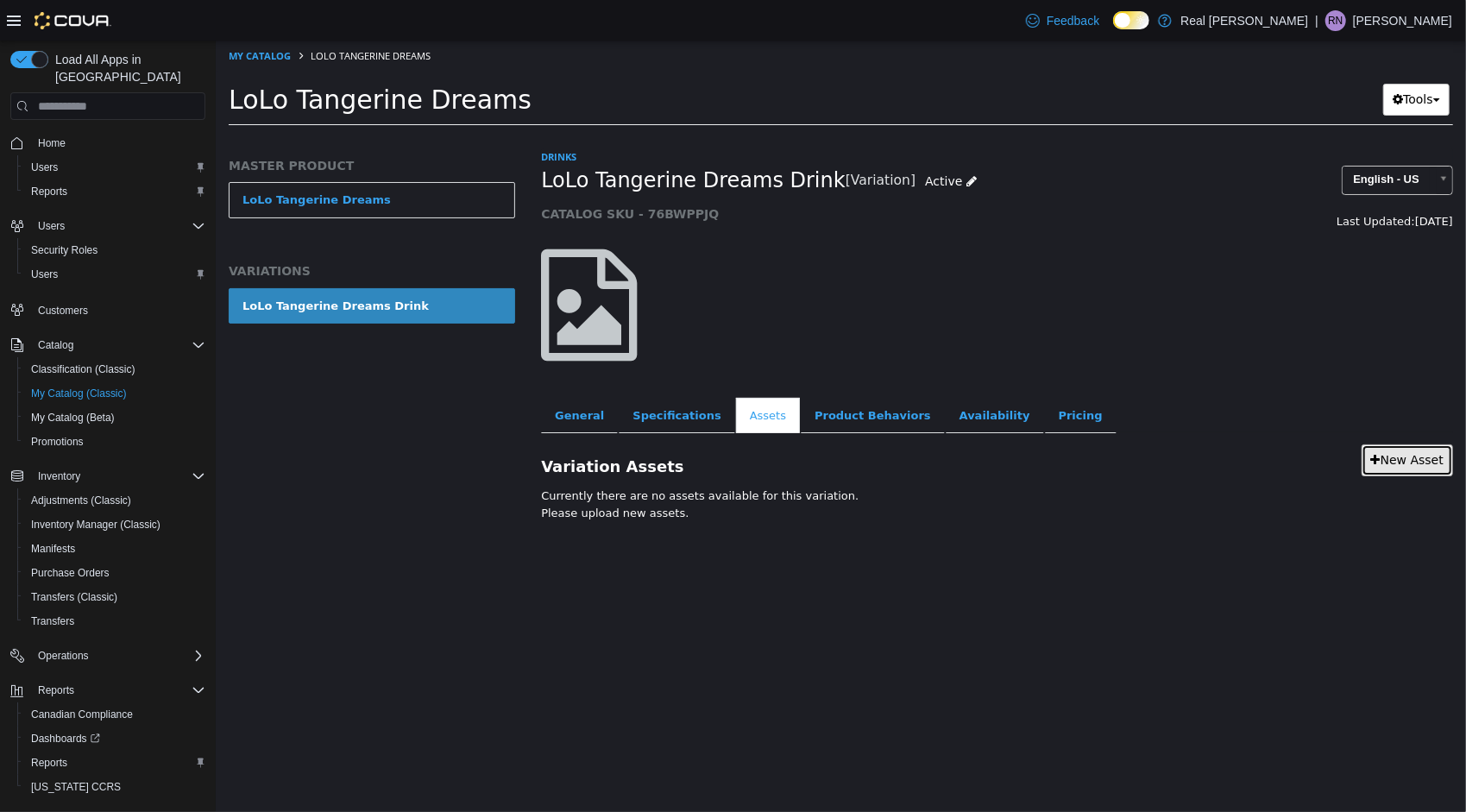
click at [1387, 455] on link "New Asset" at bounding box center [1406, 460] width 91 height 32
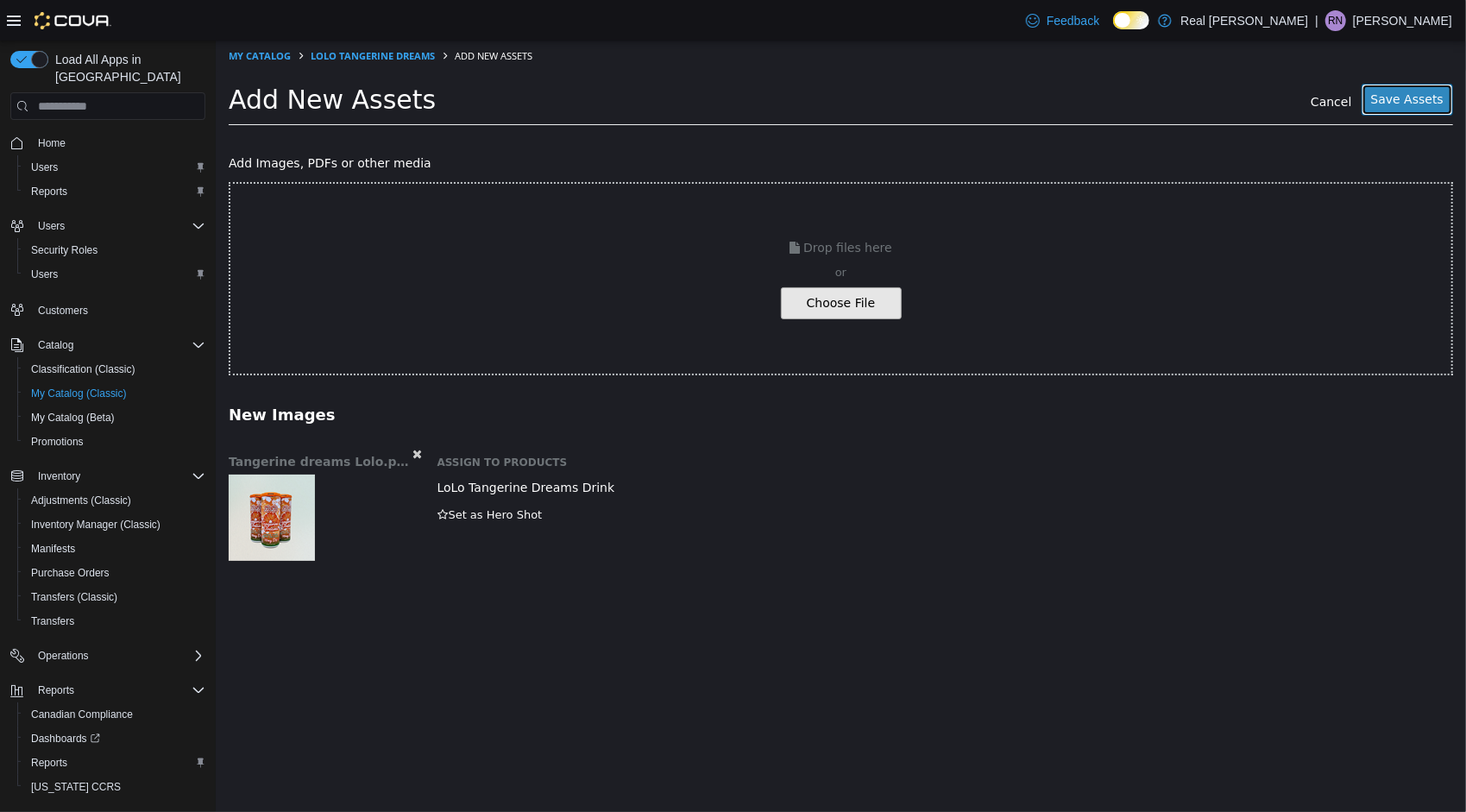
click at [1421, 95] on button "Save Assets" at bounding box center [1406, 100] width 91 height 32
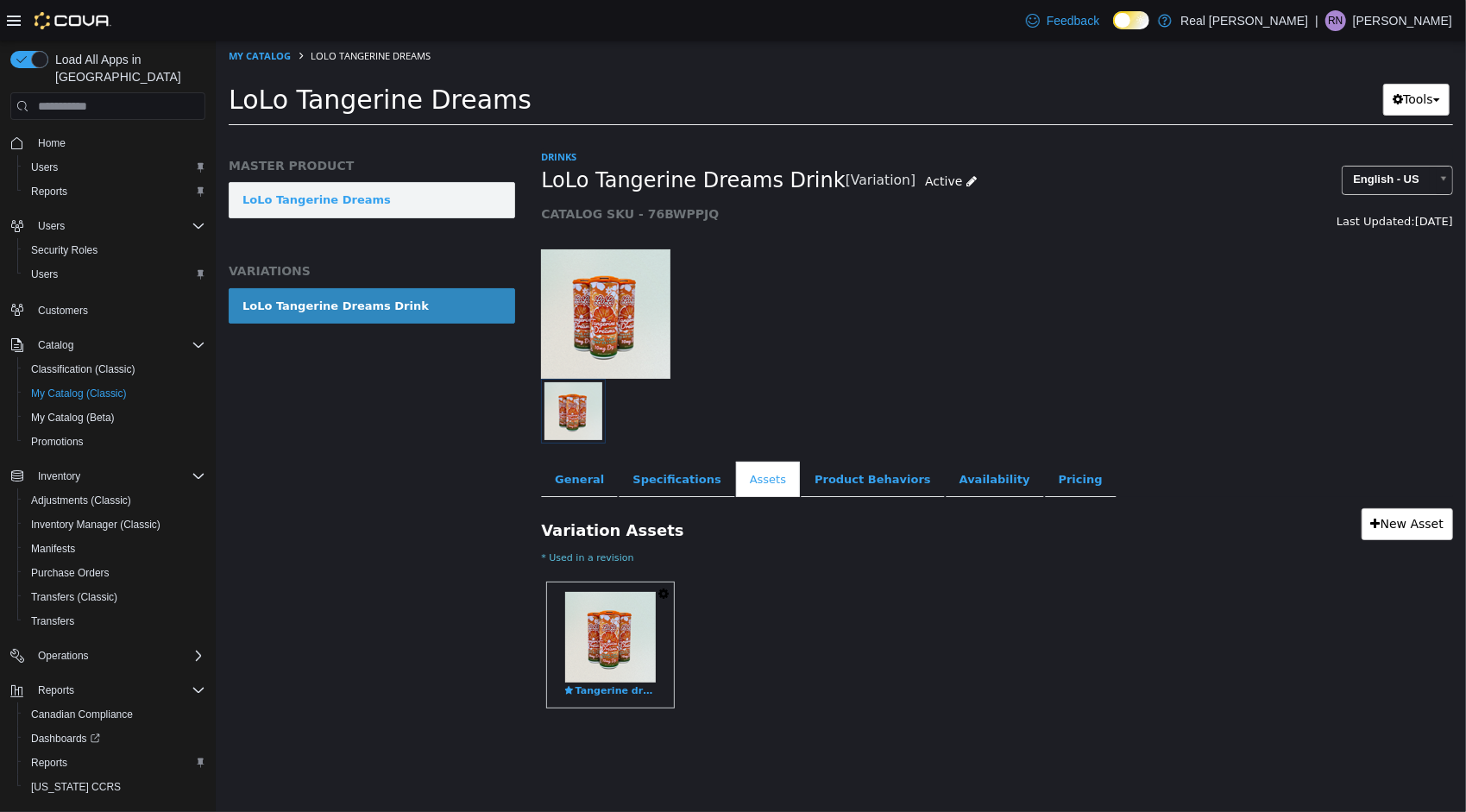
click at [415, 191] on link "LoLo Tangerine Dreams" at bounding box center [371, 200] width 287 height 36
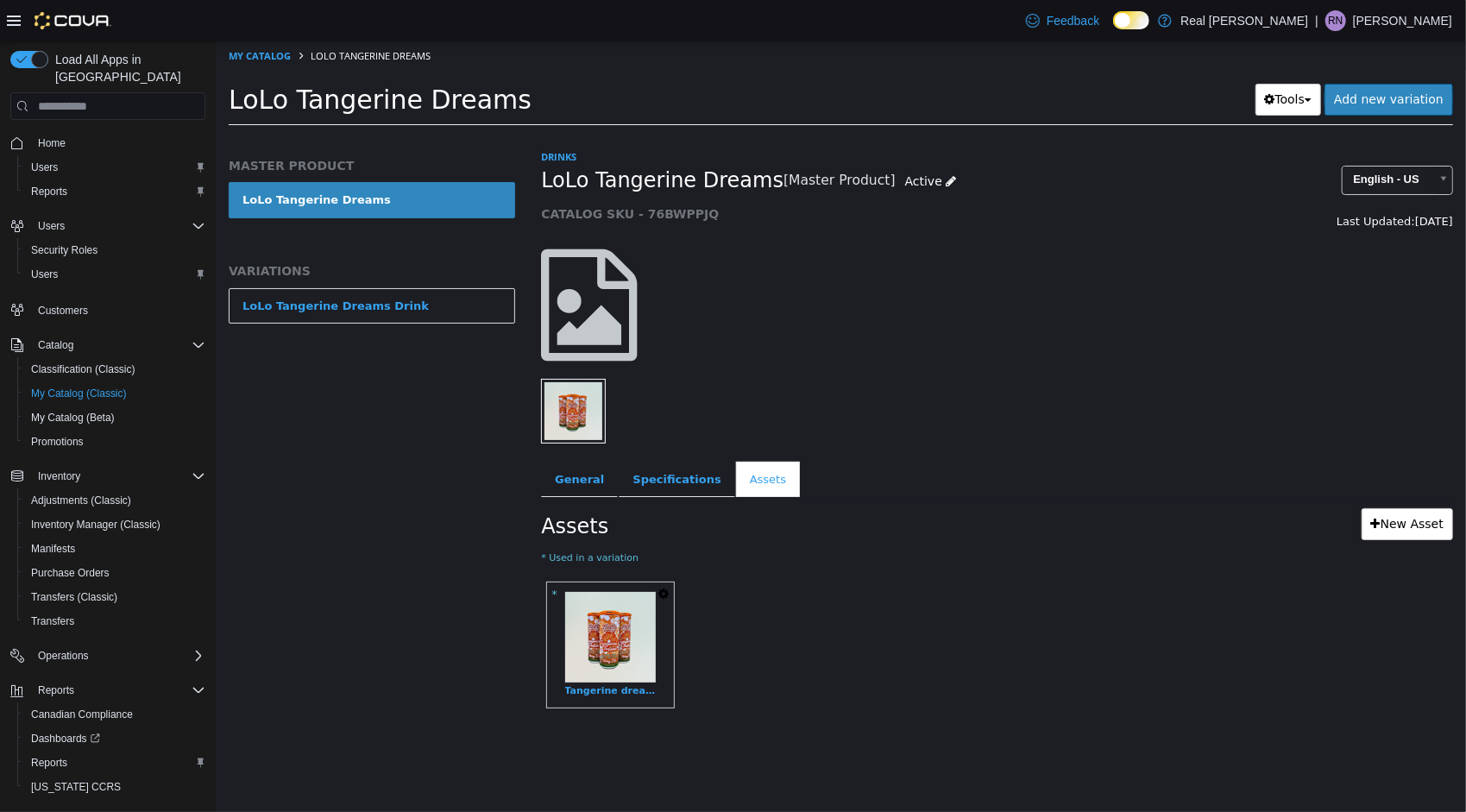
click at [659, 592] on icon "button" at bounding box center [663, 594] width 11 height 12
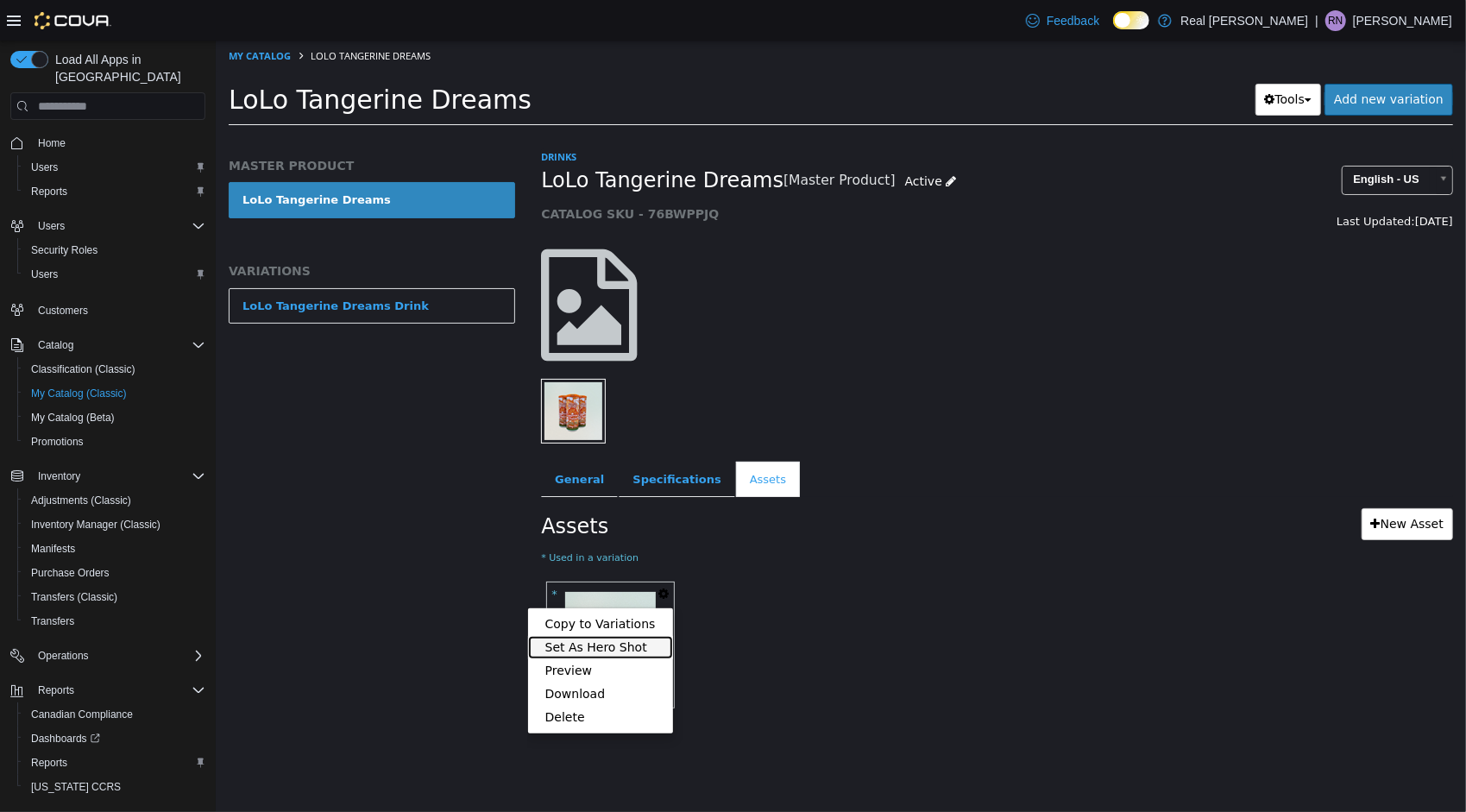
click at [618, 646] on link "Set As Hero Shot" at bounding box center [599, 647] width 145 height 24
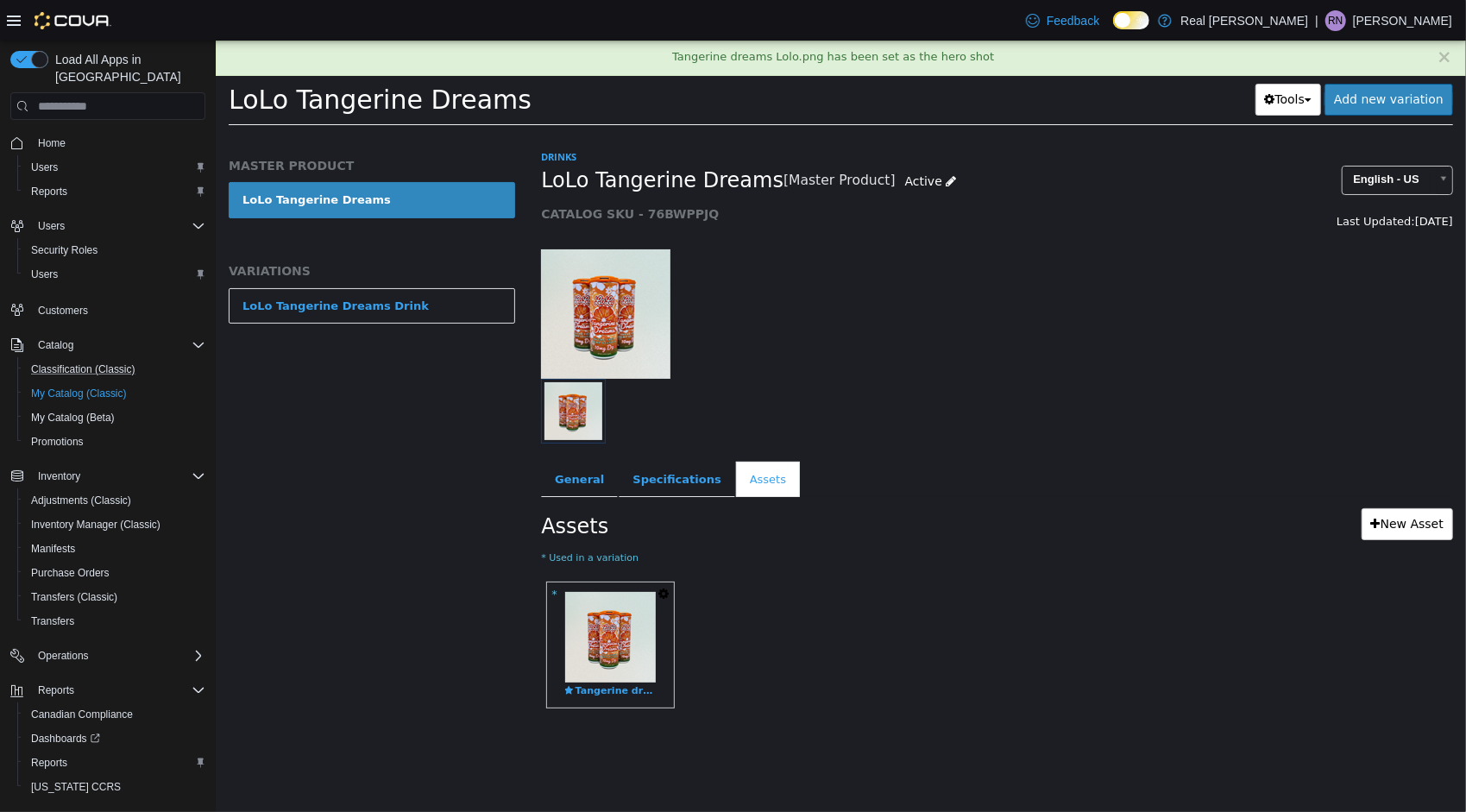
click at [117, 357] on button "Classification (Classic)" at bounding box center [115, 370] width 195 height 25
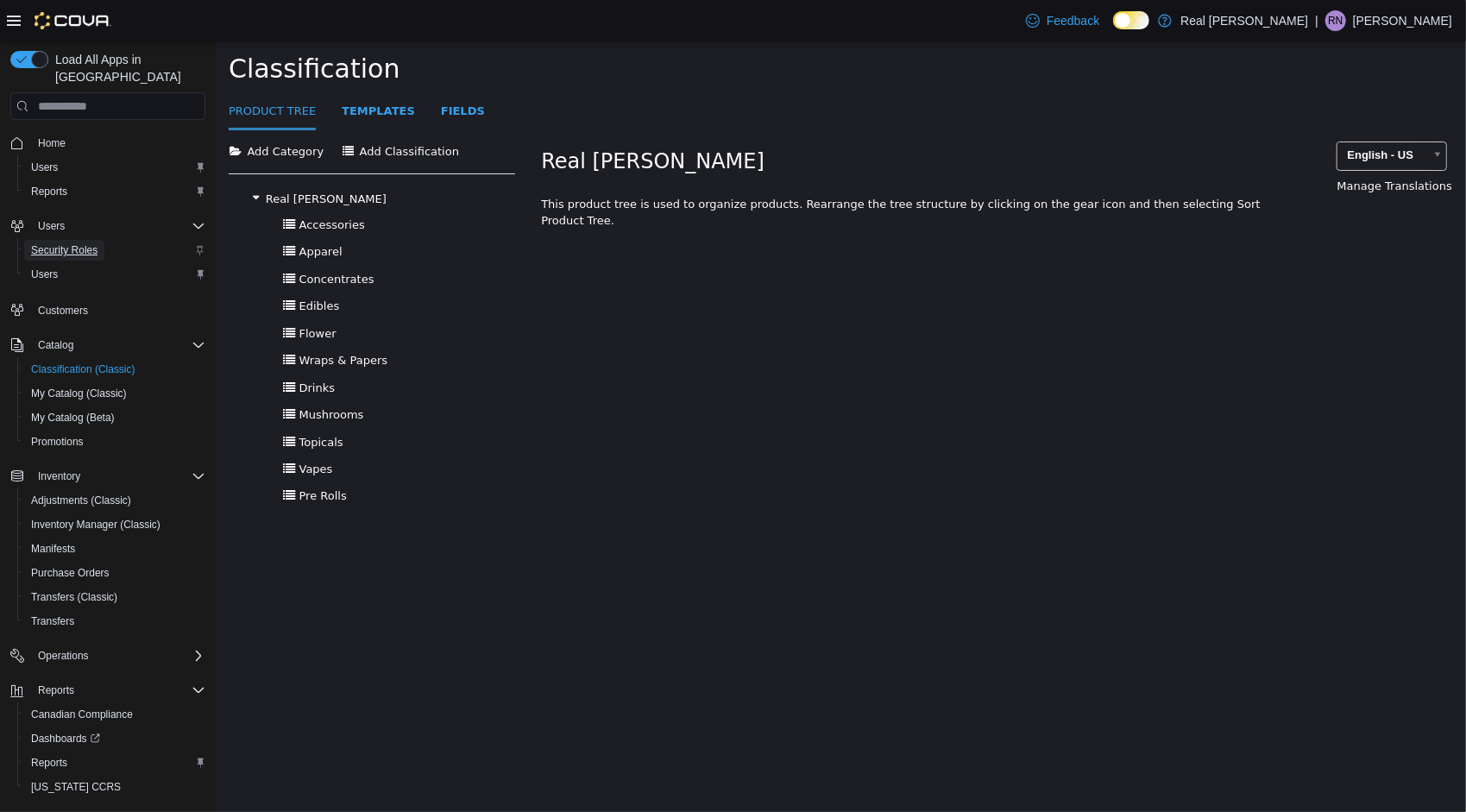
click at [71, 244] on span "Security Roles" at bounding box center [64, 251] width 67 height 14
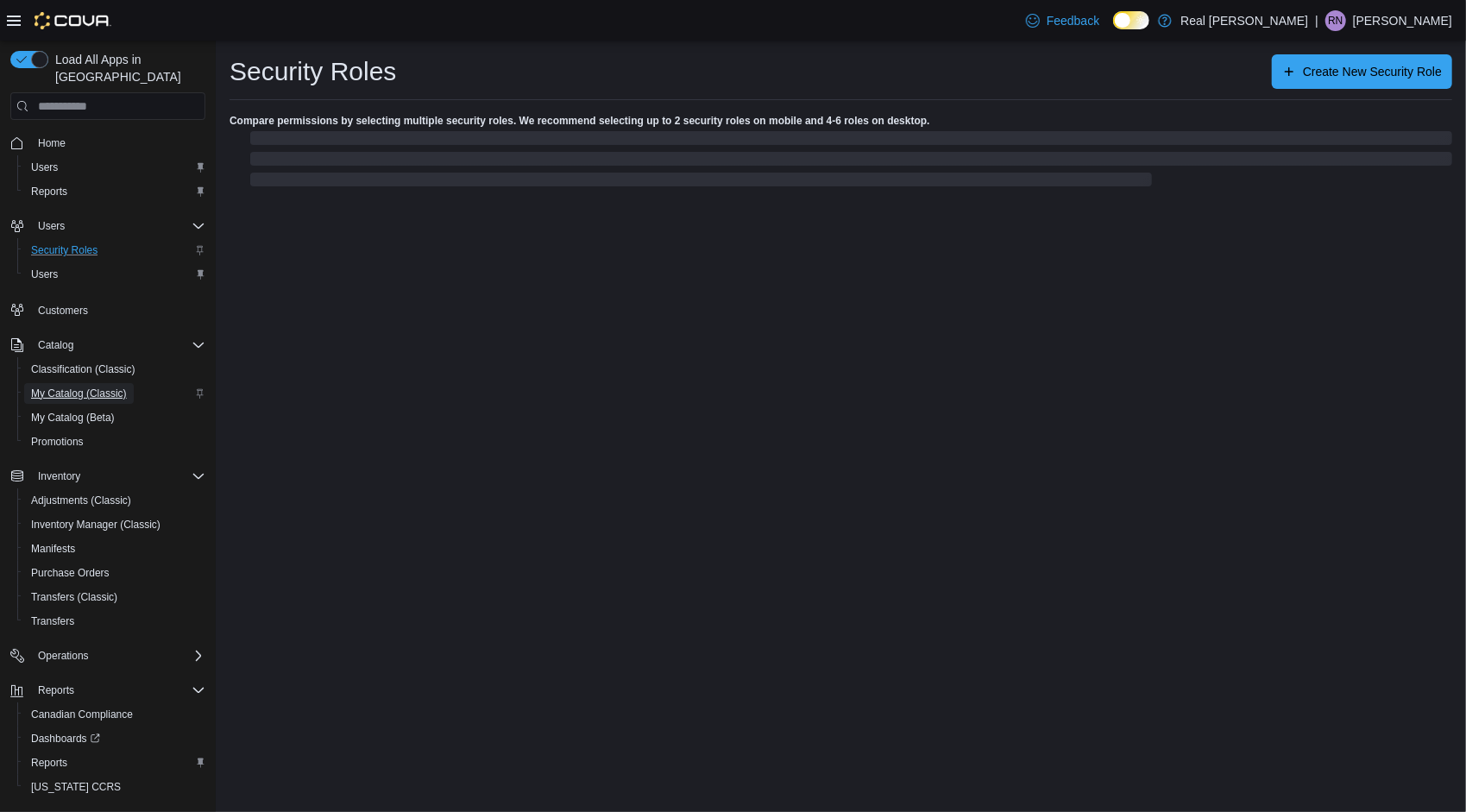
click at [98, 386] on span "My Catalog (Classic)" at bounding box center [78, 393] width 96 height 14
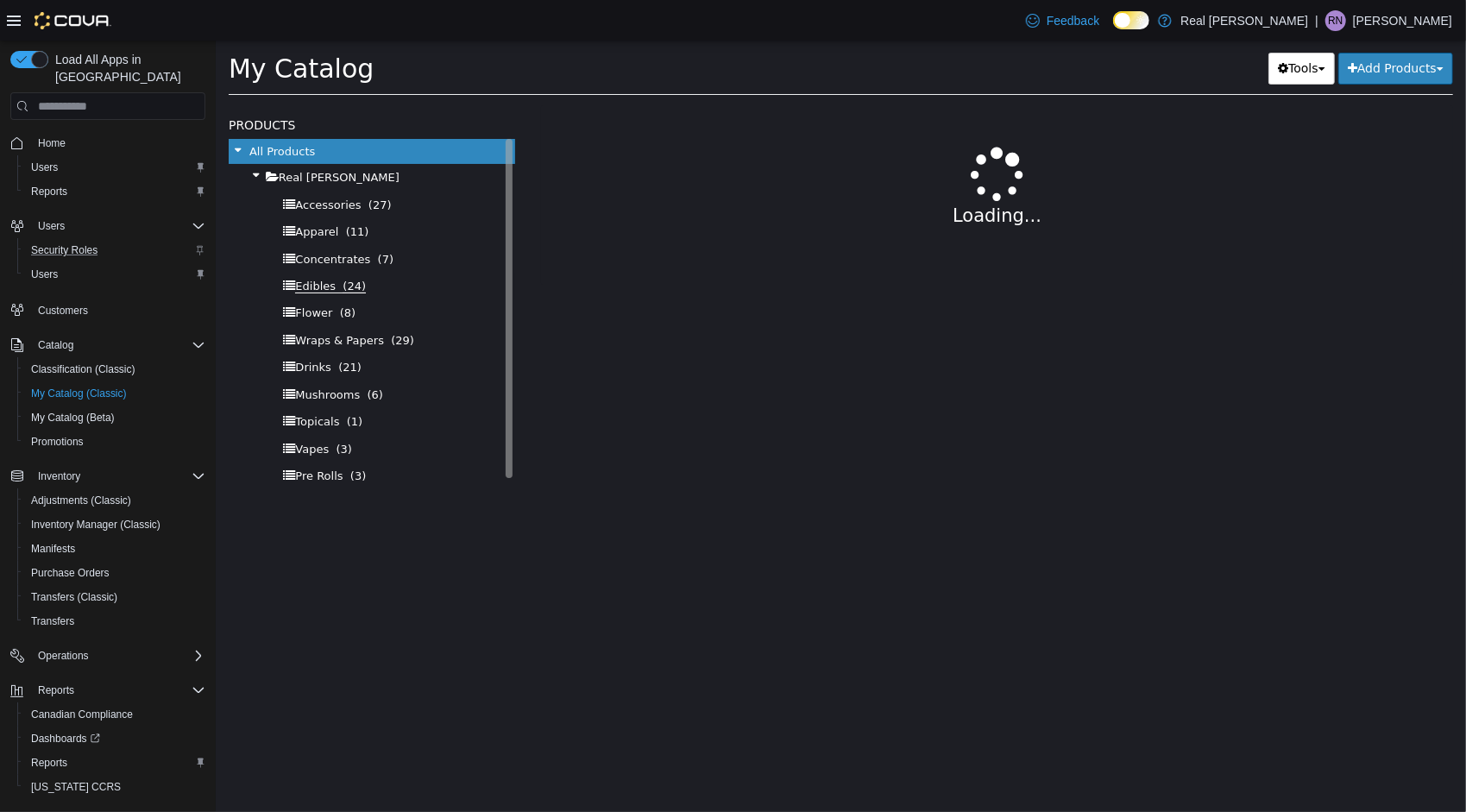
select select "**********"
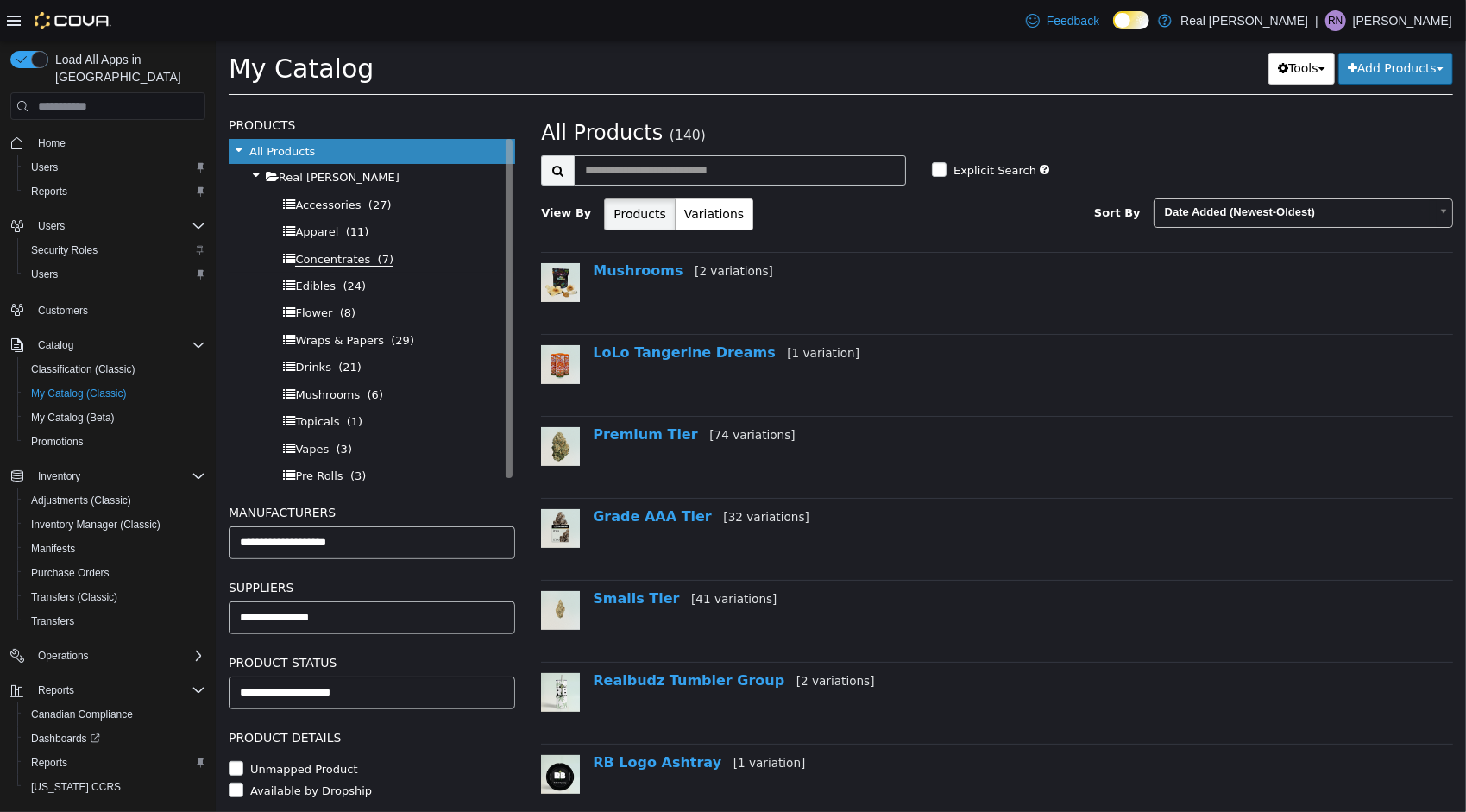
click at [329, 257] on span "Concentrates" at bounding box center [332, 260] width 75 height 14
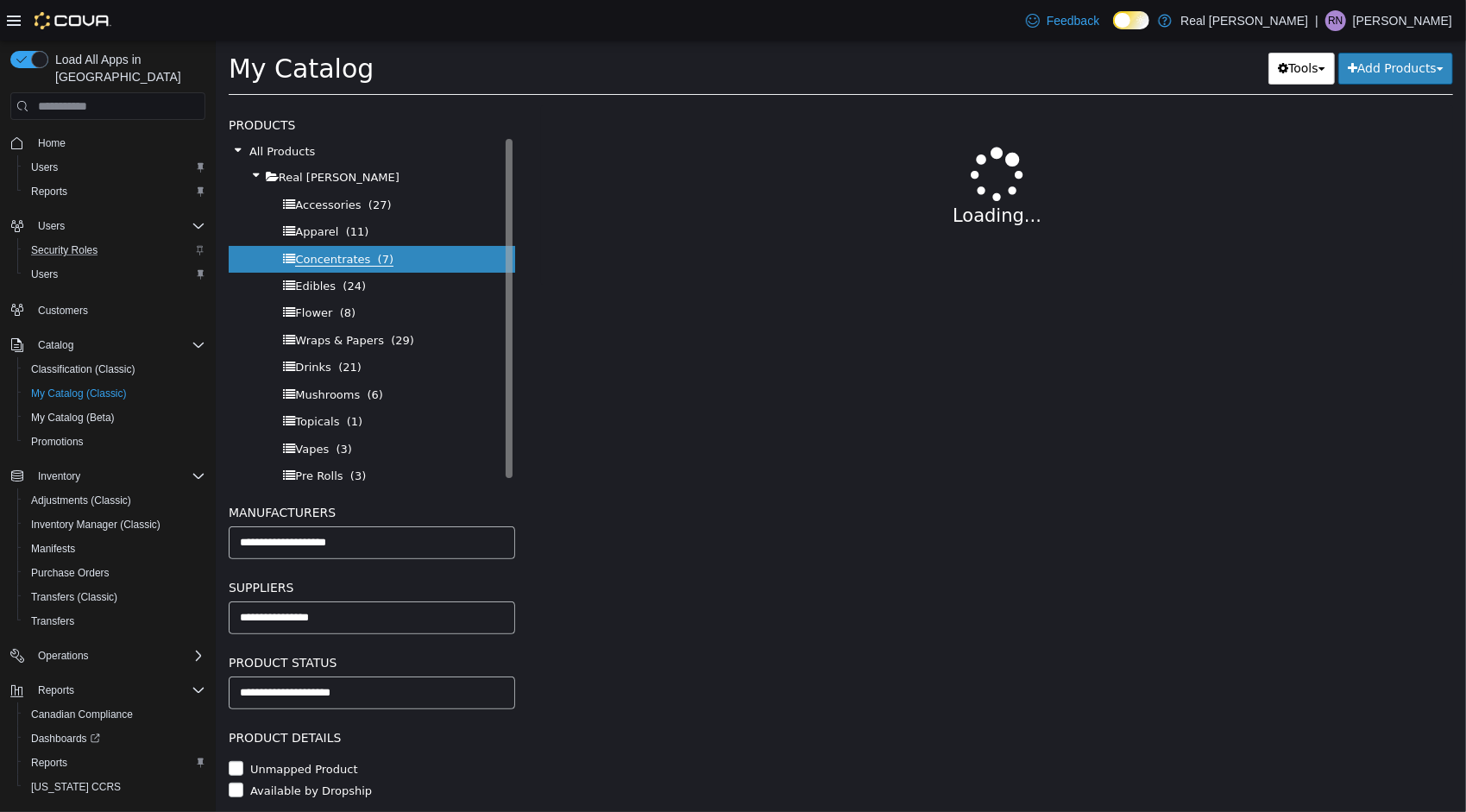
select select "**********"
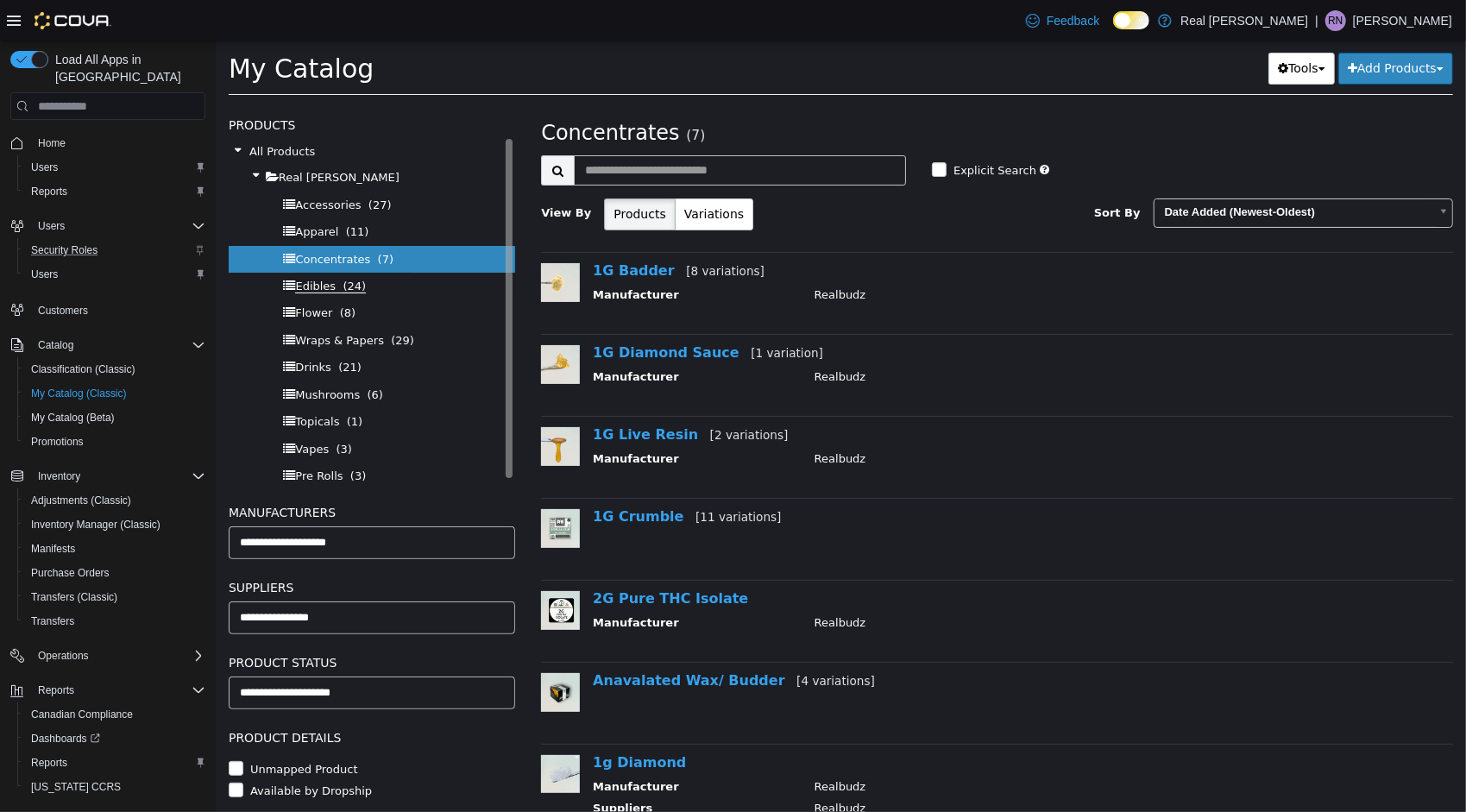
click at [342, 285] on span "(24)" at bounding box center [353, 286] width 24 height 14
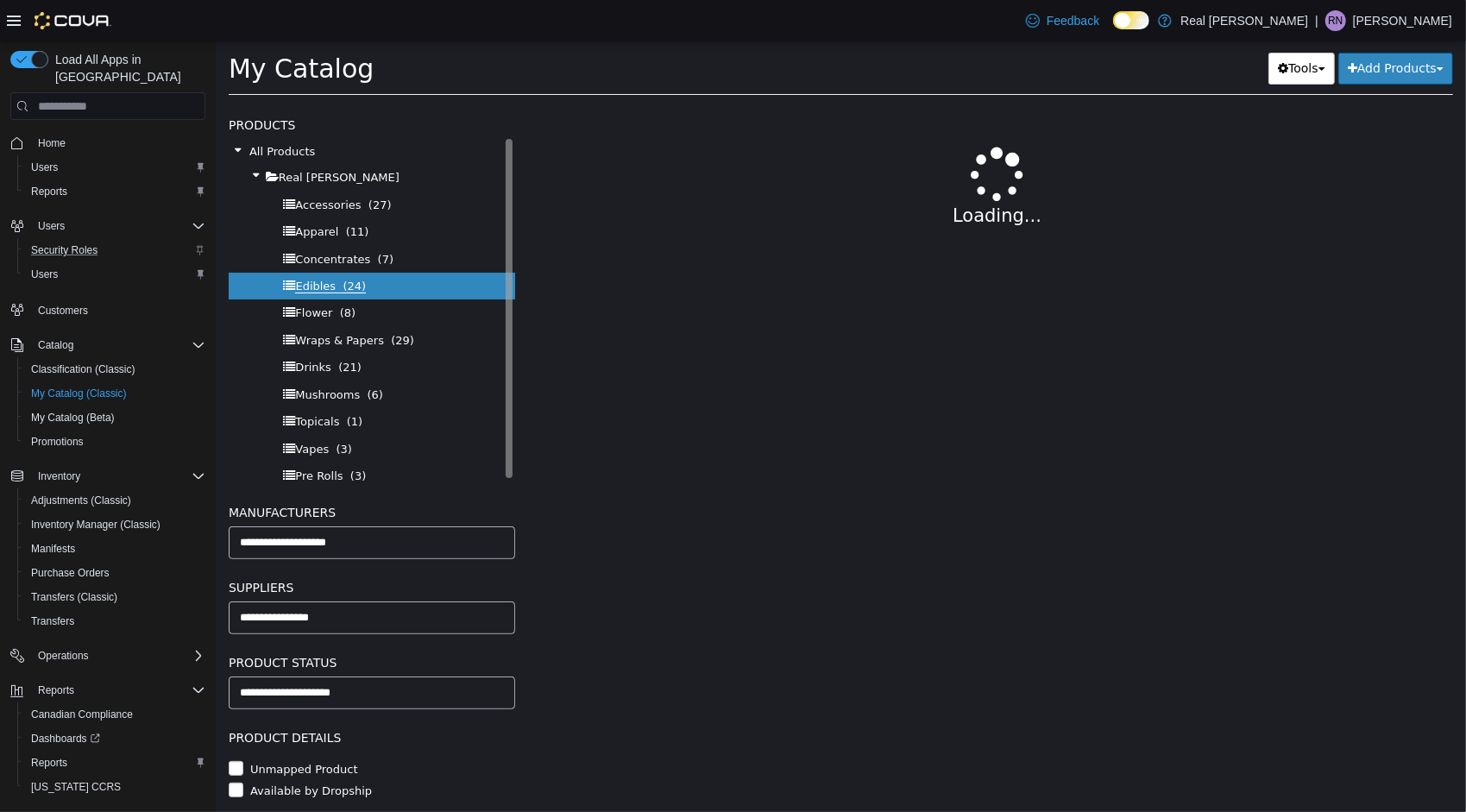
select select "**********"
